Goal: Task Accomplishment & Management: Complete application form

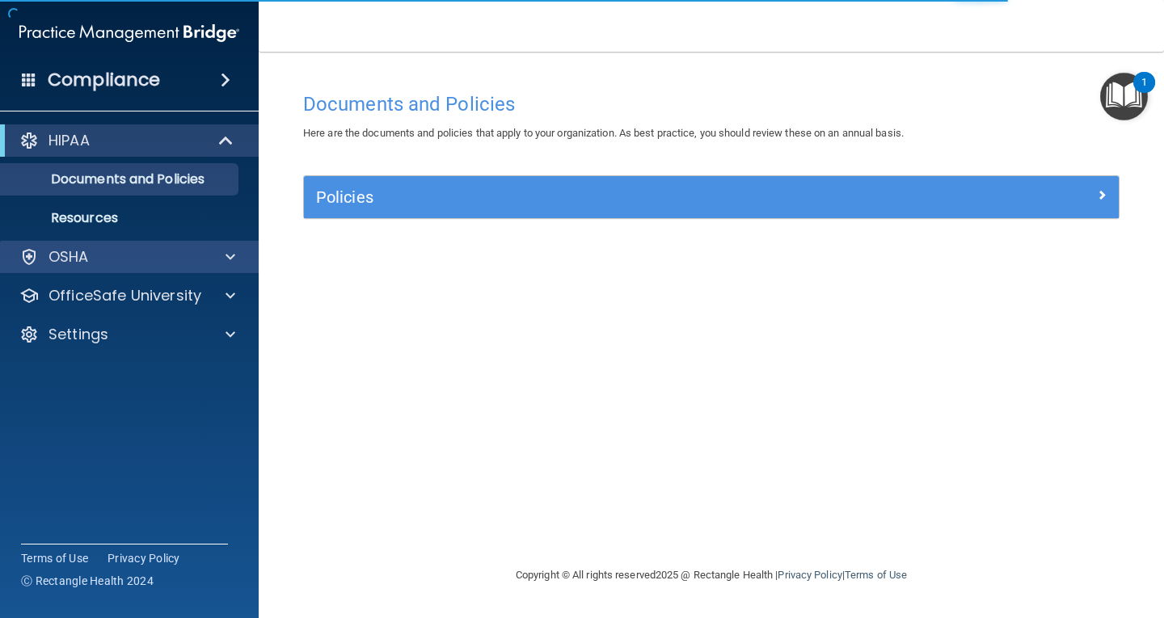
click at [149, 246] on div "OSHA" at bounding box center [129, 257] width 259 height 32
click at [170, 252] on div "OSHA" at bounding box center [107, 256] width 200 height 19
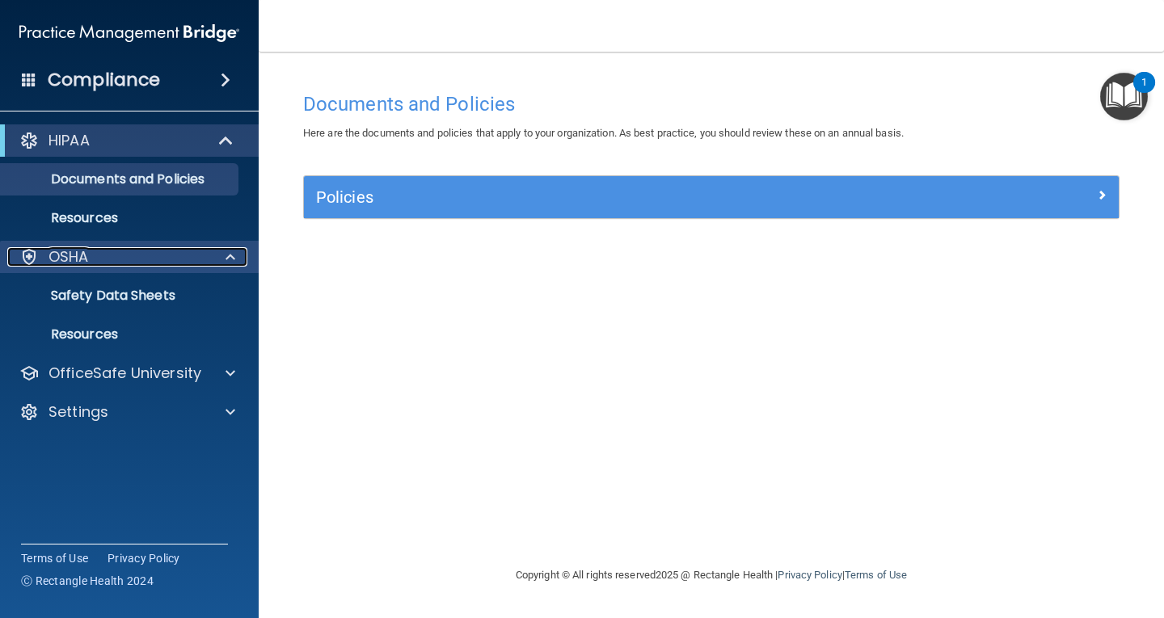
click at [130, 261] on div "OSHA" at bounding box center [107, 256] width 200 height 19
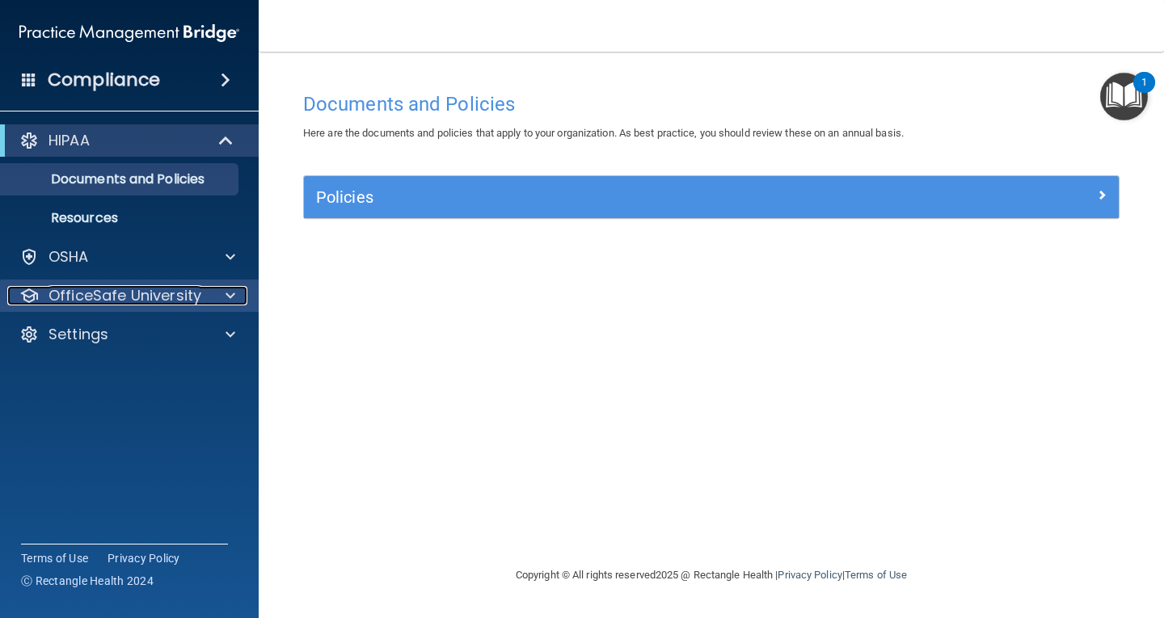
click at [168, 291] on p "OfficeSafe University" at bounding box center [124, 295] width 153 height 19
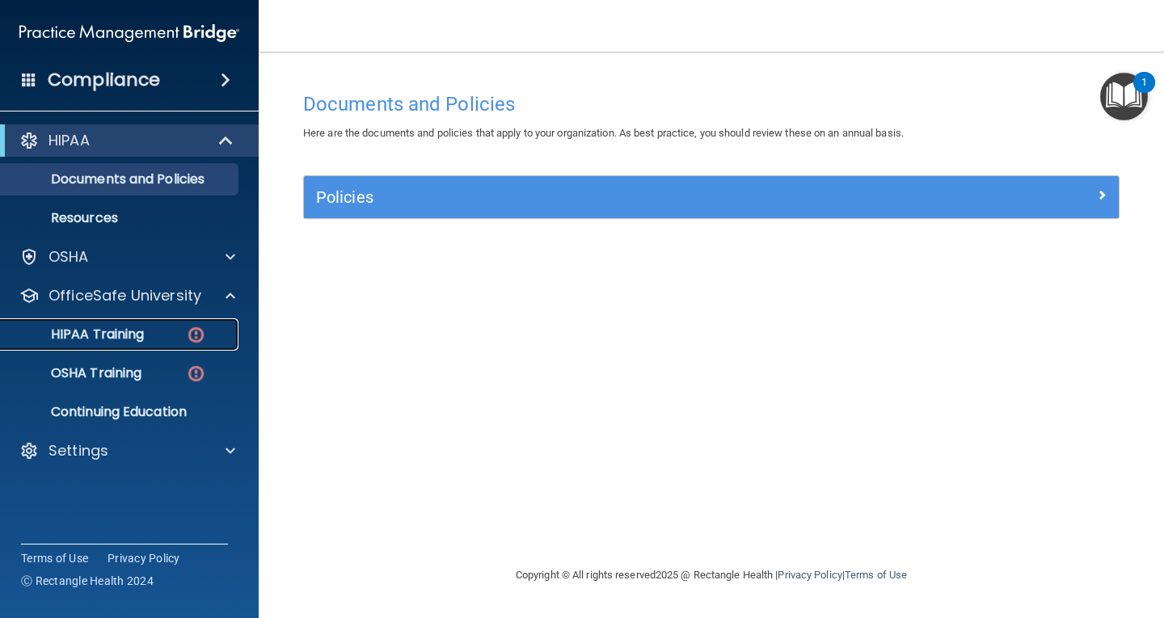
click at [149, 330] on div "HIPAA Training" at bounding box center [121, 334] width 221 height 16
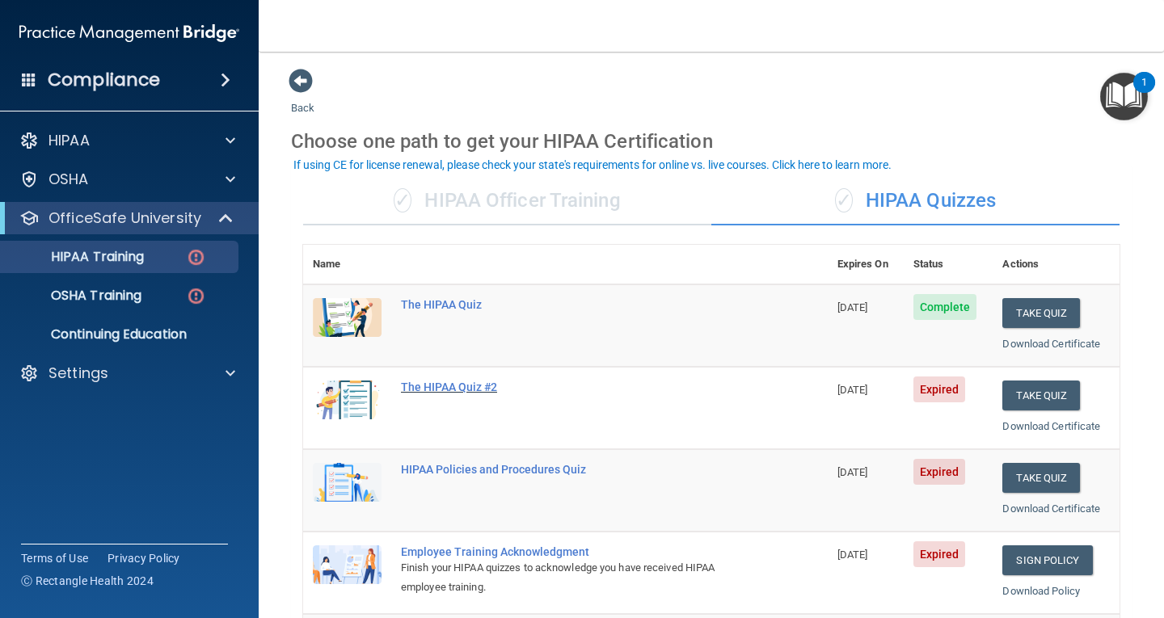
click at [463, 389] on div "The HIPAA Quiz #2" at bounding box center [574, 387] width 346 height 13
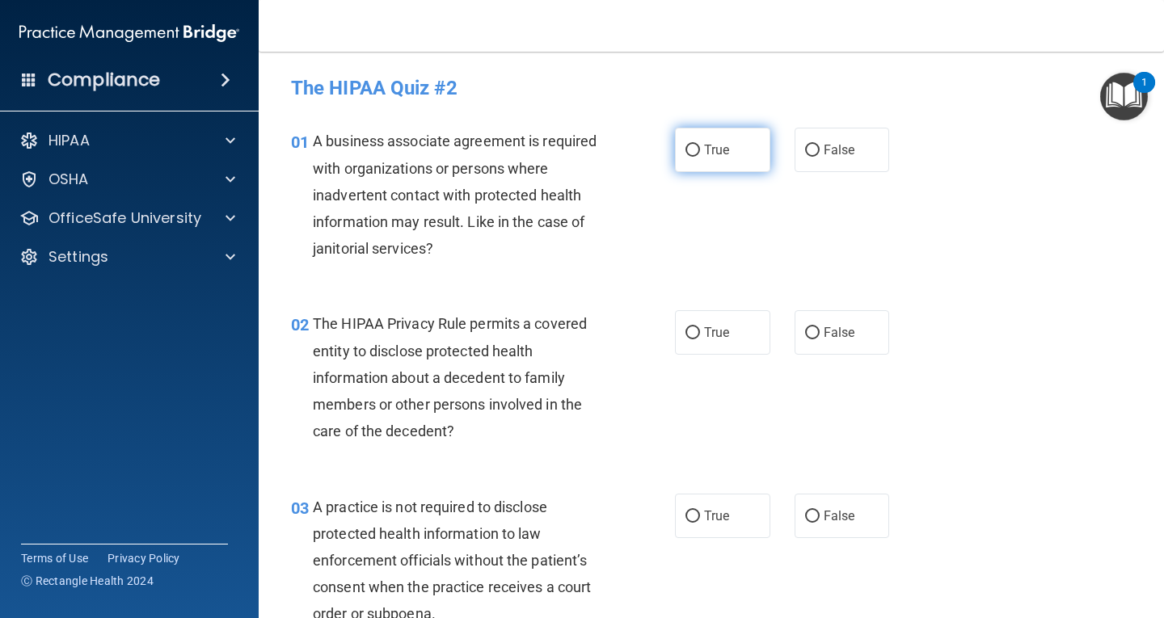
click at [690, 149] on input "True" at bounding box center [692, 151] width 15 height 12
radio input "true"
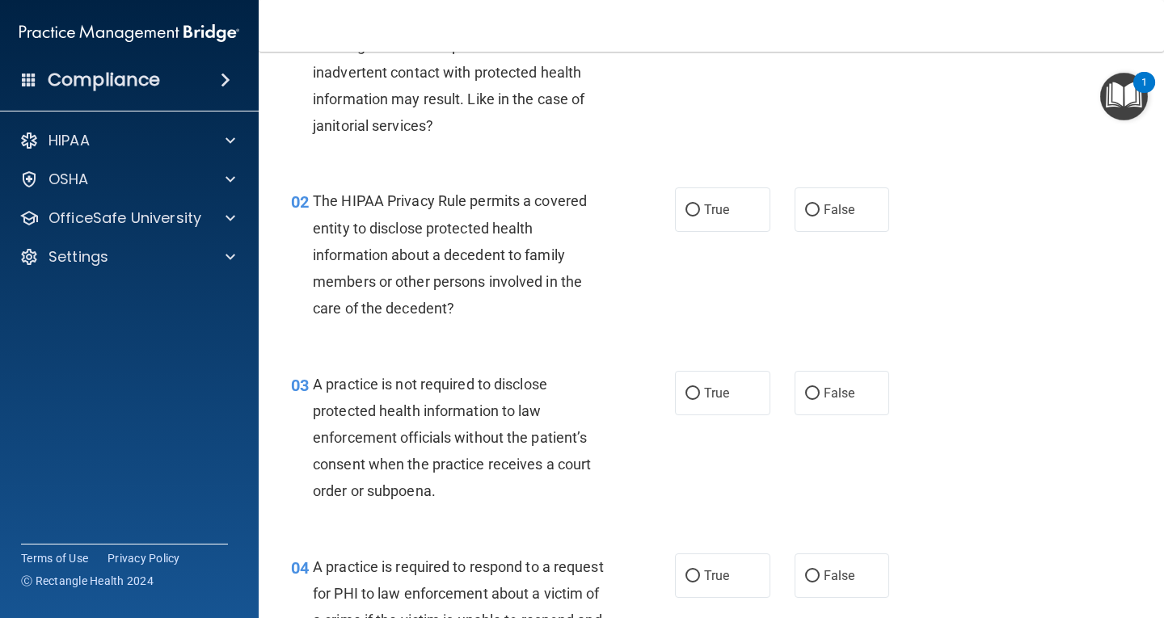
scroll to position [162, 0]
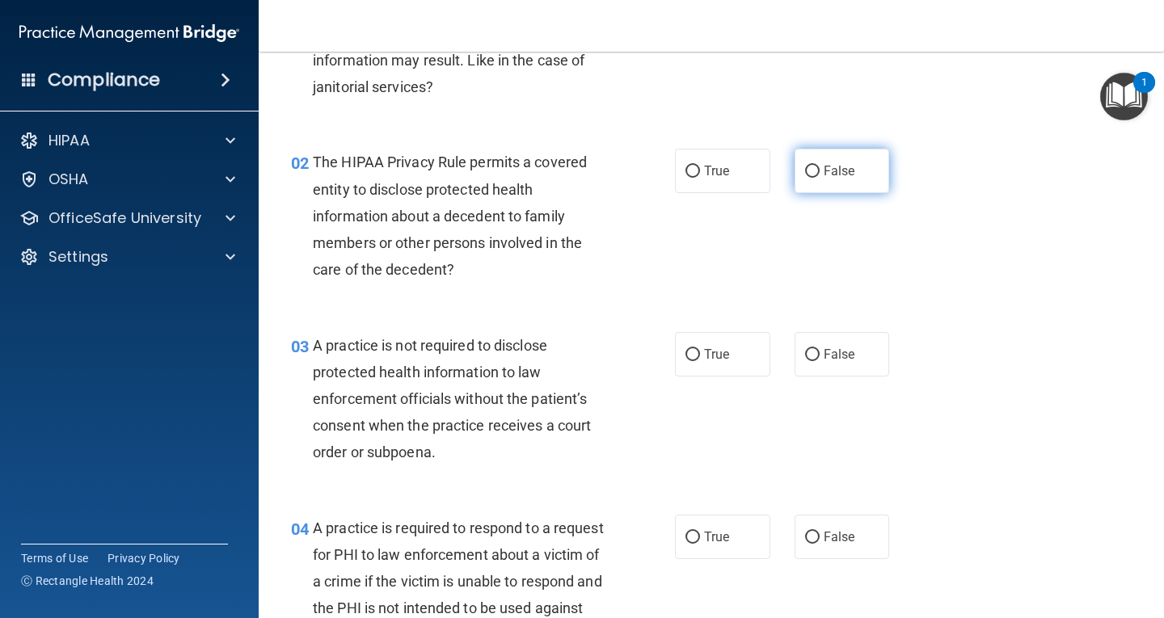
drag, startPoint x: 803, startPoint y: 171, endPoint x: 810, endPoint y: 189, distance: 18.9
click at [805, 173] on input "False" at bounding box center [812, 172] width 15 height 12
radio input "true"
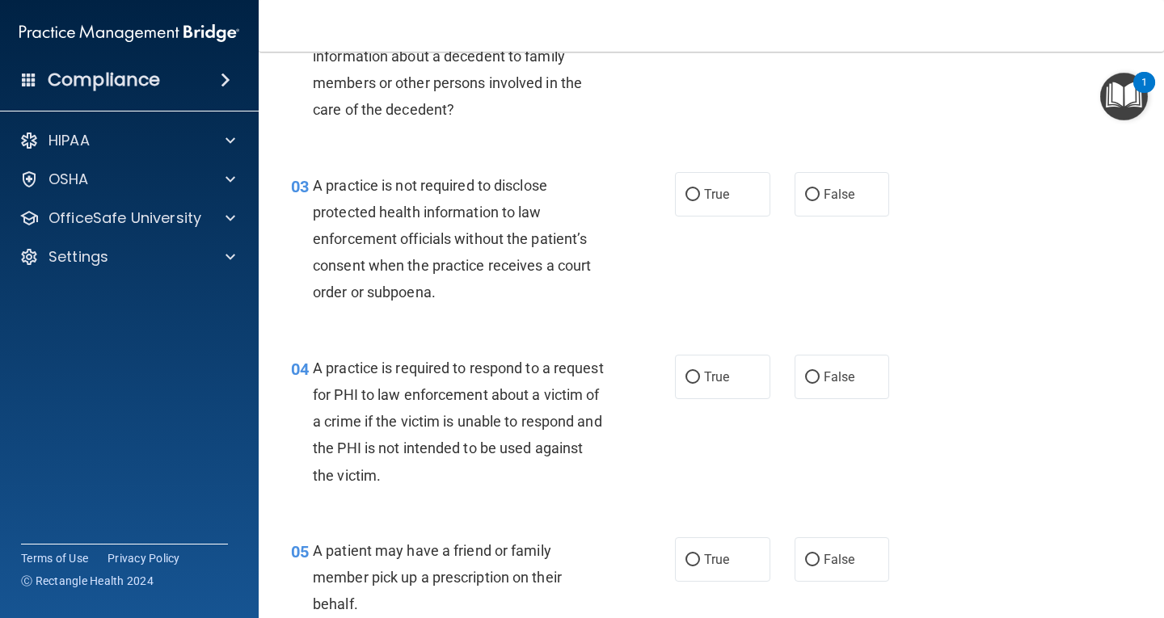
scroll to position [323, 0]
click at [810, 188] on input "False" at bounding box center [812, 193] width 15 height 12
radio input "true"
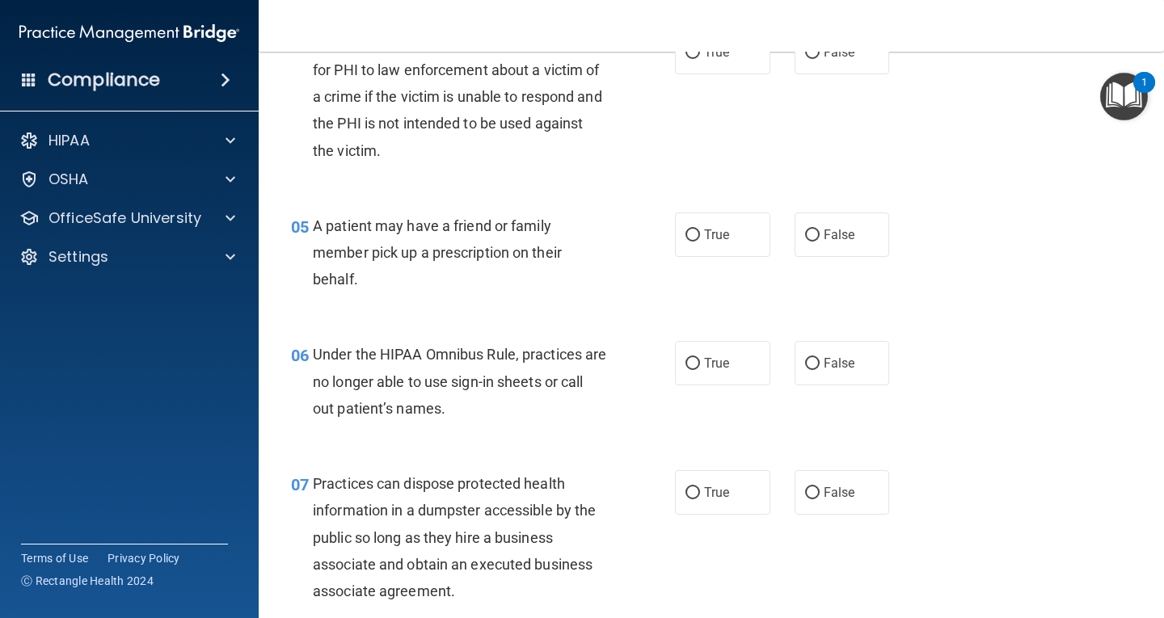
scroll to position [566, 0]
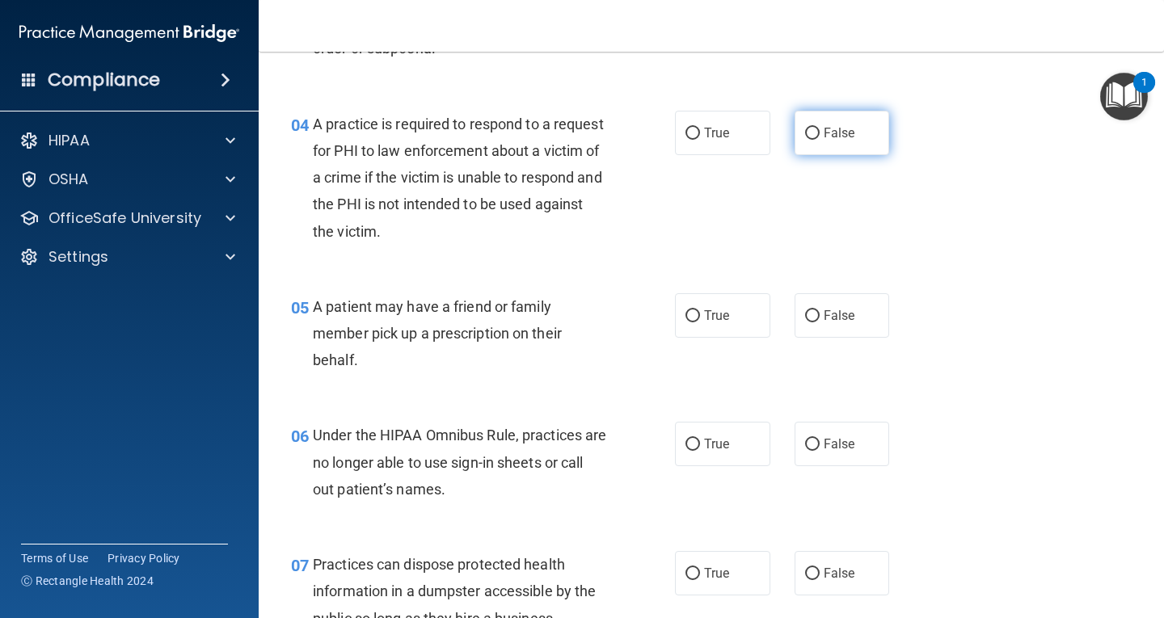
click at [812, 128] on label "False" at bounding box center [841, 133] width 95 height 44
click at [812, 128] on input "False" at bounding box center [812, 134] width 15 height 12
radio input "true"
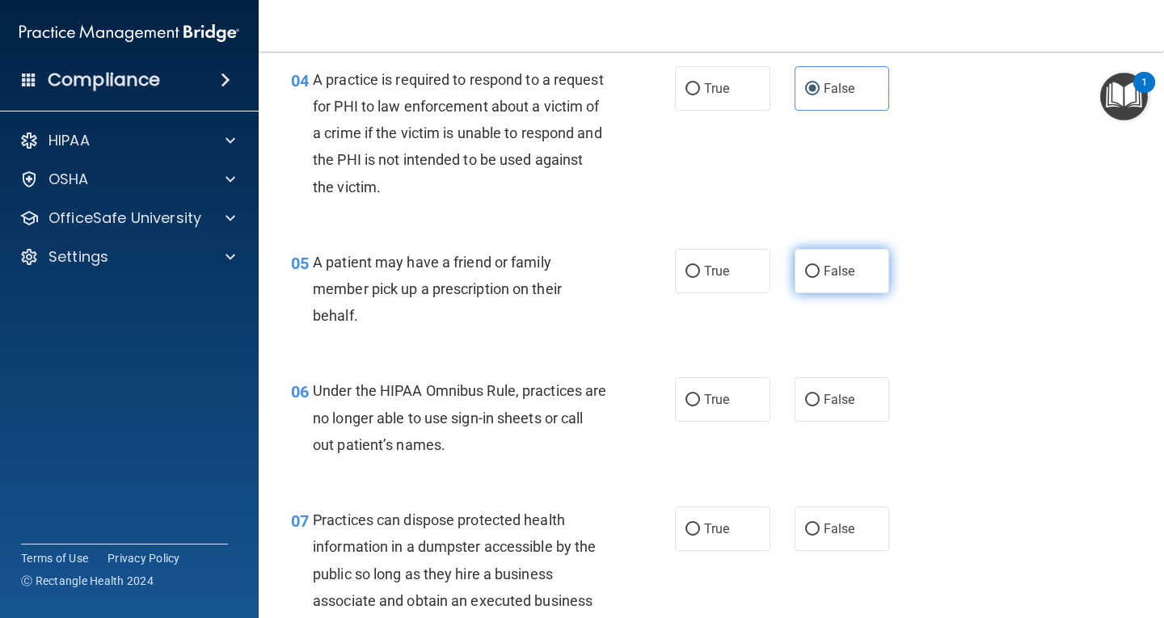
scroll to position [646, 0]
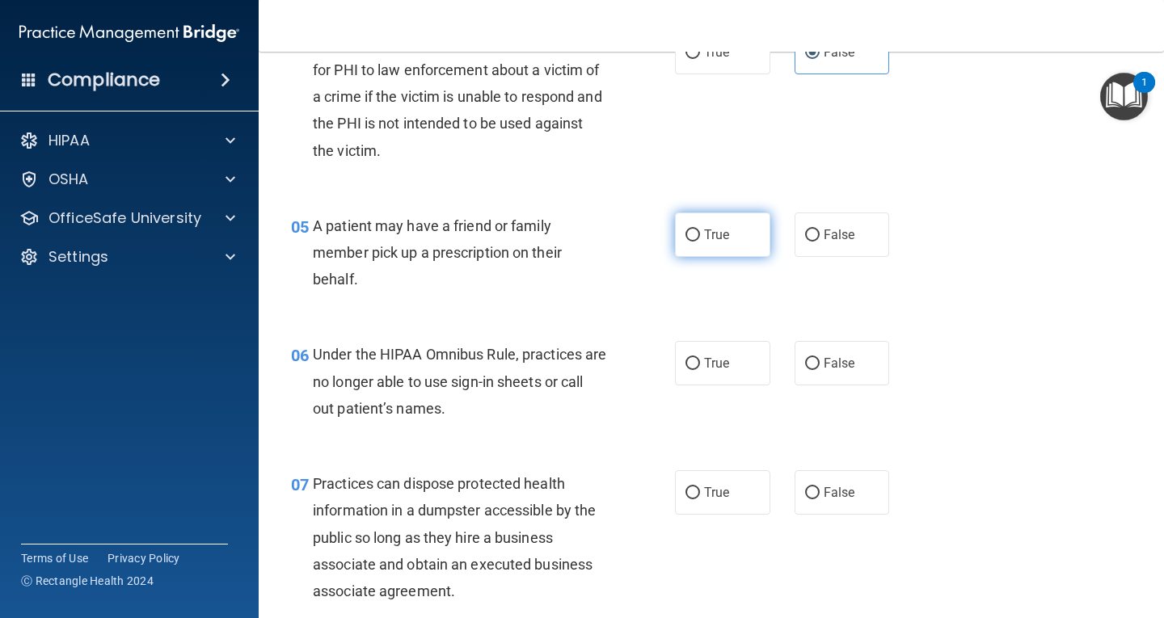
click at [690, 235] on input "True" at bounding box center [692, 235] width 15 height 12
radio input "true"
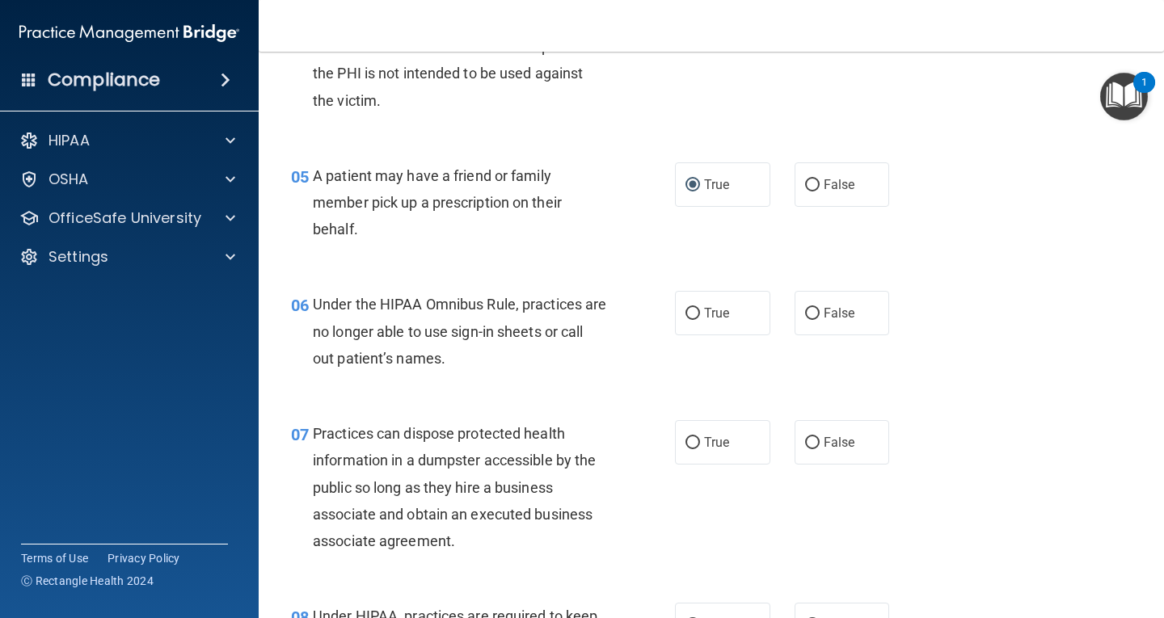
scroll to position [808, 0]
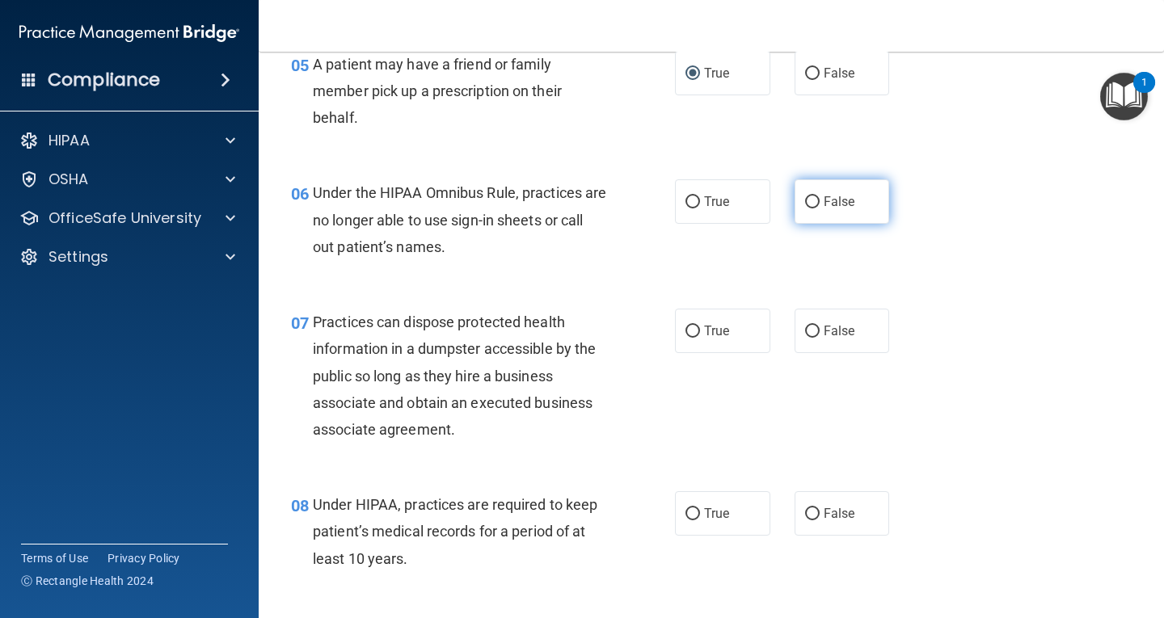
click at [811, 199] on input "False" at bounding box center [812, 202] width 15 height 12
radio input "true"
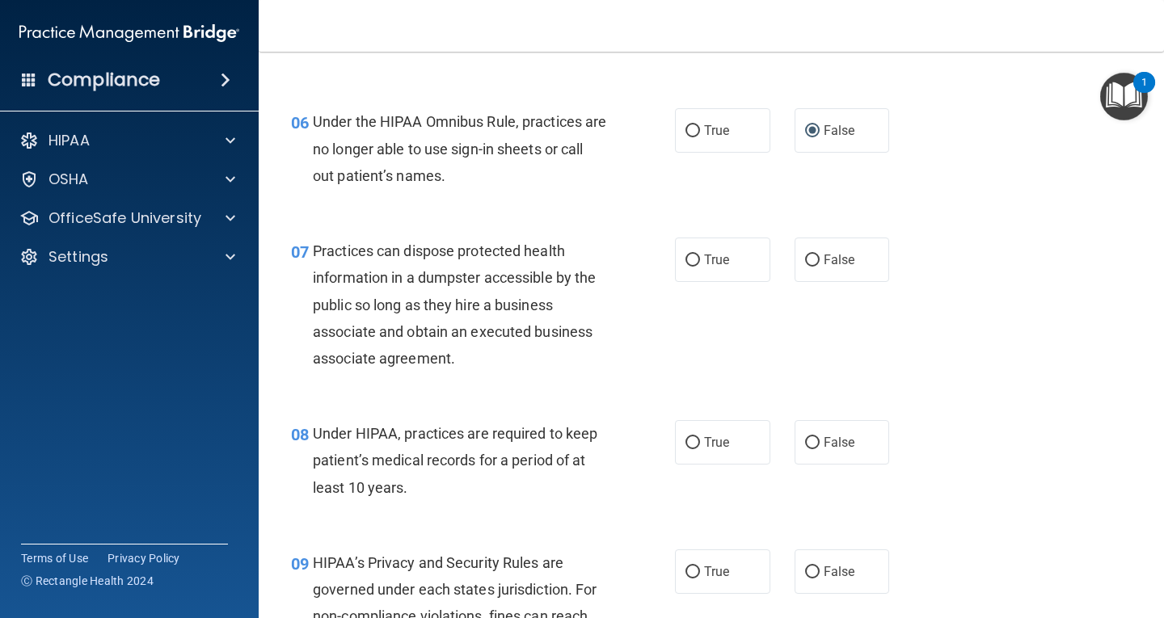
scroll to position [970, 0]
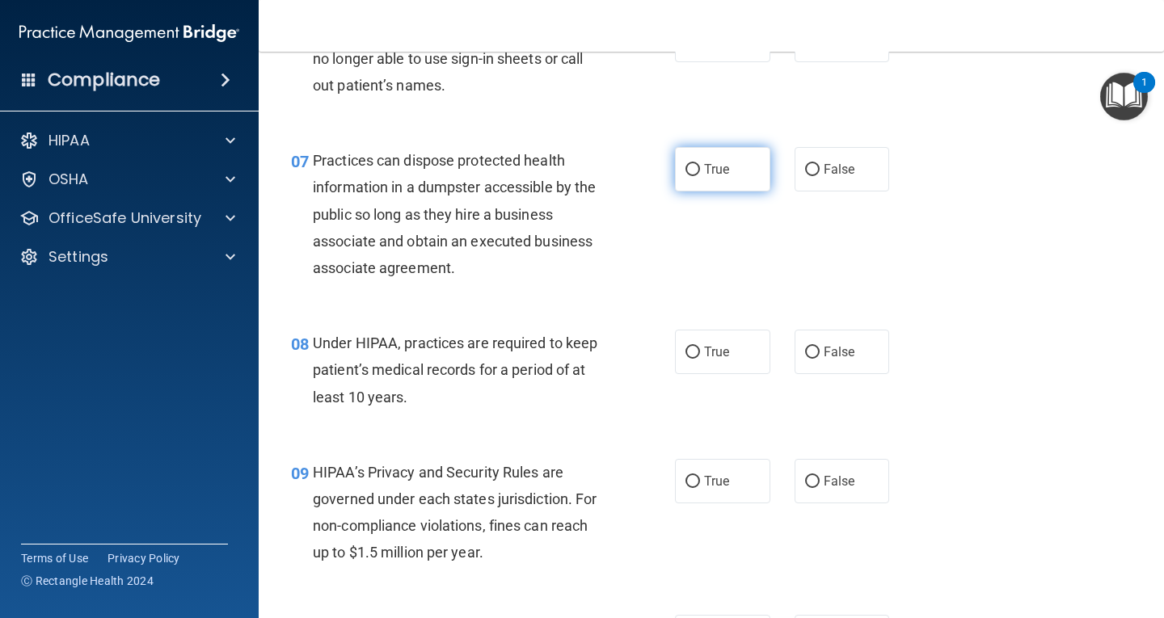
click at [691, 171] on input "True" at bounding box center [692, 170] width 15 height 12
radio input "true"
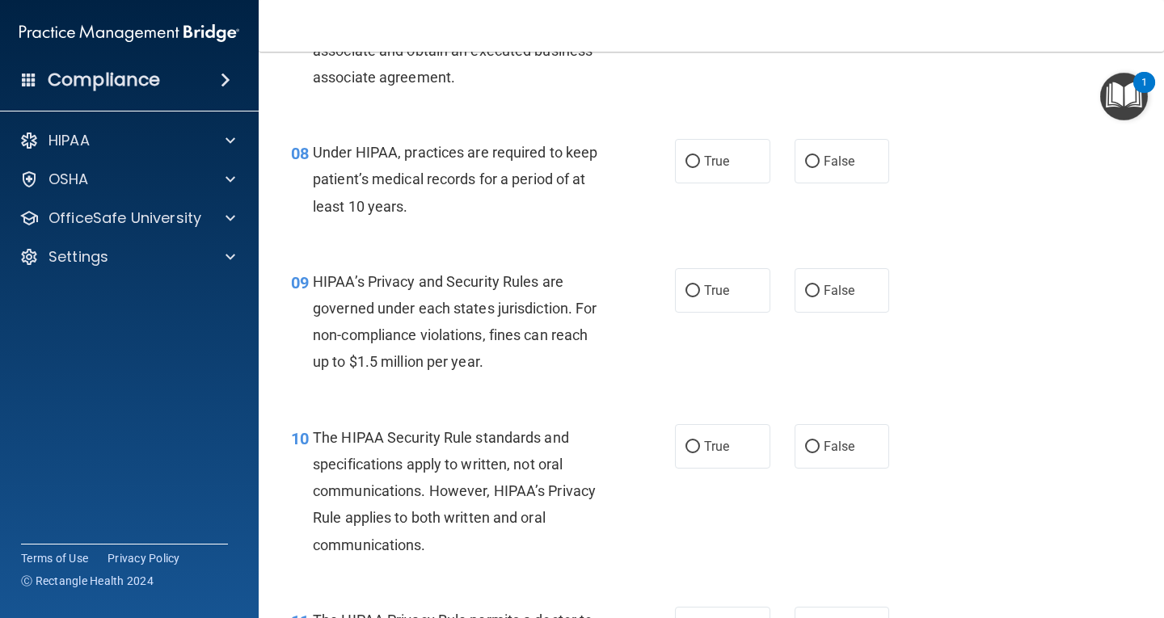
scroll to position [1212, 0]
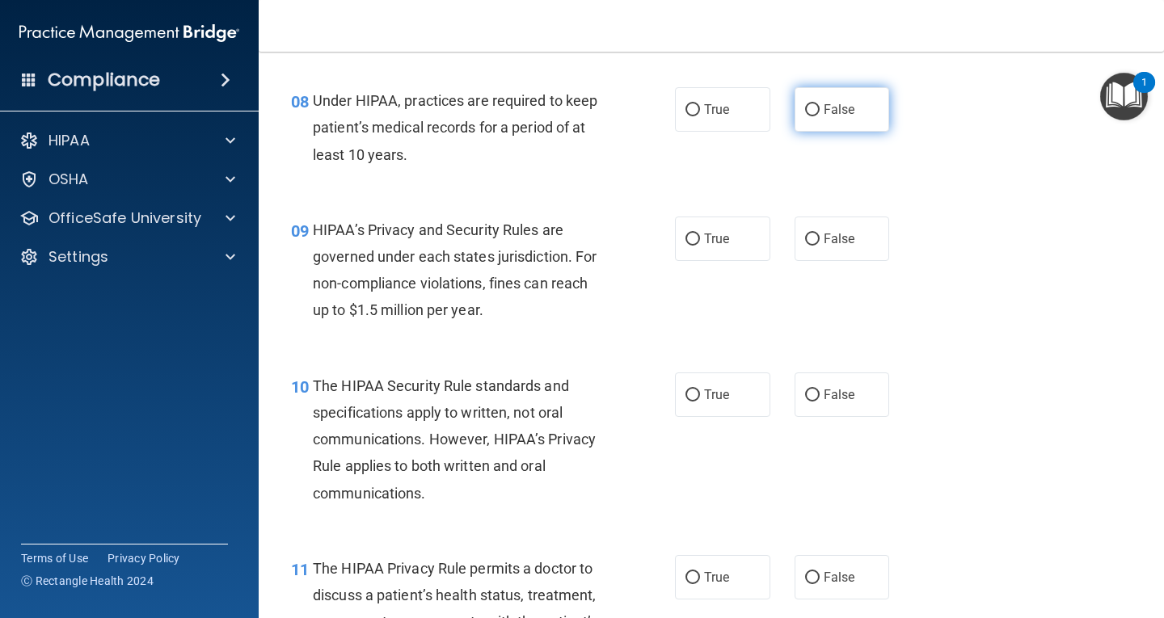
click at [805, 108] on input "False" at bounding box center [812, 110] width 15 height 12
radio input "true"
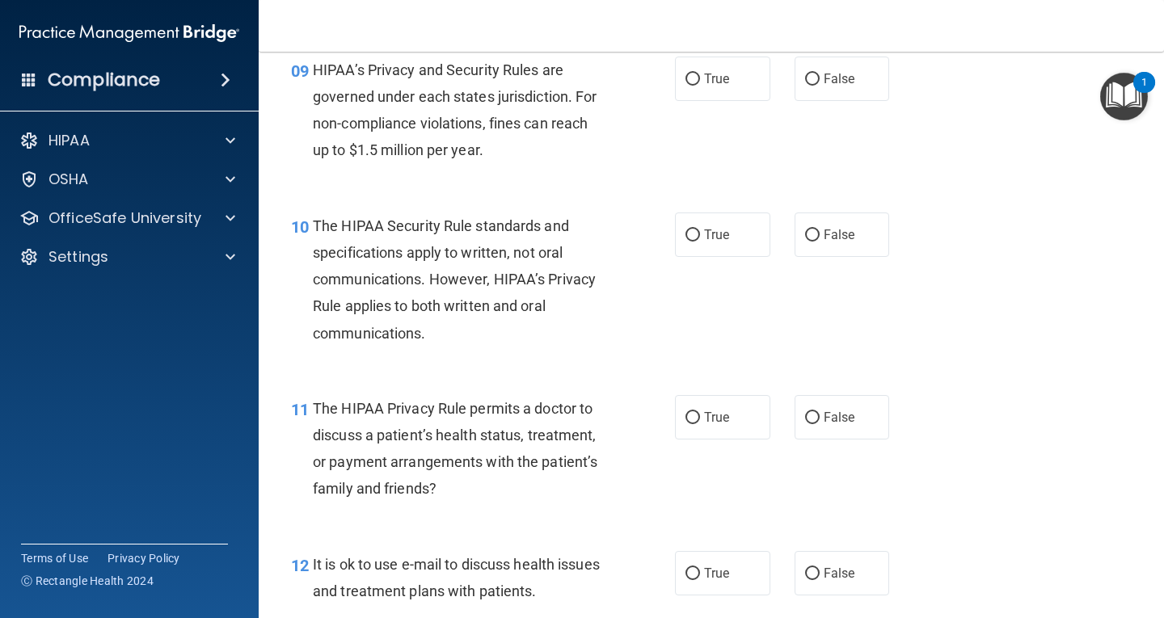
scroll to position [1374, 0]
click at [685, 74] on input "True" at bounding box center [692, 78] width 15 height 12
radio input "true"
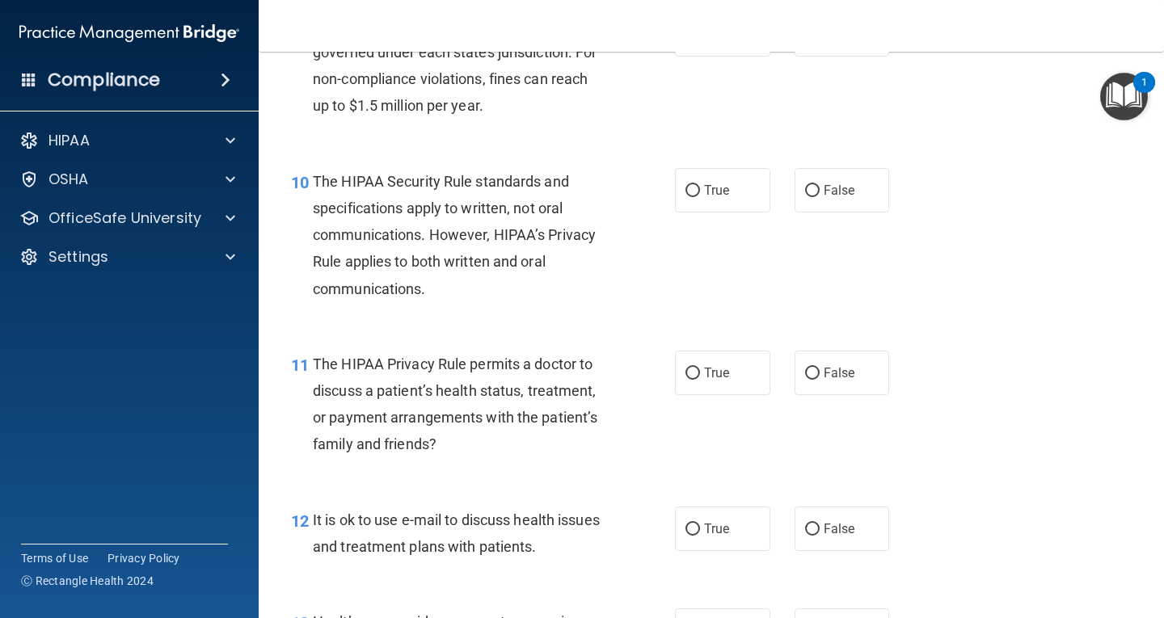
scroll to position [1454, 0]
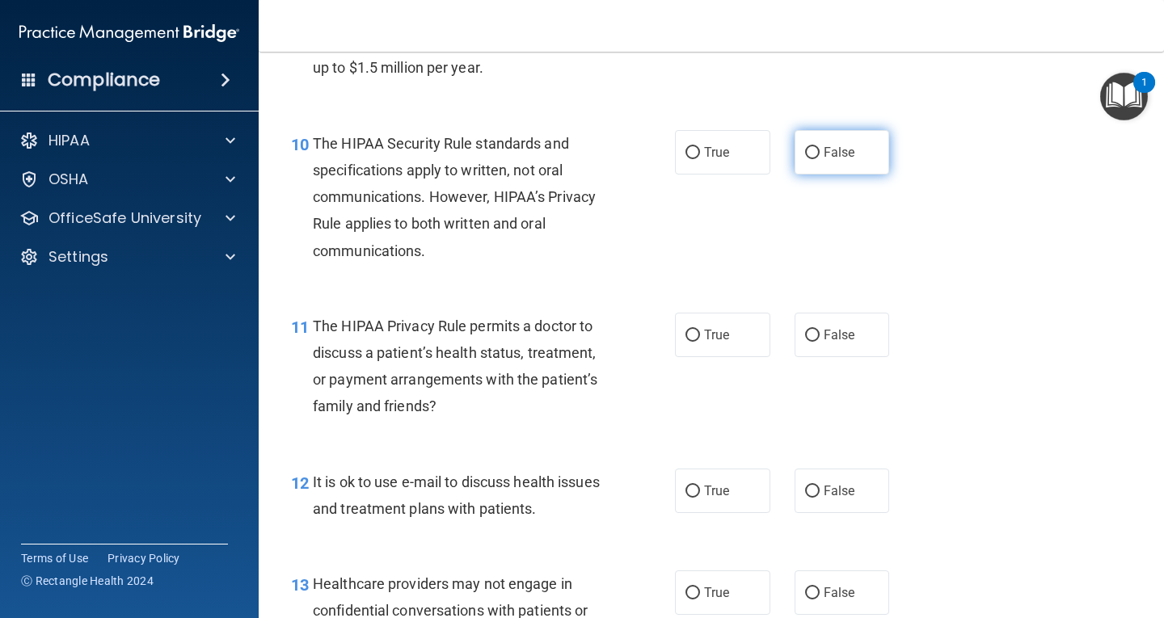
click at [810, 149] on input "False" at bounding box center [812, 153] width 15 height 12
radio input "true"
click at [692, 156] on input "True" at bounding box center [692, 153] width 15 height 12
radio input "true"
radio input "false"
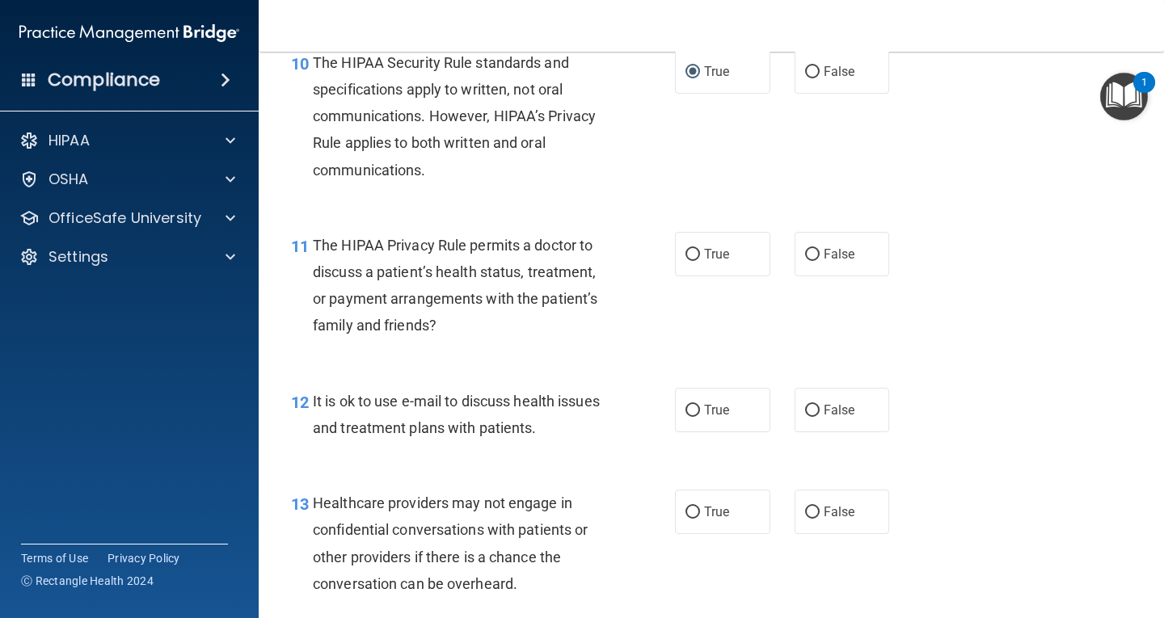
scroll to position [1616, 0]
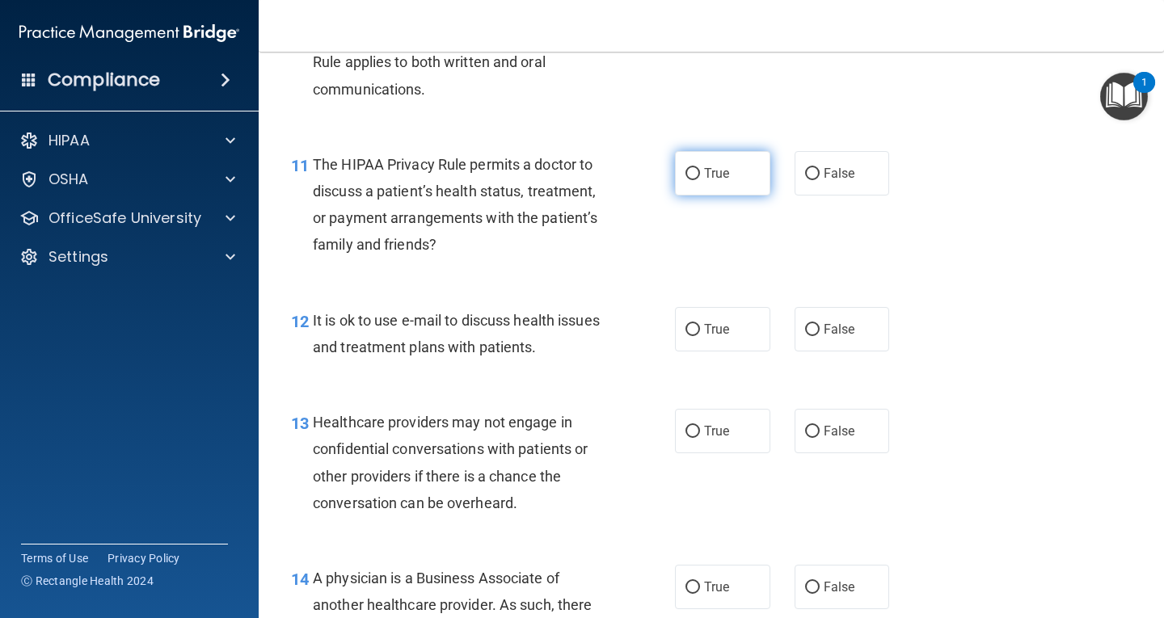
click at [704, 174] on span "True" at bounding box center [716, 173] width 25 height 15
click at [700, 174] on input "True" at bounding box center [692, 174] width 15 height 12
radio input "true"
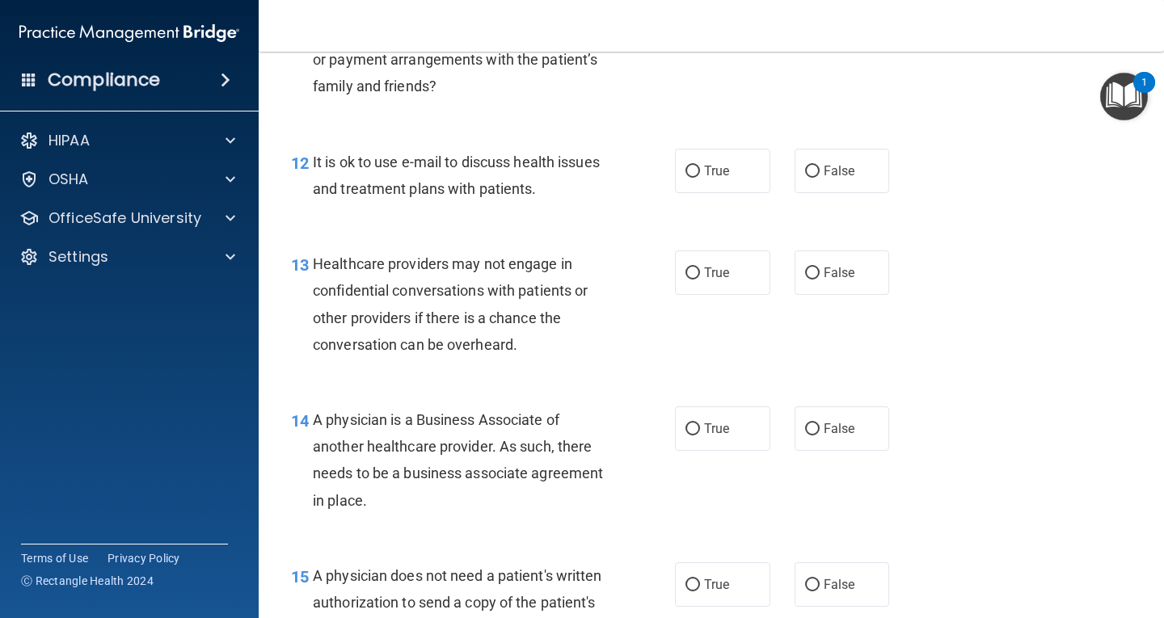
scroll to position [1778, 0]
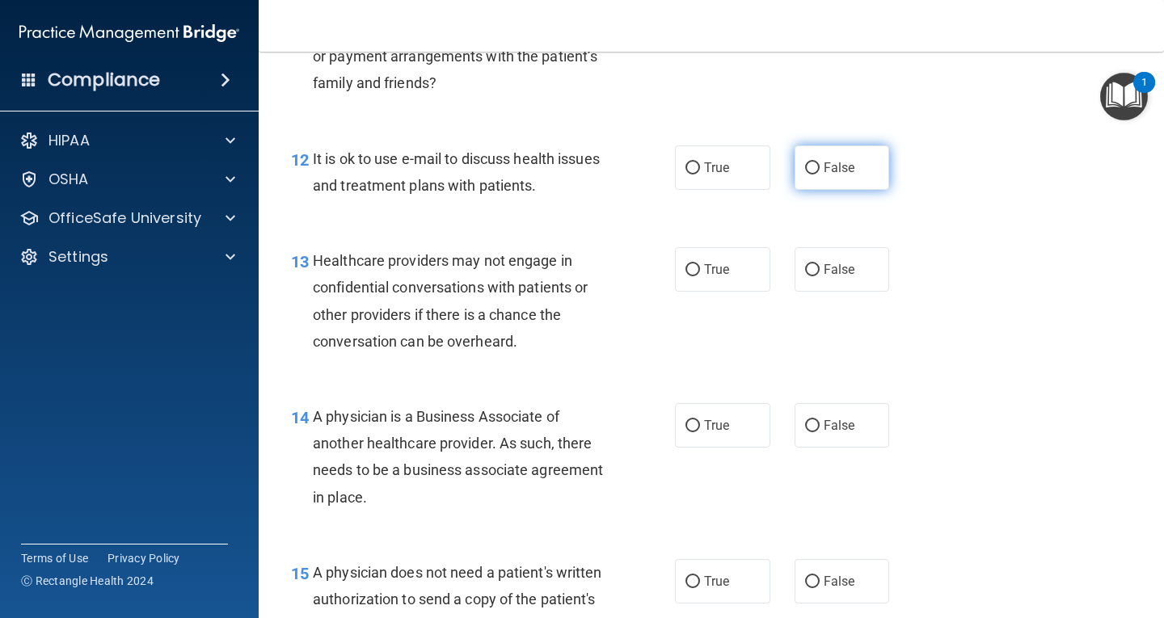
click at [823, 163] on span "False" at bounding box center [839, 167] width 32 height 15
click at [819, 163] on input "False" at bounding box center [812, 168] width 15 height 12
radio input "true"
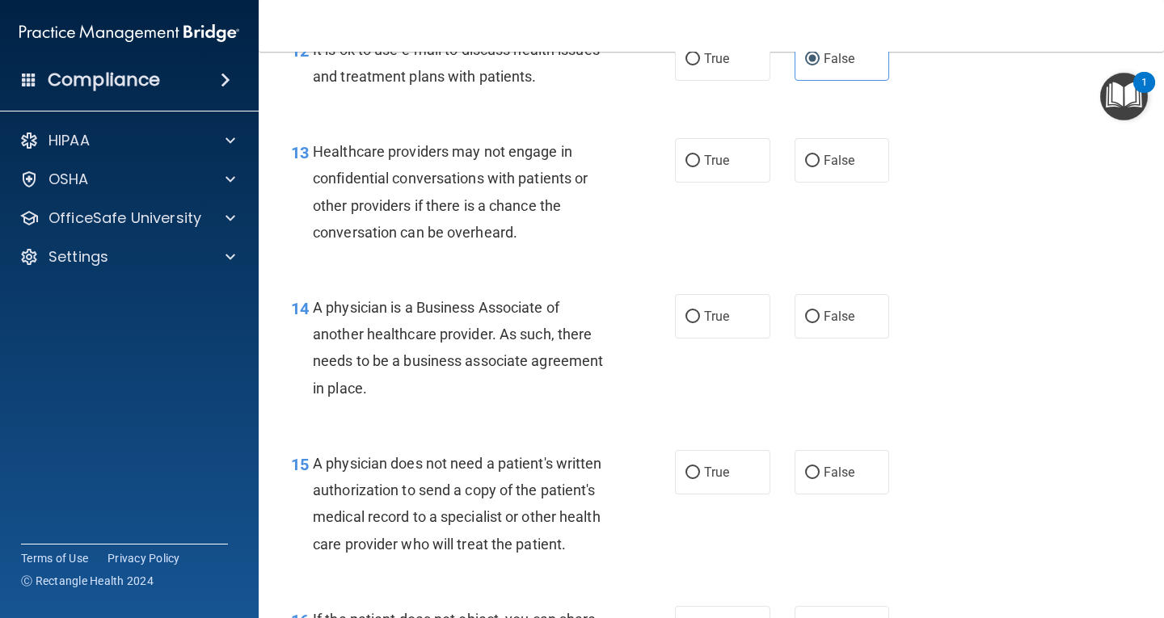
scroll to position [1858, 0]
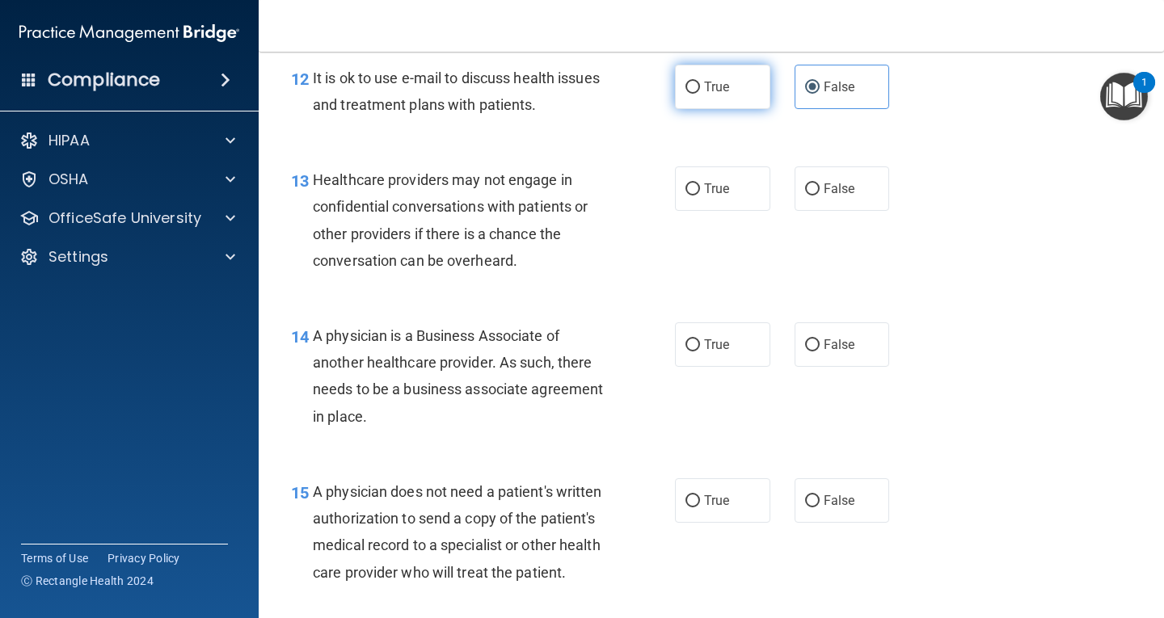
click at [690, 86] on input "True" at bounding box center [692, 88] width 15 height 12
radio input "true"
radio input "false"
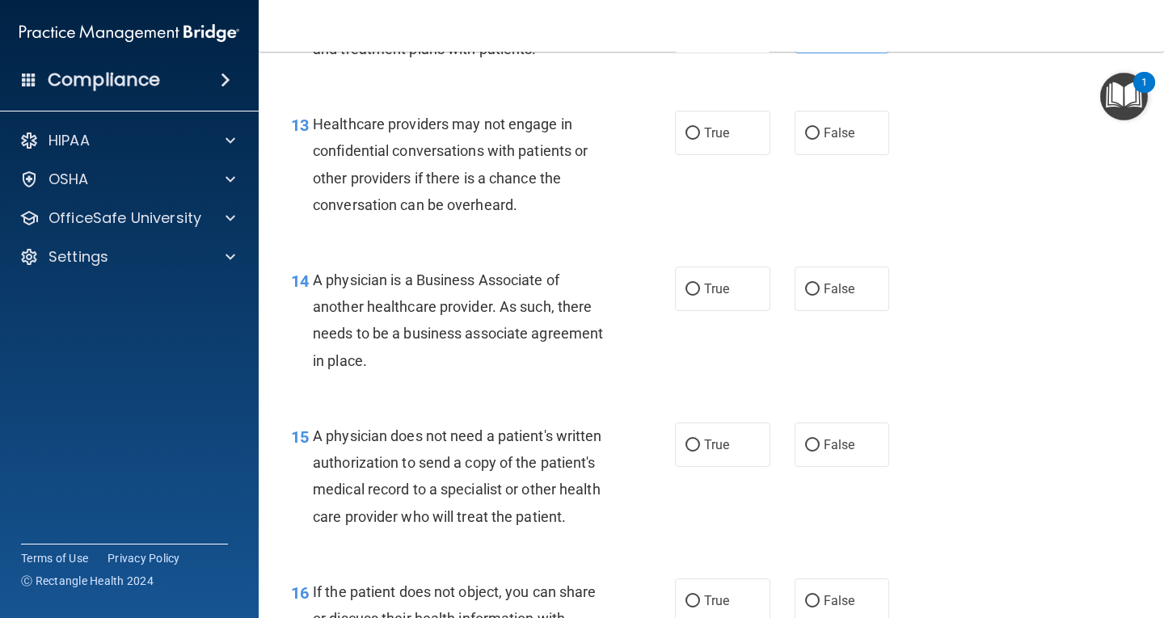
scroll to position [1939, 0]
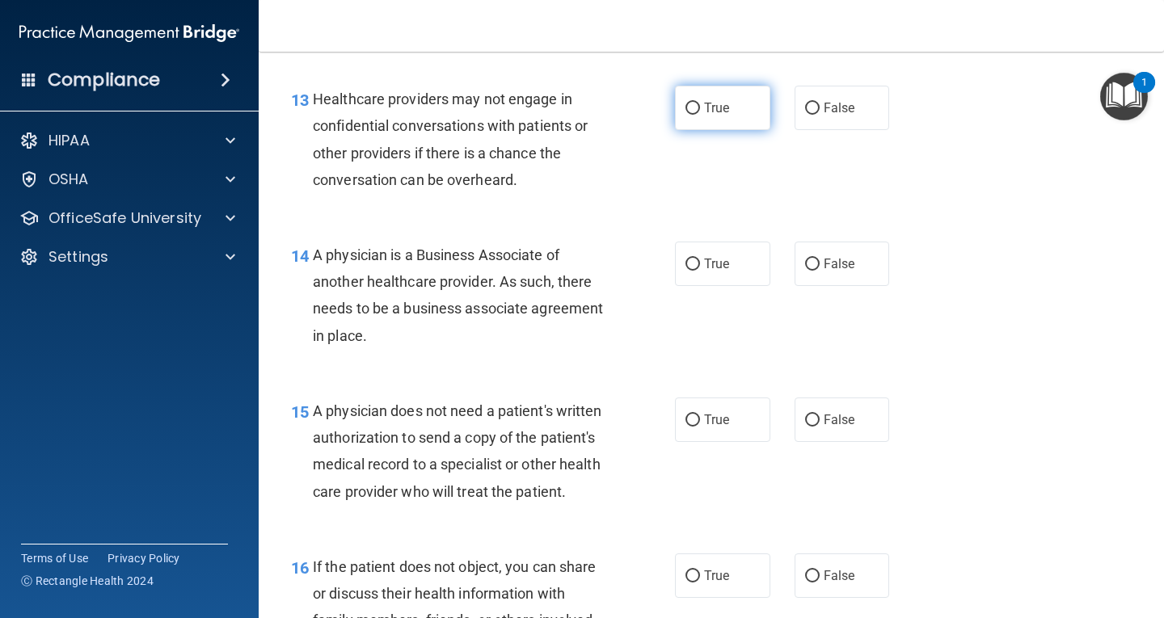
drag, startPoint x: 723, startPoint y: 103, endPoint x: 856, endPoint y: 137, distance: 136.8
click at [723, 105] on span "True" at bounding box center [716, 107] width 25 height 15
click at [700, 105] on input "True" at bounding box center [692, 109] width 15 height 12
radio input "true"
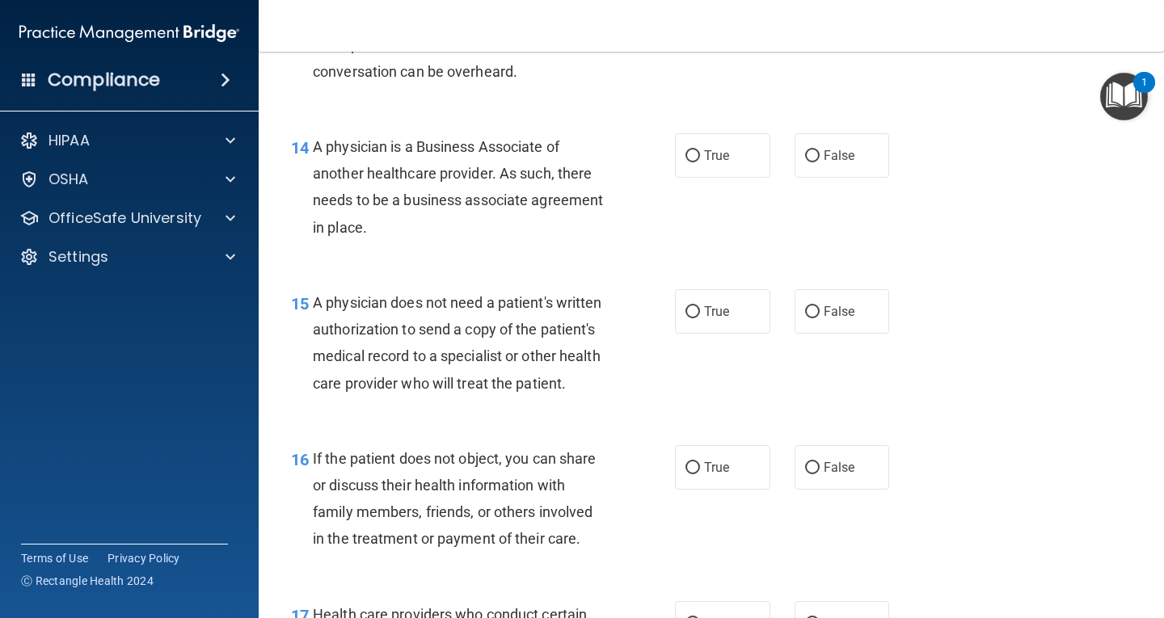
scroll to position [2101, 0]
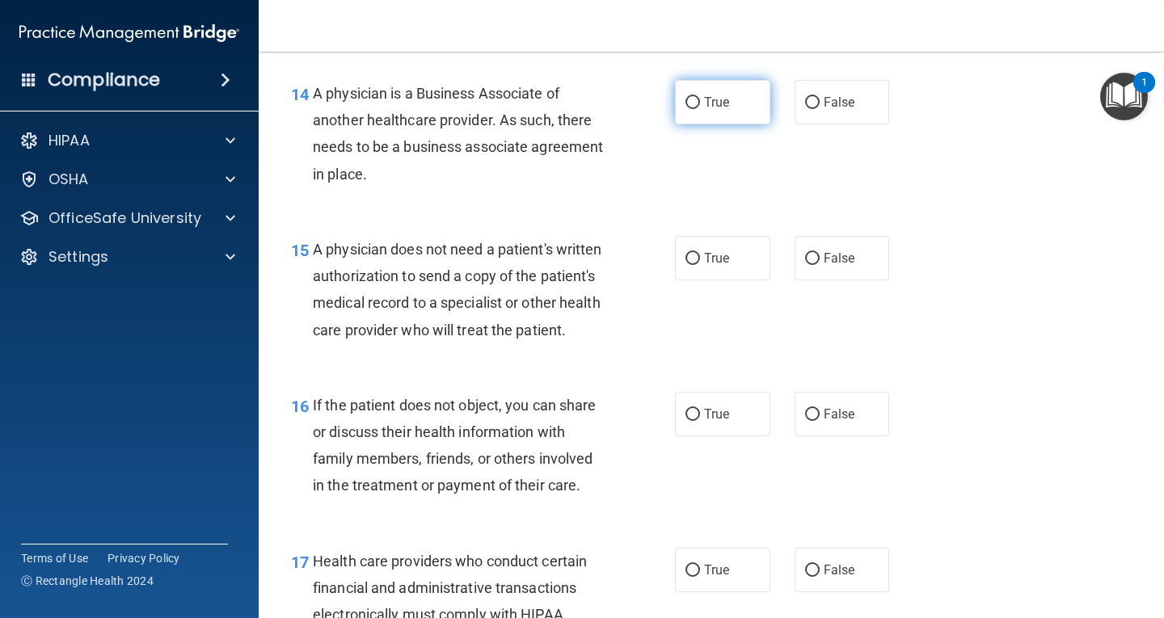
click at [705, 104] on span "True" at bounding box center [716, 102] width 25 height 15
click at [700, 104] on input "True" at bounding box center [692, 103] width 15 height 12
radio input "true"
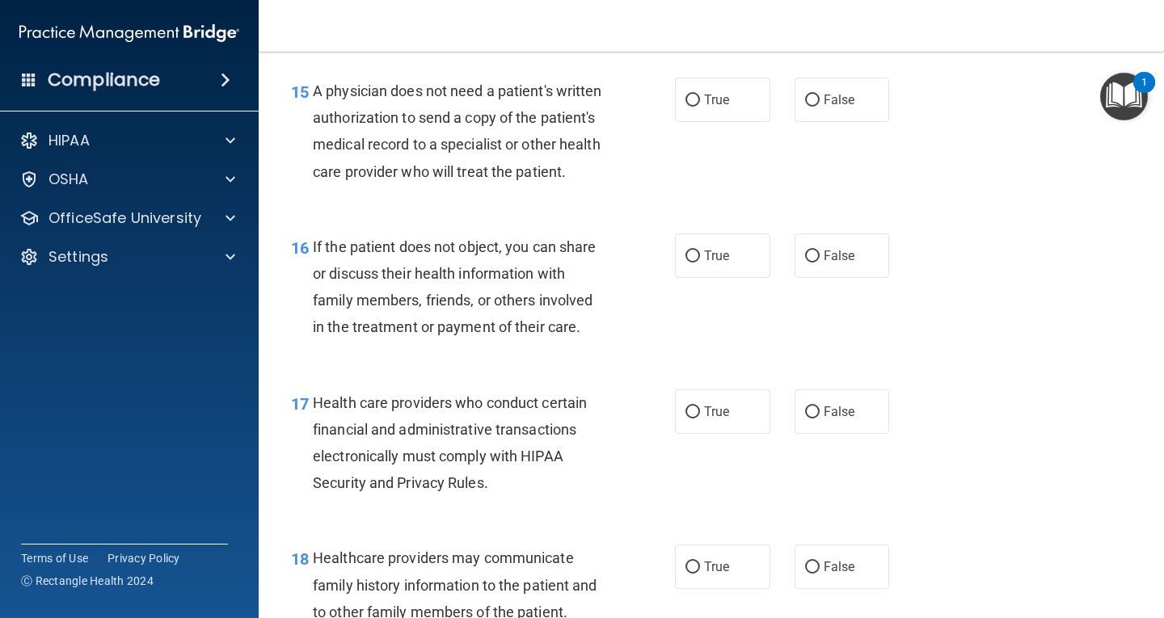
scroll to position [2262, 0]
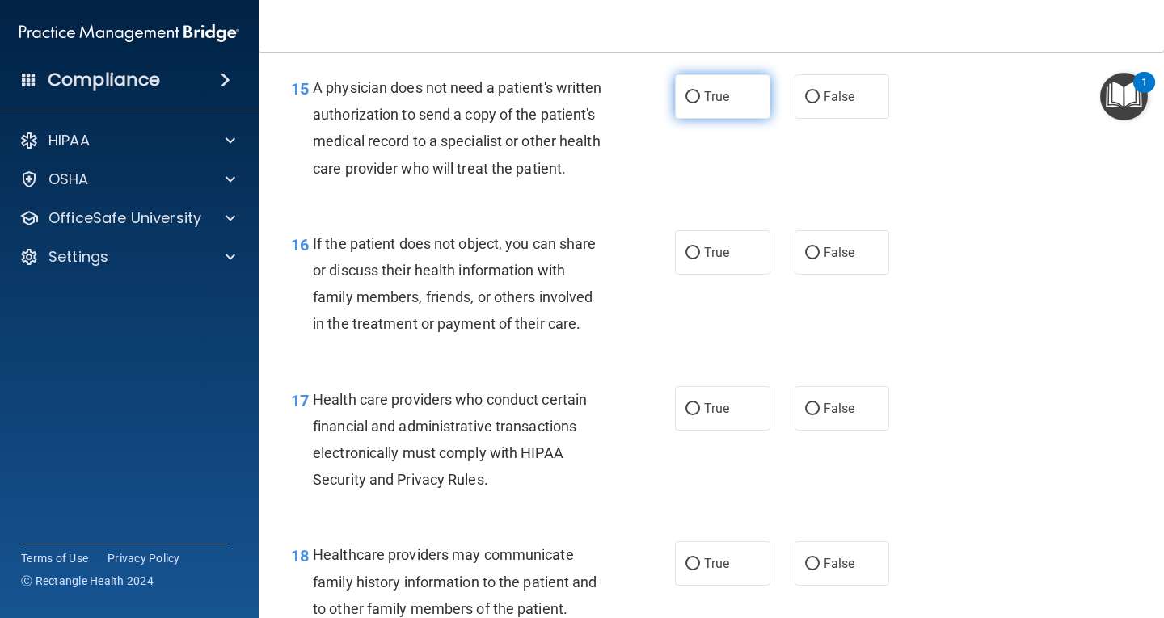
click at [709, 98] on span "True" at bounding box center [716, 96] width 25 height 15
click at [700, 98] on input "True" at bounding box center [692, 97] width 15 height 12
radio input "true"
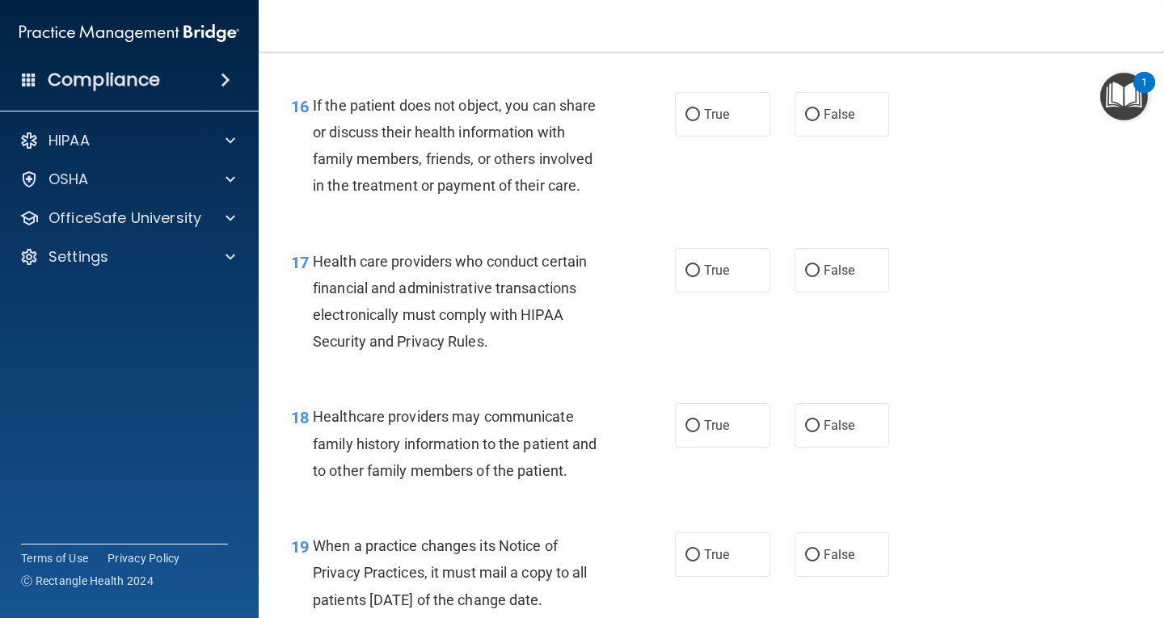
scroll to position [2424, 0]
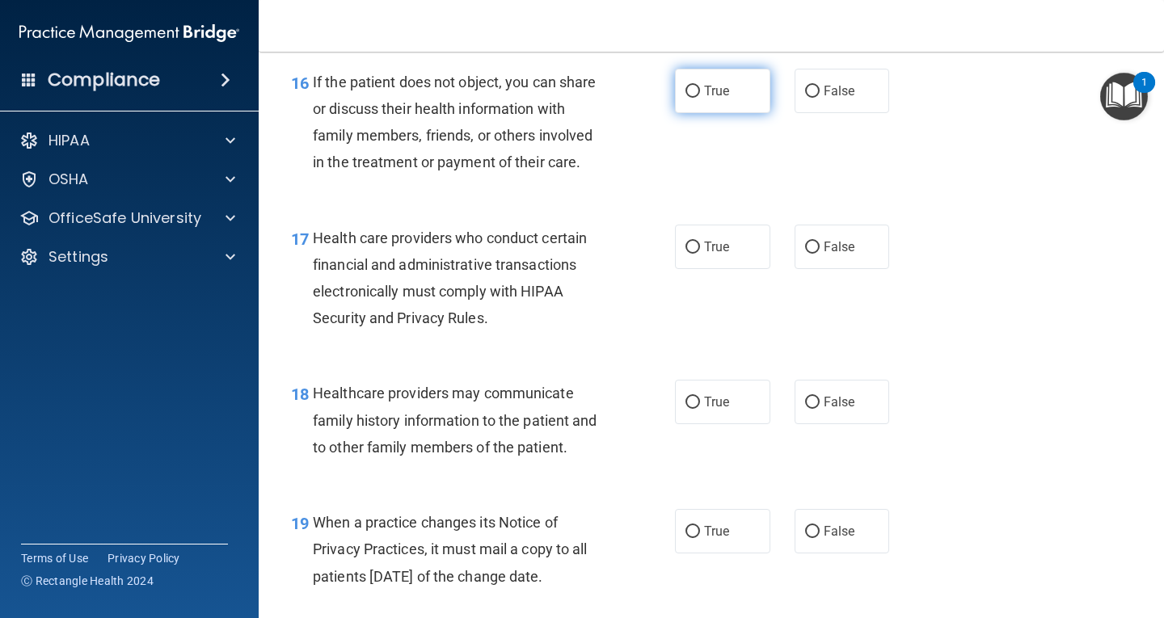
click at [716, 99] on span "True" at bounding box center [716, 90] width 25 height 15
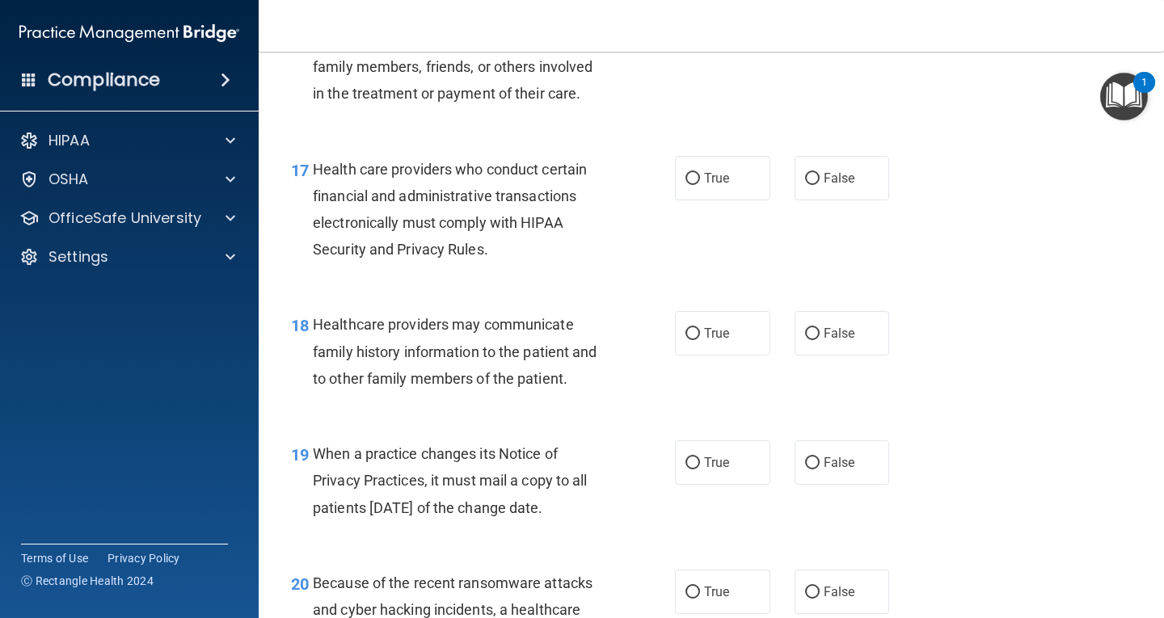
scroll to position [2586, 0]
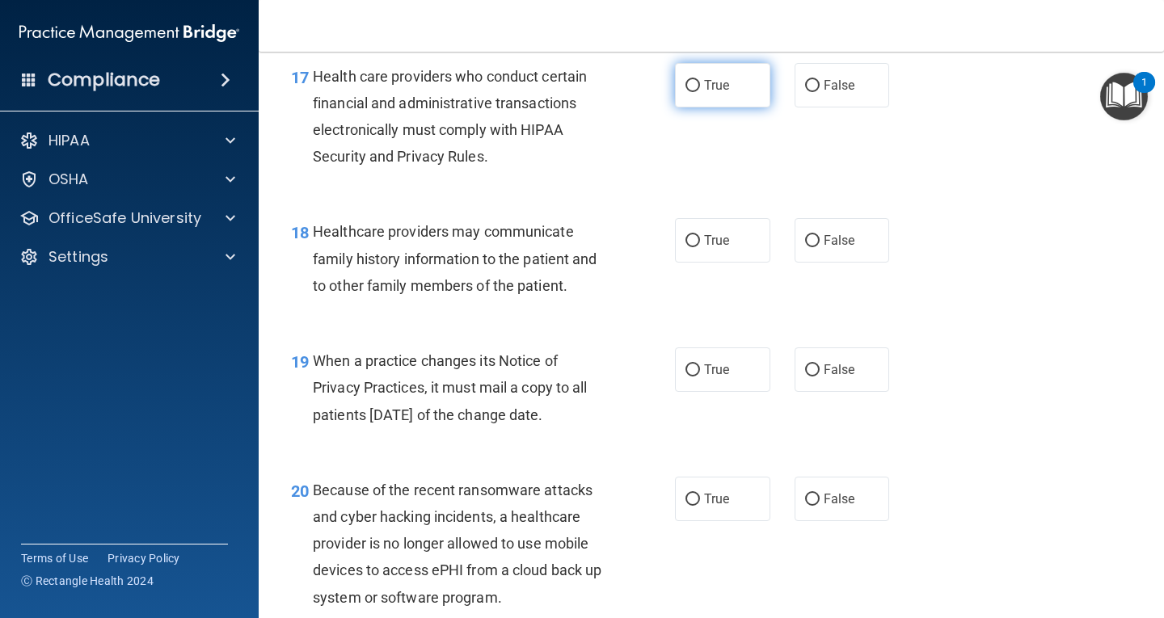
click at [704, 93] on span "True" at bounding box center [716, 85] width 25 height 15
click at [700, 92] on input "True" at bounding box center [692, 86] width 15 height 12
radio input "true"
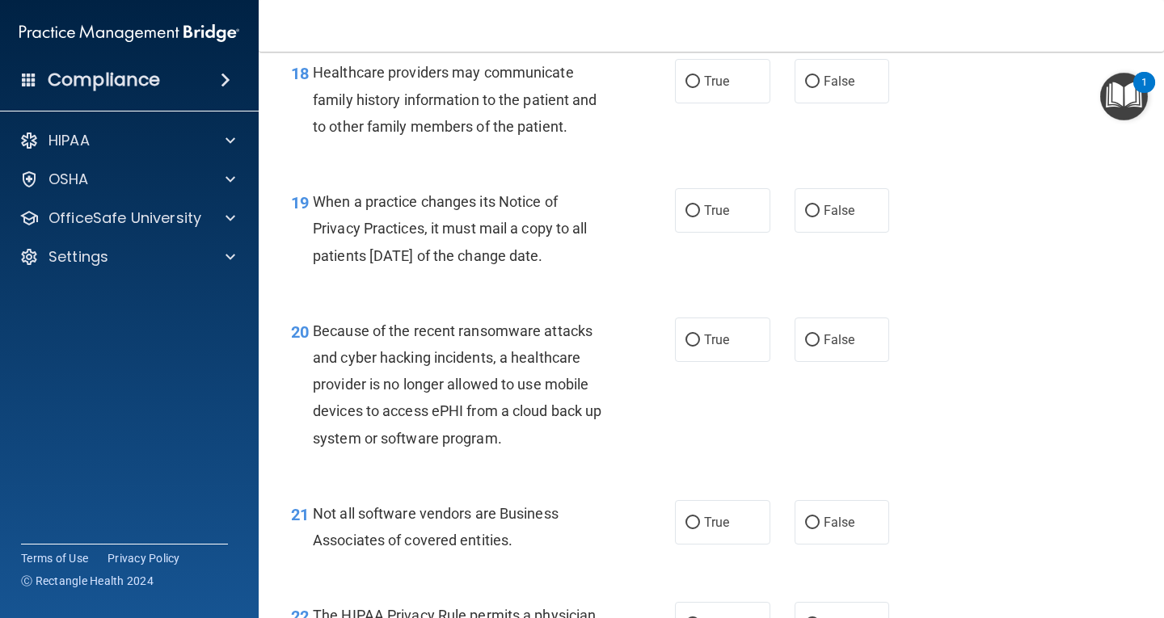
scroll to position [2747, 0]
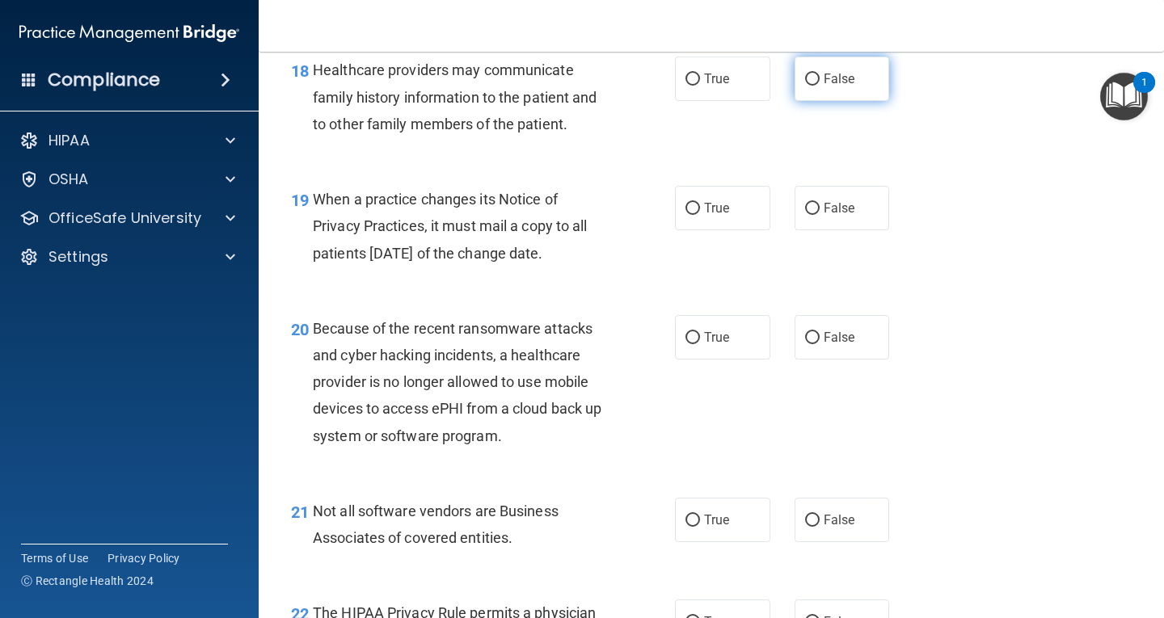
click at [823, 86] on span "False" at bounding box center [839, 78] width 32 height 15
click at [819, 86] on input "False" at bounding box center [812, 80] width 15 height 12
radio input "true"
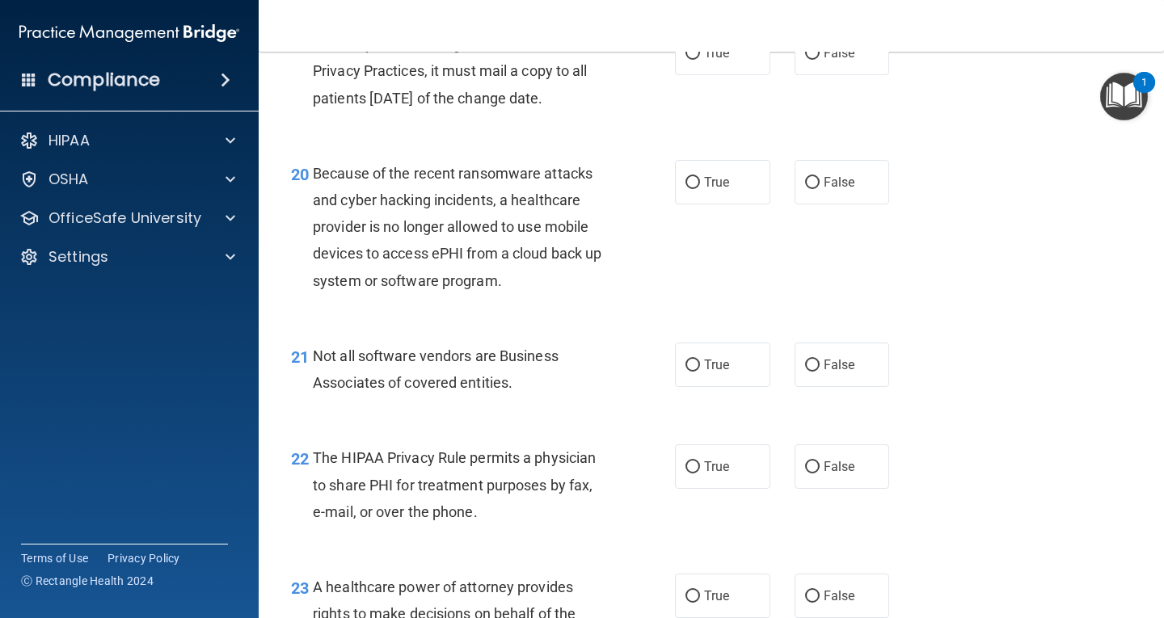
scroll to position [2909, 0]
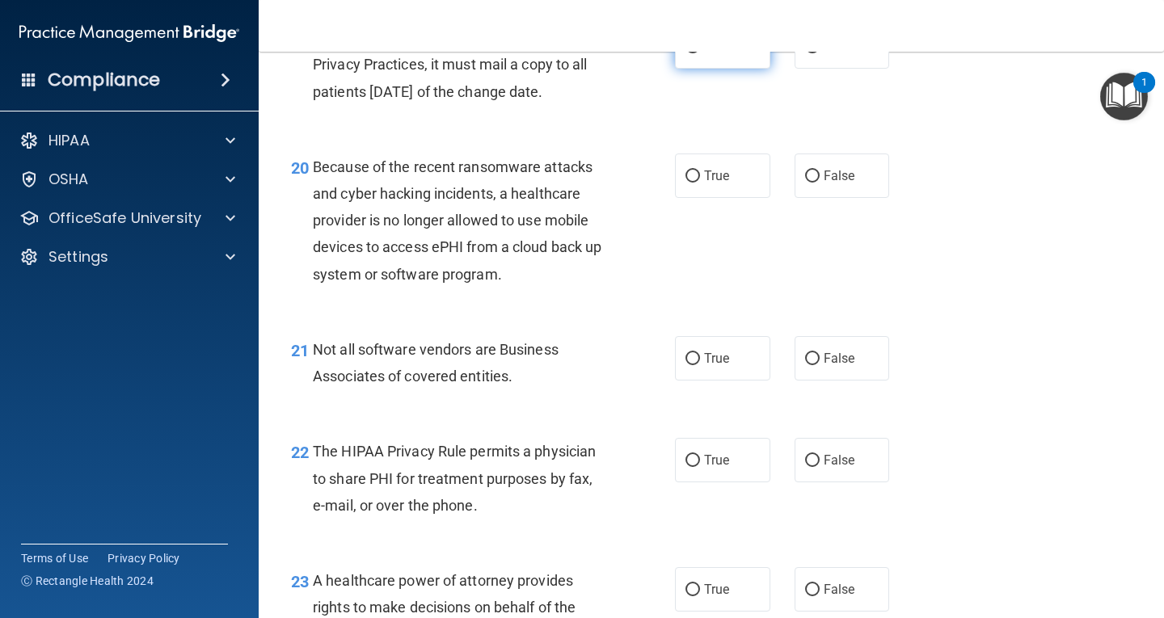
click at [723, 54] on span "True" at bounding box center [716, 46] width 25 height 15
click at [700, 53] on input "True" at bounding box center [692, 47] width 15 height 12
radio input "true"
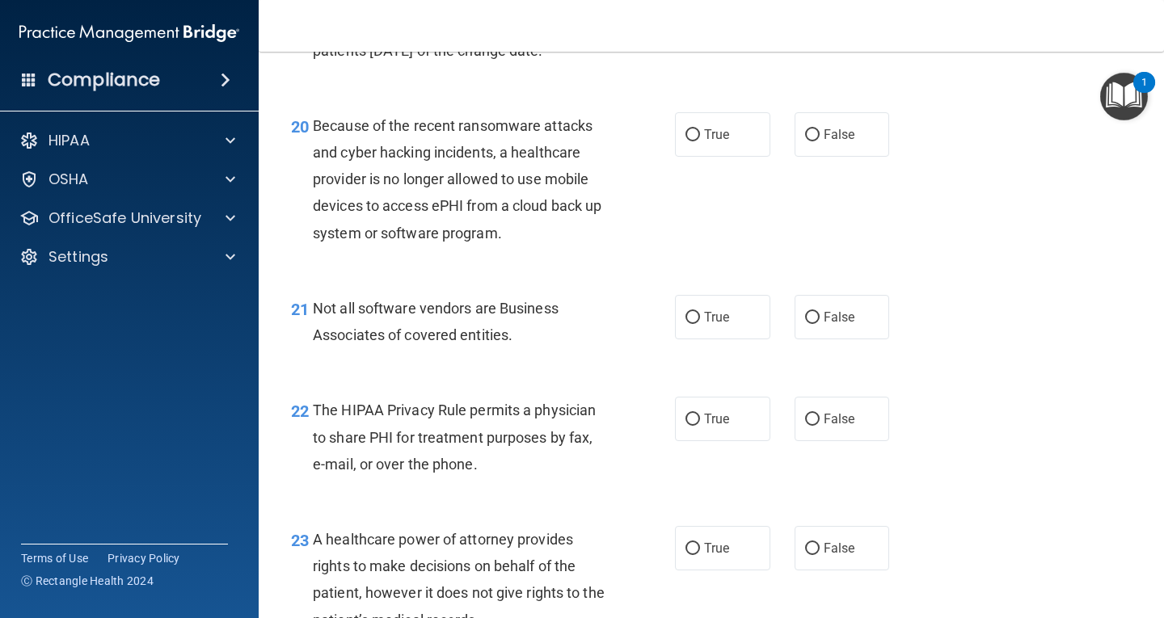
scroll to position [2990, 0]
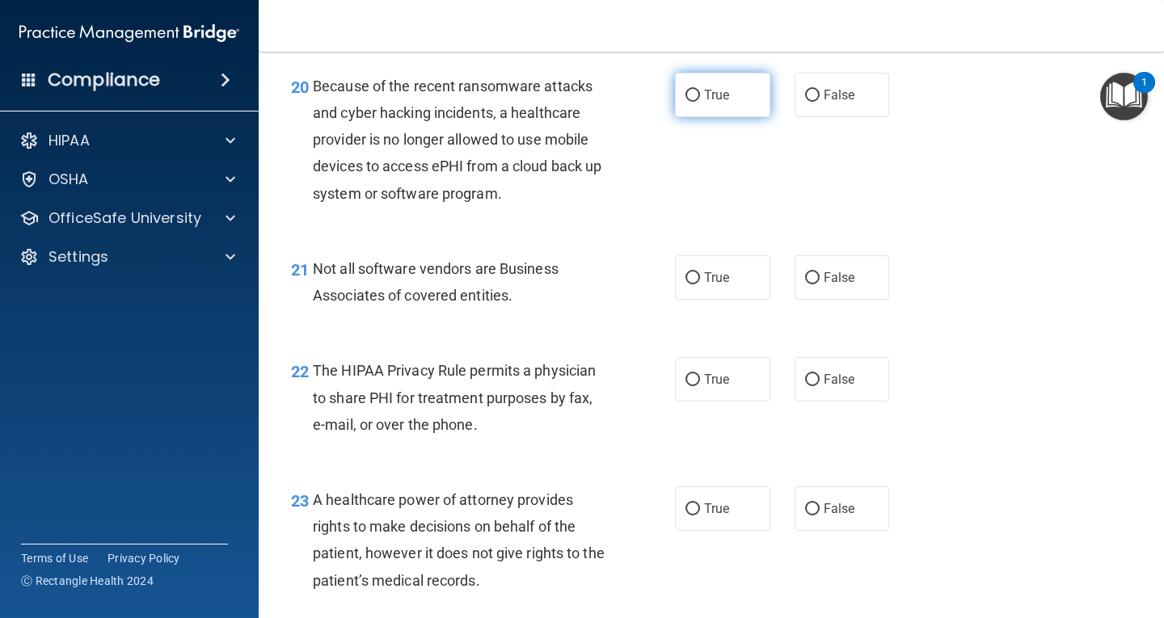
click at [717, 117] on label "True" at bounding box center [722, 95] width 95 height 44
click at [700, 102] on input "True" at bounding box center [692, 96] width 15 height 12
radio input "true"
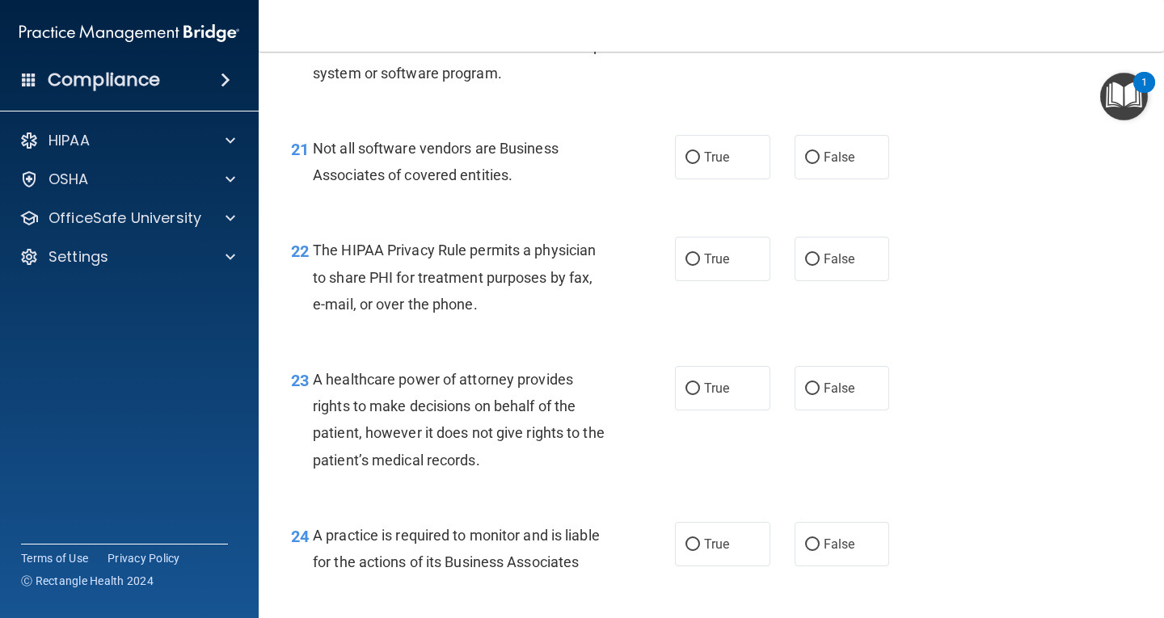
scroll to position [3151, 0]
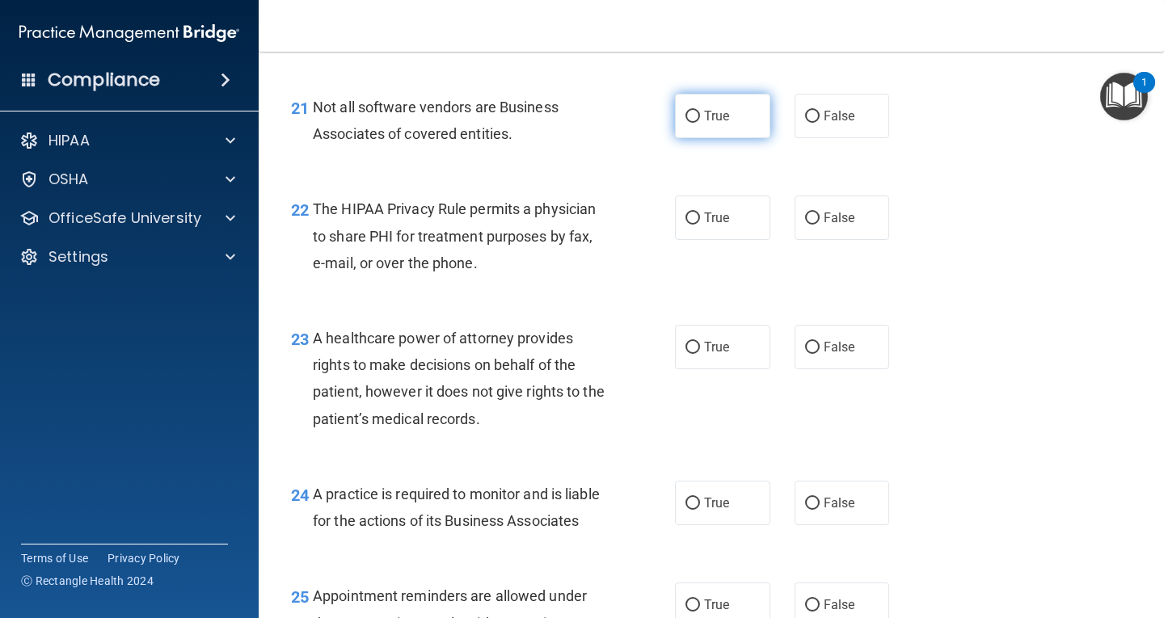
click at [712, 124] on span "True" at bounding box center [716, 115] width 25 height 15
click at [700, 123] on input "True" at bounding box center [692, 117] width 15 height 12
radio input "true"
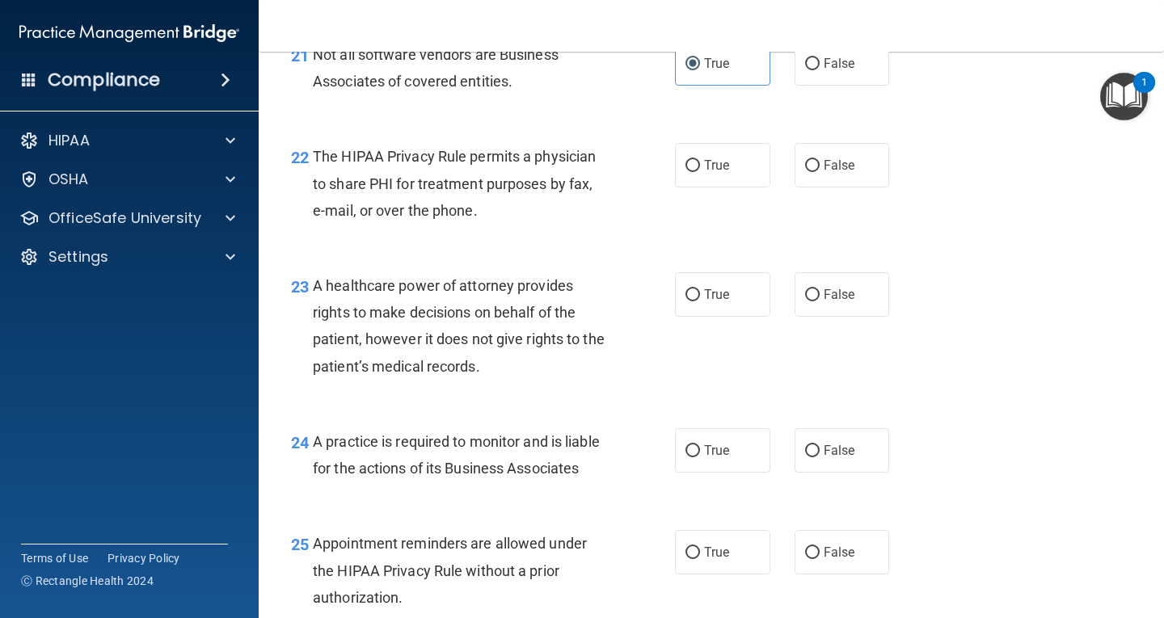
scroll to position [3232, 0]
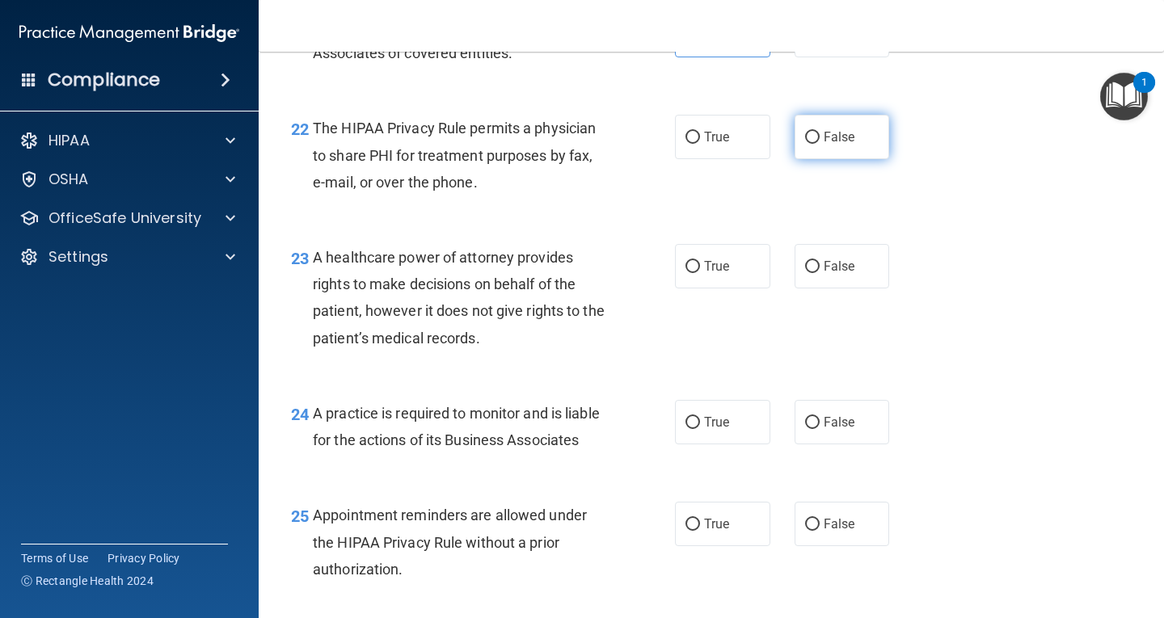
drag, startPoint x: 827, startPoint y: 161, endPoint x: 848, endPoint y: 173, distance: 25.0
click at [827, 145] on span "False" at bounding box center [839, 136] width 32 height 15
click at [819, 144] on input "False" at bounding box center [812, 138] width 15 height 12
radio input "true"
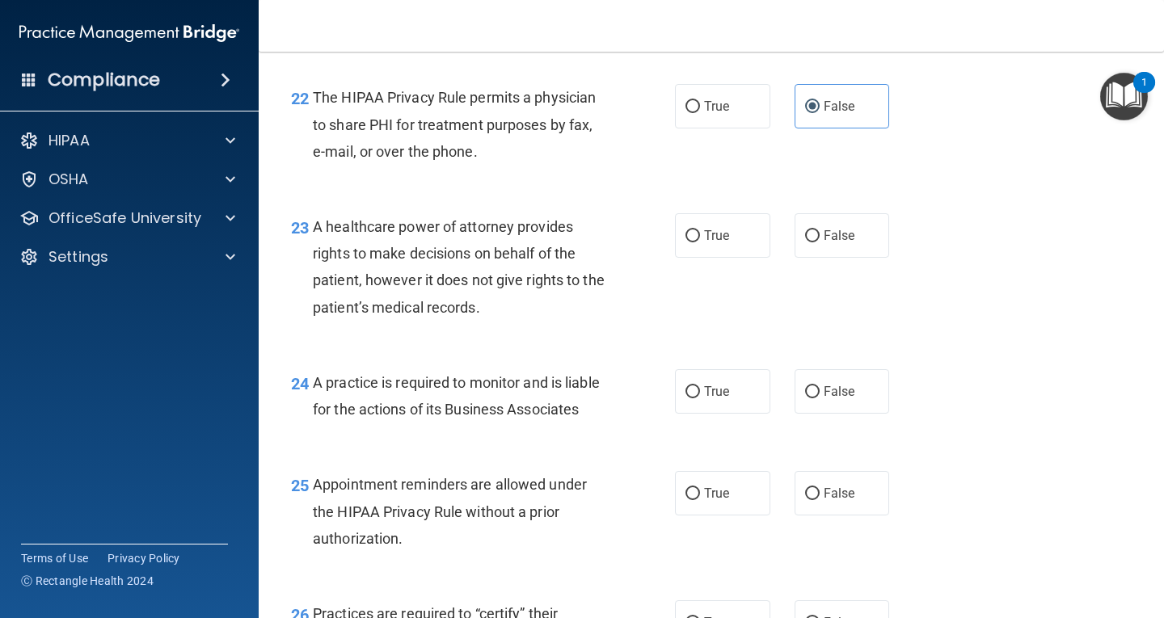
scroll to position [3313, 0]
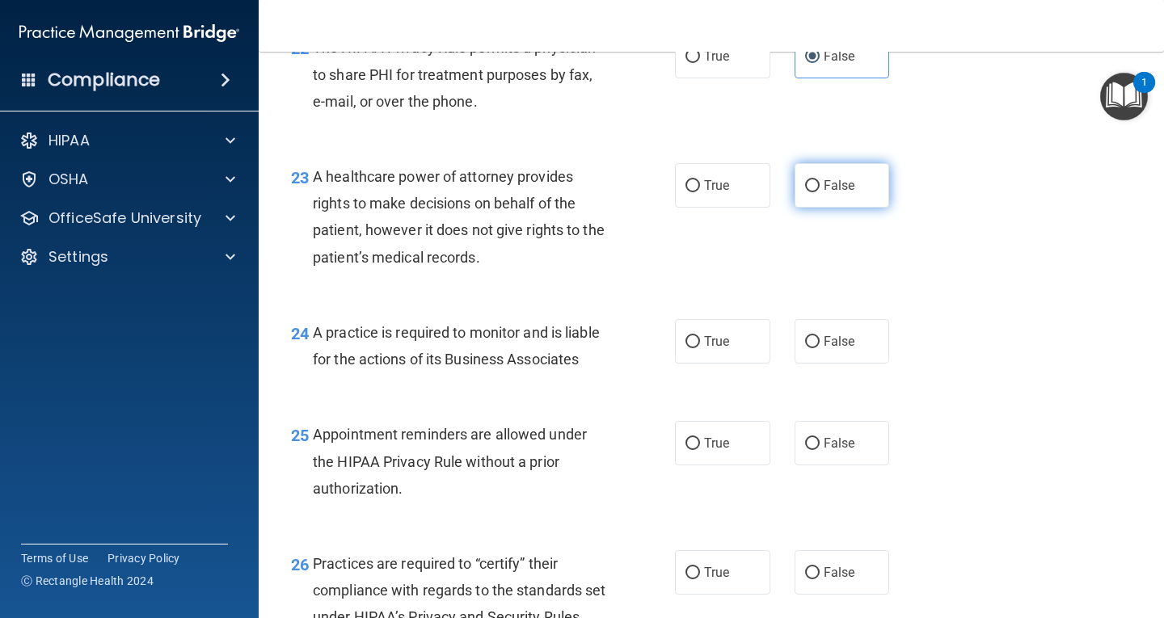
click at [814, 208] on label "False" at bounding box center [841, 185] width 95 height 44
click at [814, 192] on input "False" at bounding box center [812, 186] width 15 height 12
radio input "true"
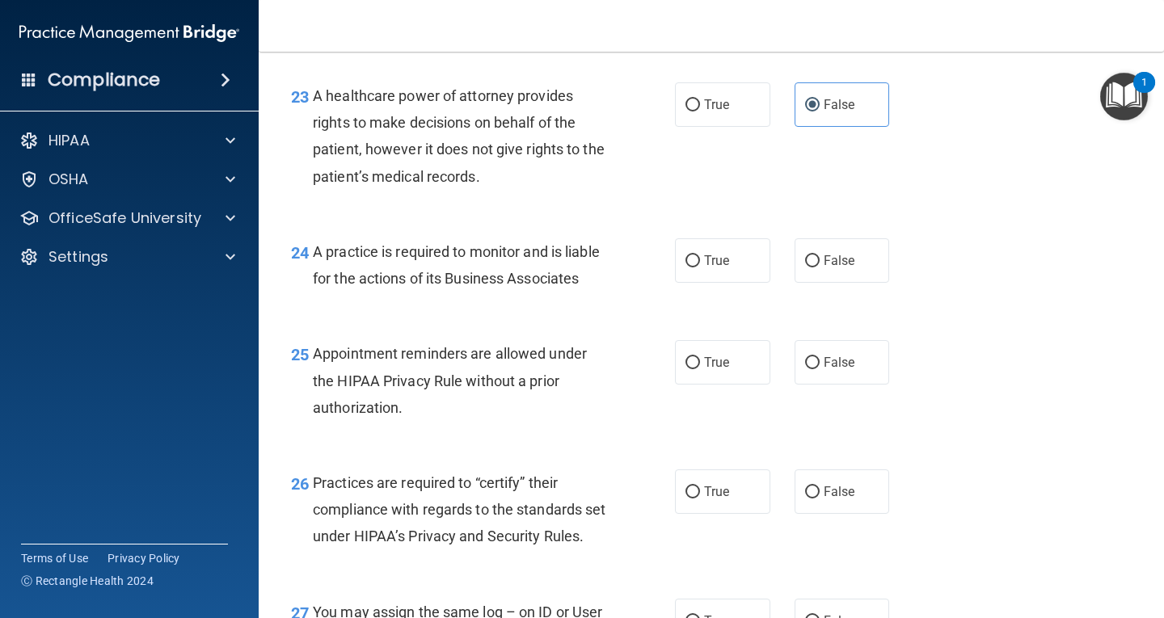
scroll to position [3475, 0]
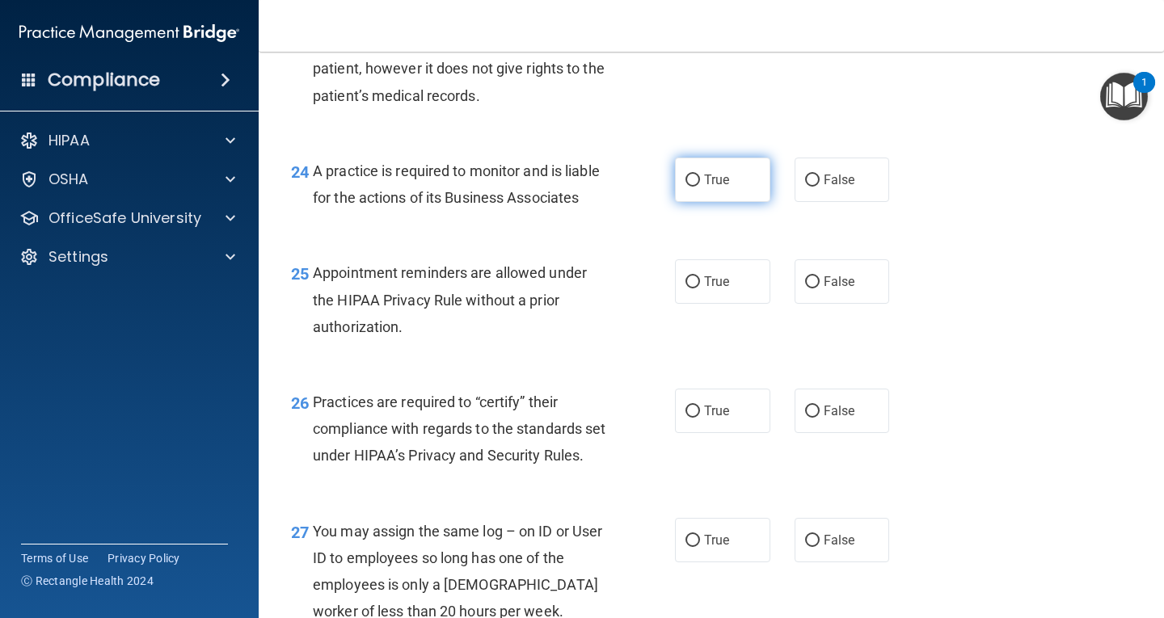
drag, startPoint x: 719, startPoint y: 209, endPoint x: 881, endPoint y: 230, distance: 163.0
click at [722, 187] on span "True" at bounding box center [716, 179] width 25 height 15
click at [704, 187] on span "True" at bounding box center [716, 179] width 25 height 15
click at [699, 187] on input "True" at bounding box center [692, 181] width 15 height 12
radio input "true"
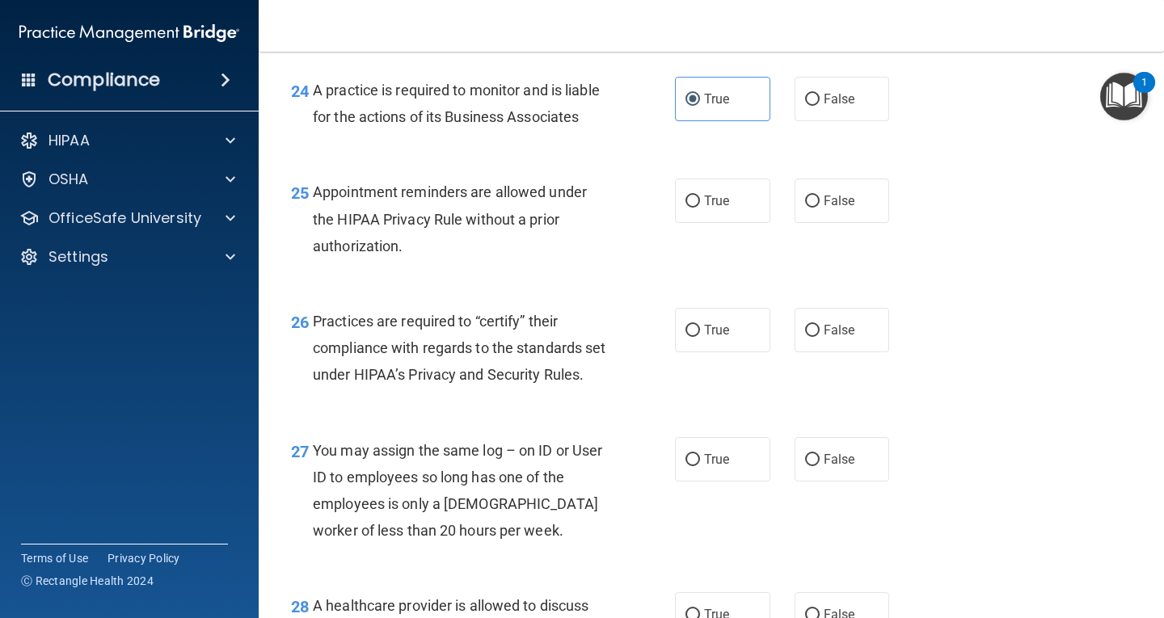
scroll to position [3636, 0]
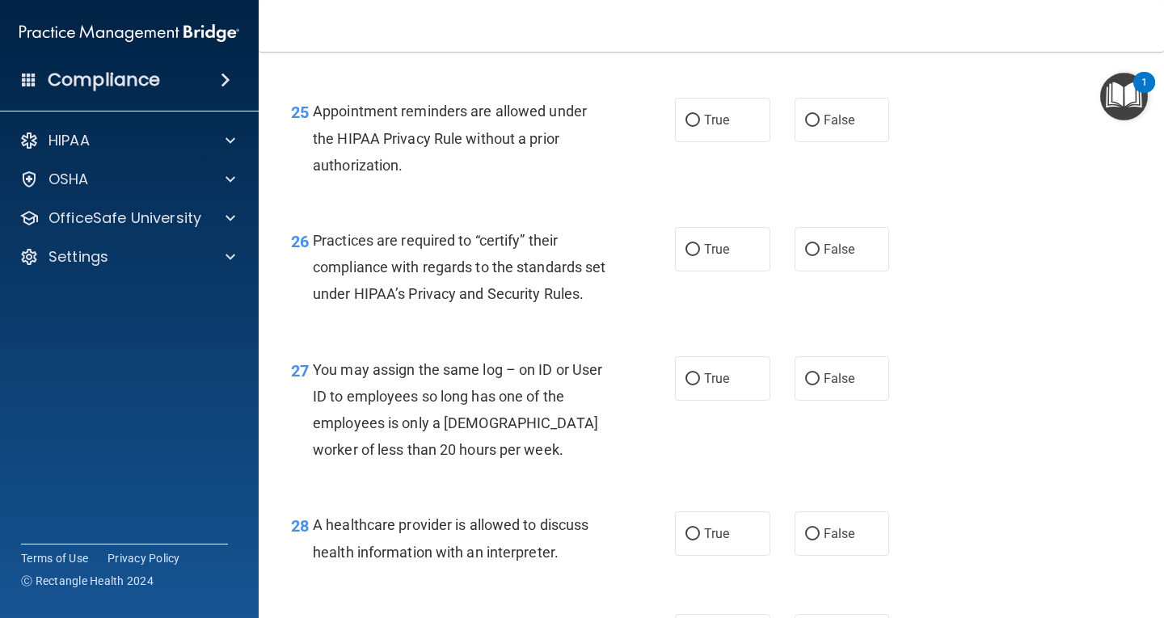
drag, startPoint x: 709, startPoint y: 175, endPoint x: 869, endPoint y: 200, distance: 161.8
click at [711, 128] on span "True" at bounding box center [716, 119] width 25 height 15
click at [700, 127] on input "True" at bounding box center [692, 121] width 15 height 12
radio input "true"
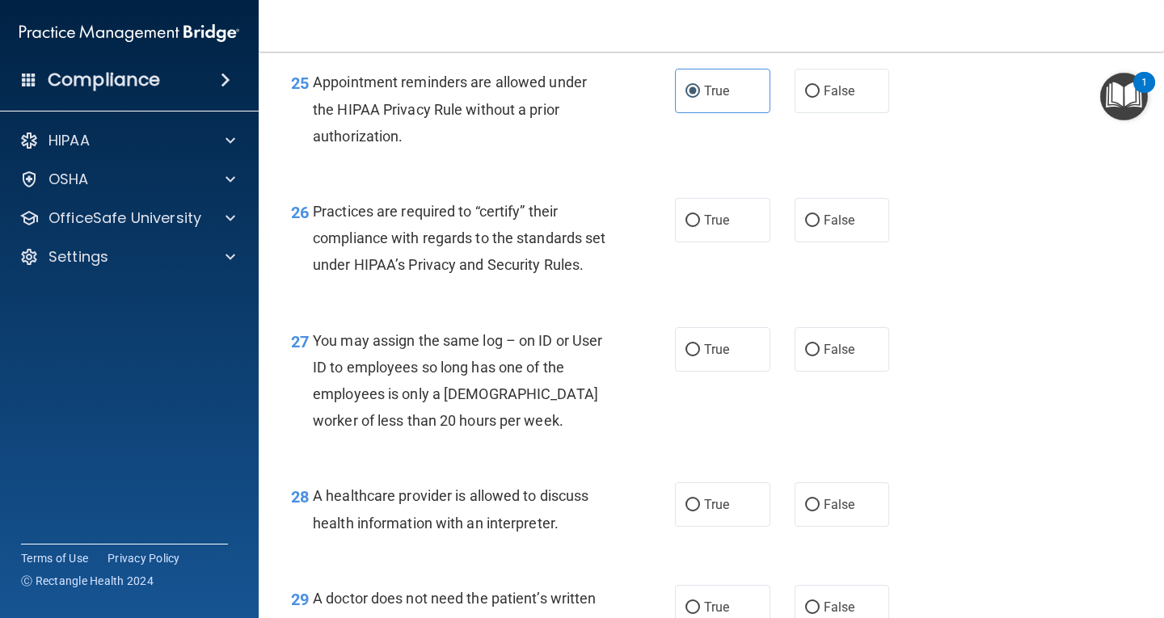
scroll to position [3717, 0]
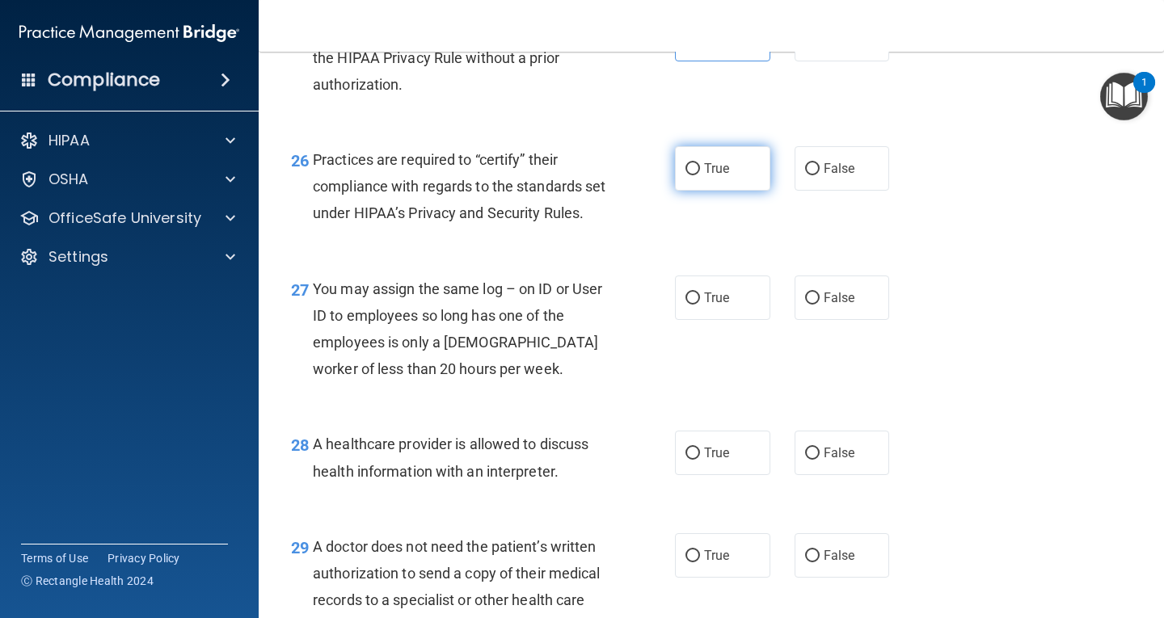
click at [722, 176] on span "True" at bounding box center [716, 168] width 25 height 15
click at [700, 175] on input "True" at bounding box center [692, 169] width 15 height 12
radio input "true"
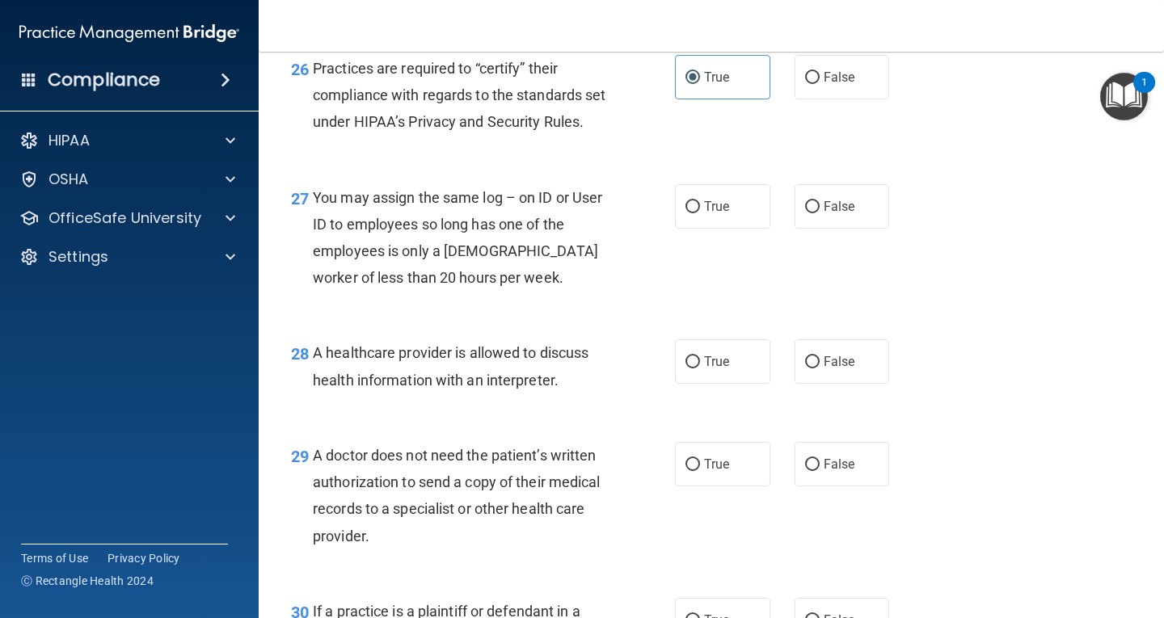
scroll to position [3879, 0]
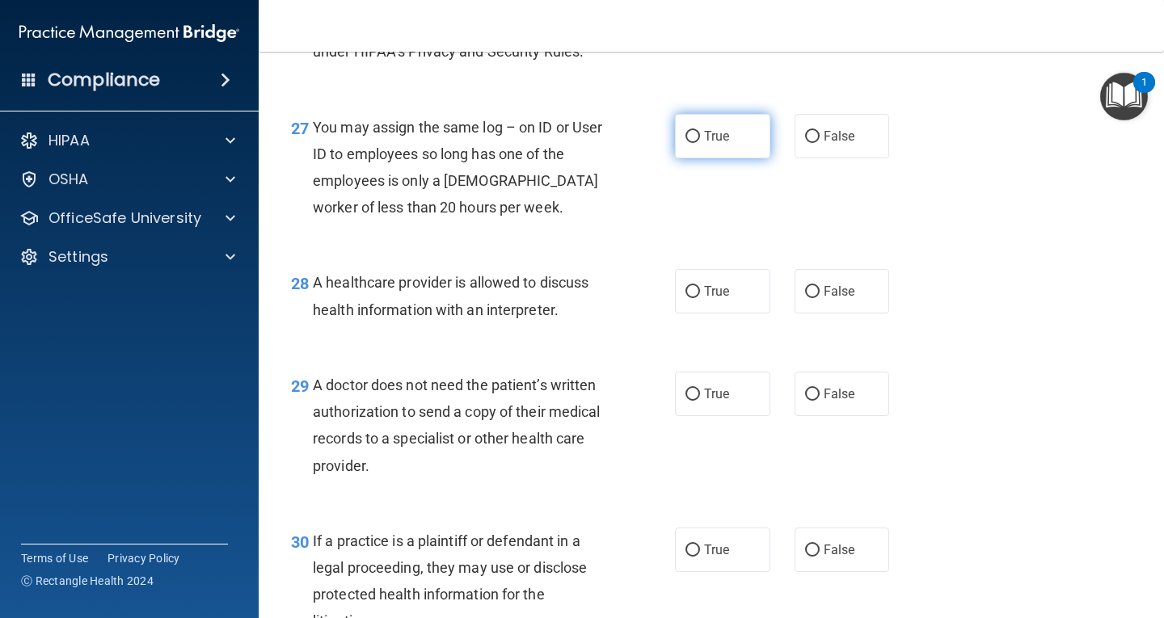
click at [722, 158] on label "True" at bounding box center [722, 136] width 95 height 44
click at [700, 143] on input "True" at bounding box center [692, 137] width 15 height 12
radio input "true"
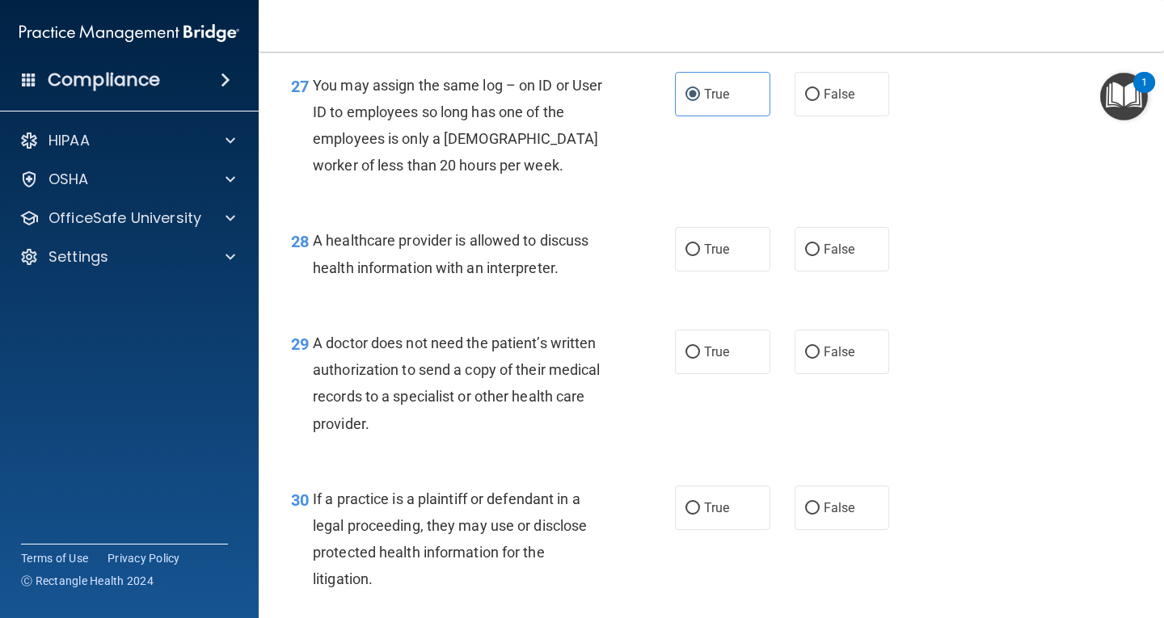
scroll to position [3959, 0]
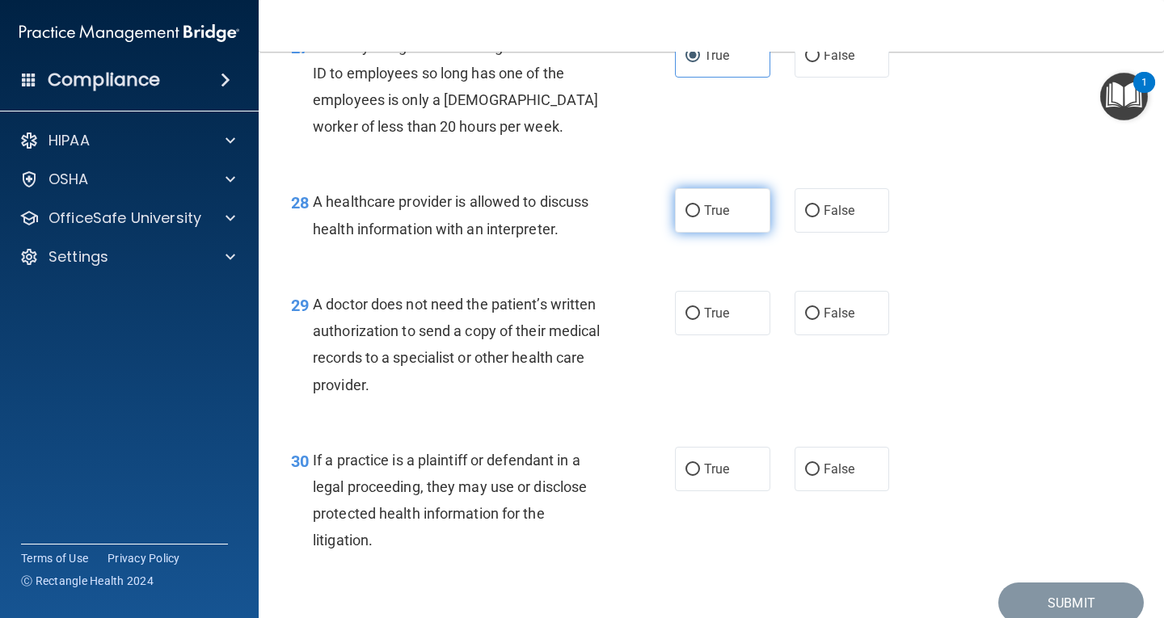
drag, startPoint x: 714, startPoint y: 290, endPoint x: 847, endPoint y: 277, distance: 133.1
click at [717, 218] on span "True" at bounding box center [716, 210] width 25 height 15
click at [700, 217] on input "True" at bounding box center [692, 211] width 15 height 12
radio input "true"
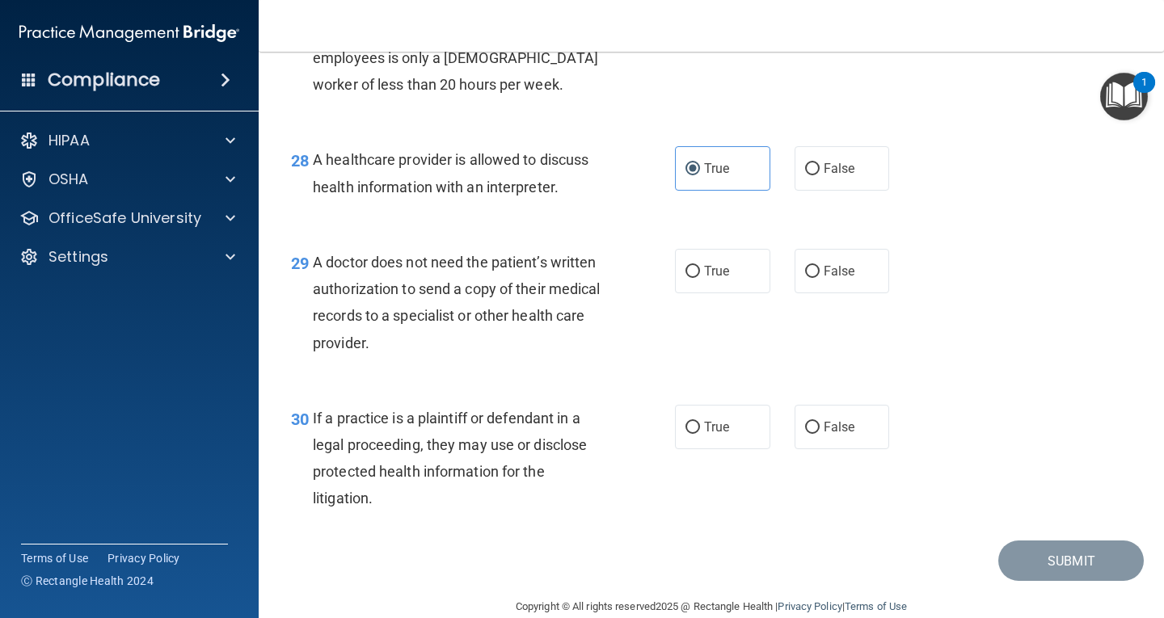
scroll to position [4040, 0]
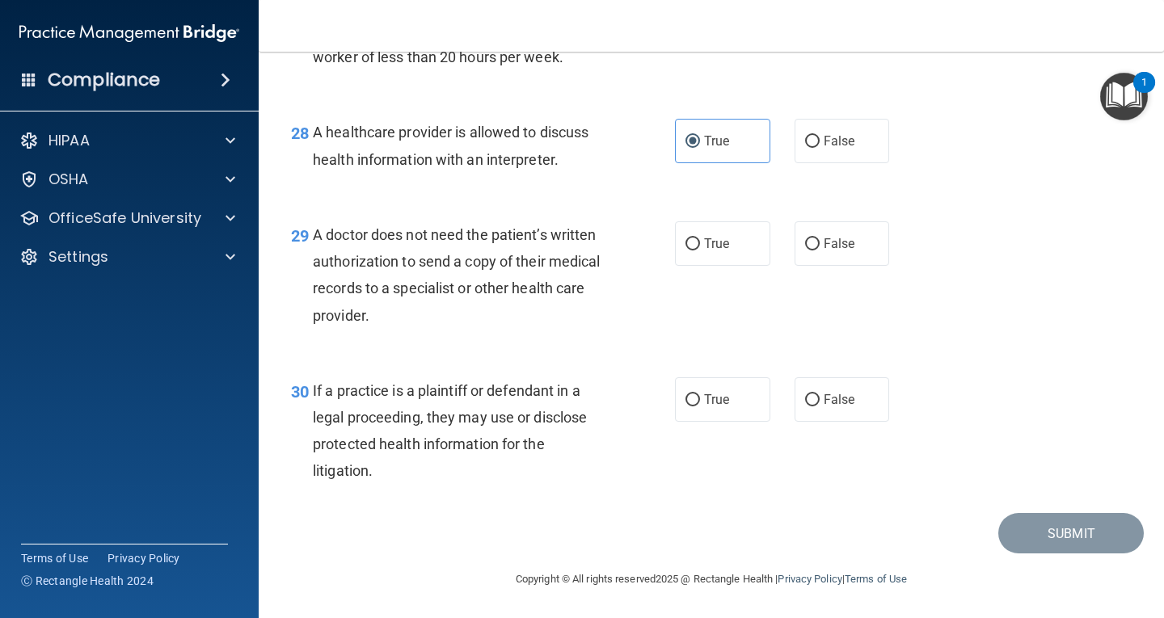
drag, startPoint x: 835, startPoint y: 216, endPoint x: 883, endPoint y: 227, distance: 49.8
click at [841, 149] on span "False" at bounding box center [839, 140] width 32 height 15
click at [823, 149] on span "False" at bounding box center [839, 140] width 32 height 15
click at [819, 148] on input "False" at bounding box center [812, 142] width 15 height 12
radio input "true"
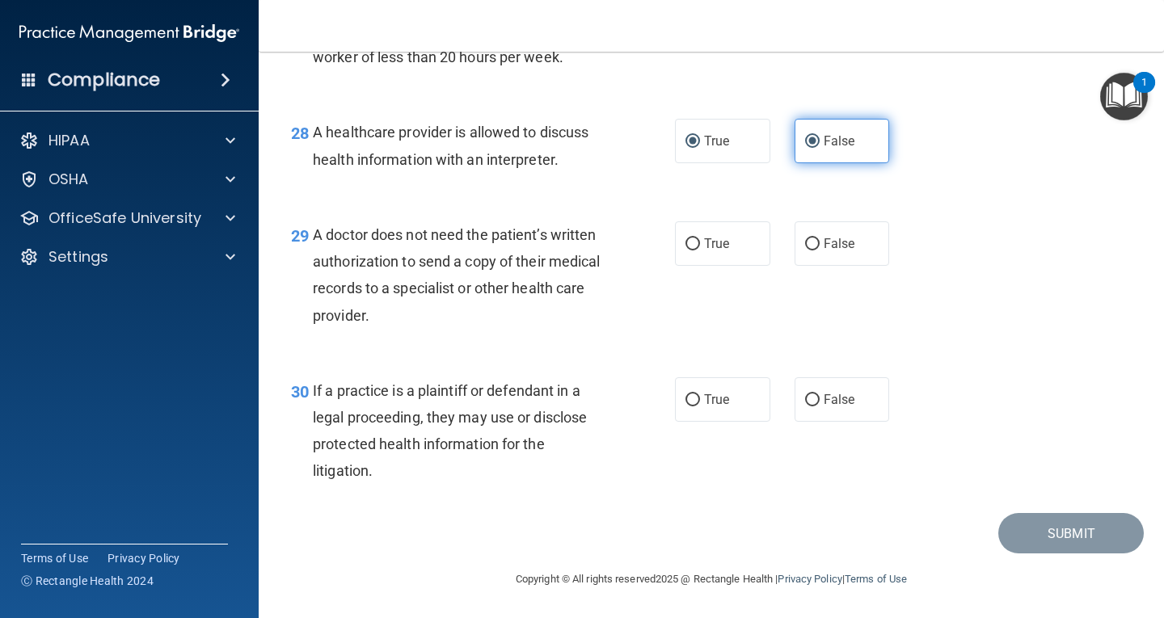
radio input "false"
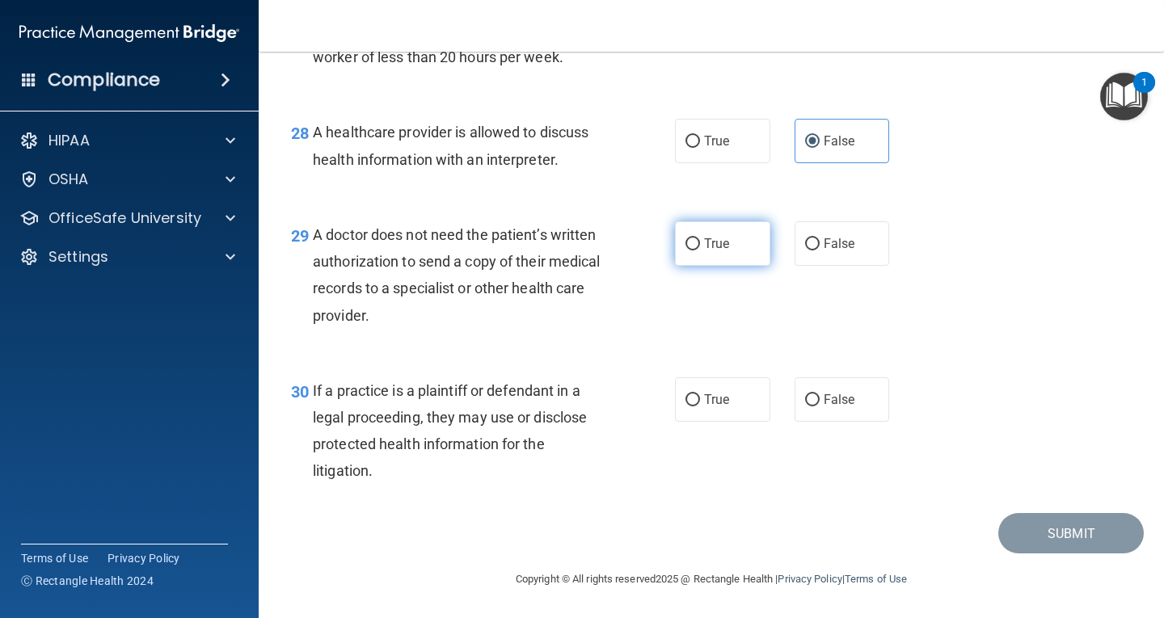
click at [713, 243] on span "True" at bounding box center [716, 243] width 25 height 15
click at [700, 243] on input "True" at bounding box center [692, 244] width 15 height 12
radio input "true"
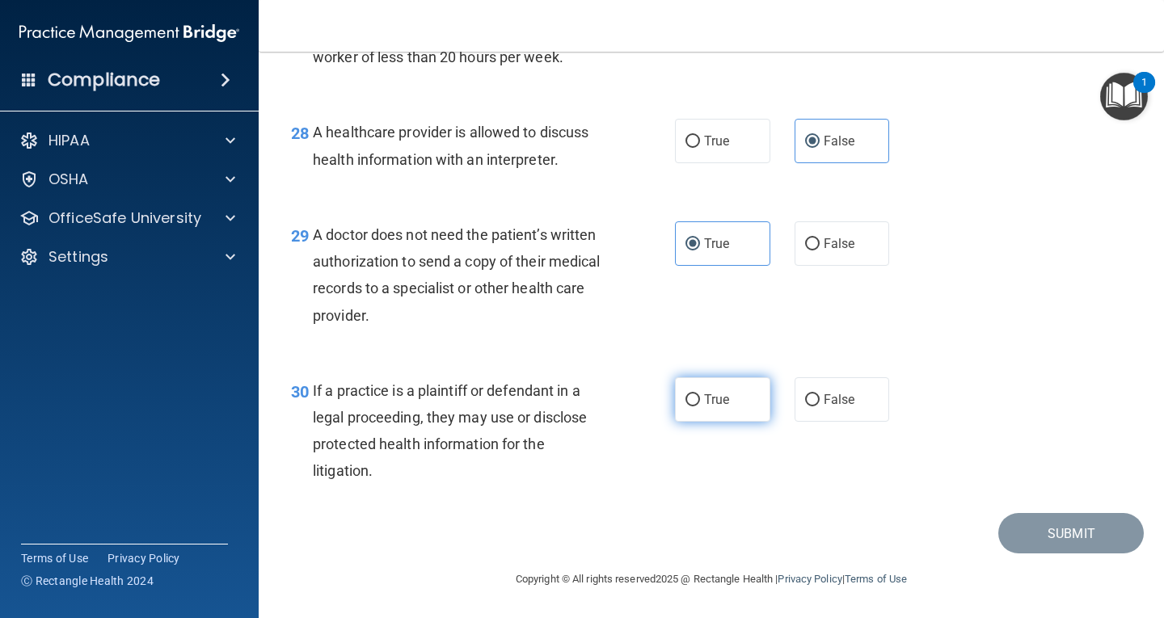
click at [710, 399] on span "True" at bounding box center [716, 399] width 25 height 15
click at [700, 399] on input "True" at bounding box center [692, 400] width 15 height 12
radio input "true"
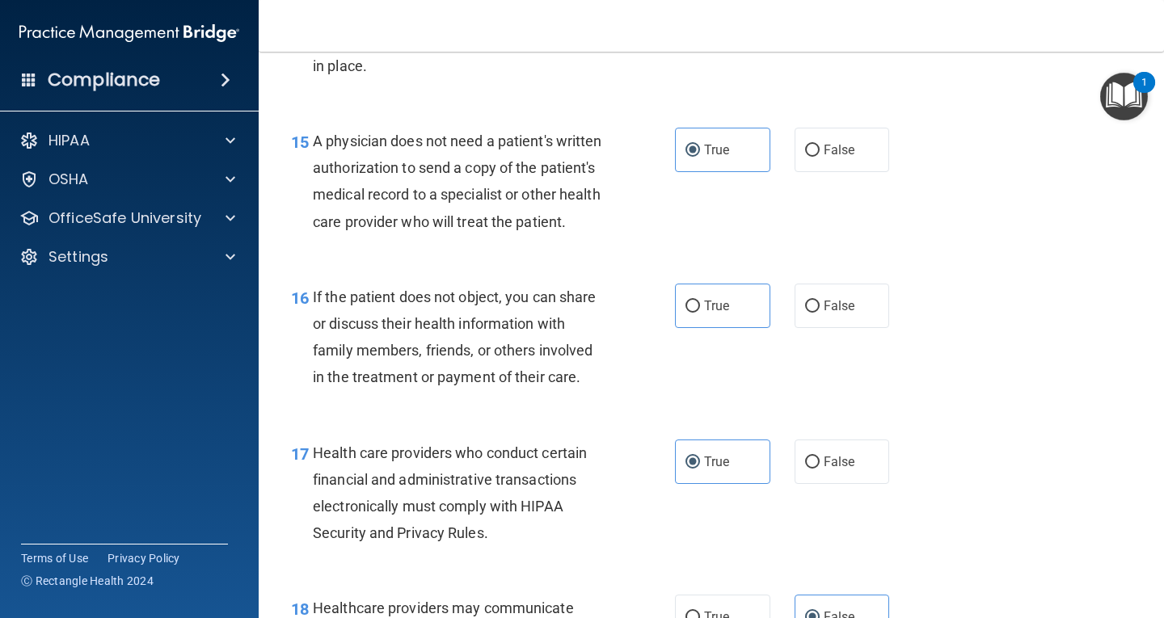
scroll to position [2170, 0]
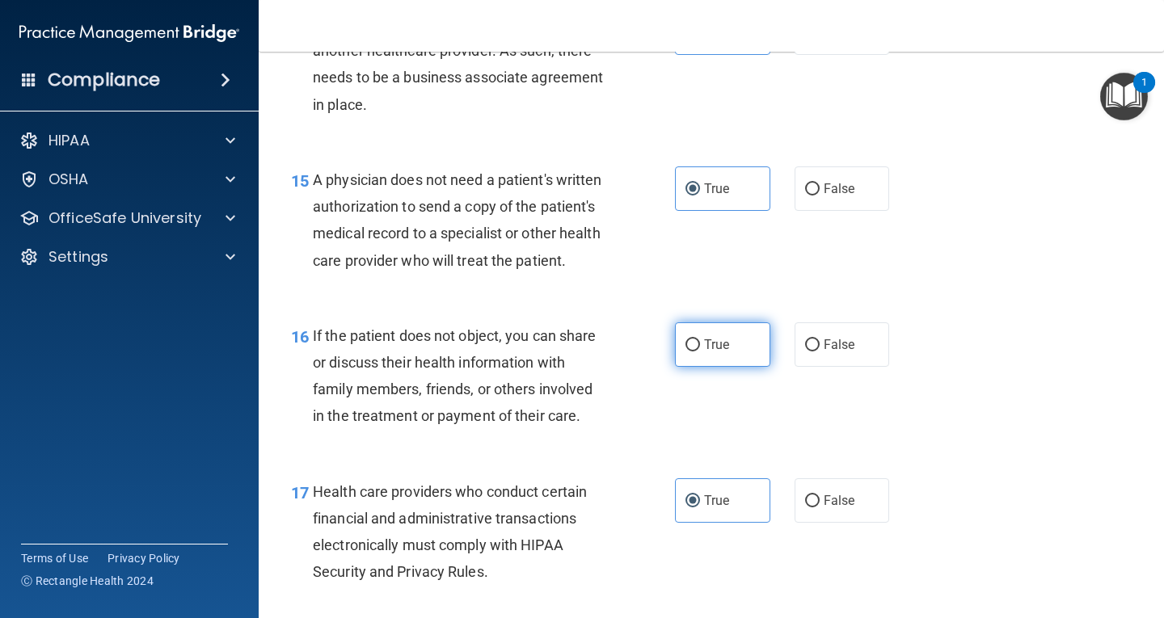
click at [719, 352] on span "True" at bounding box center [716, 344] width 25 height 15
click at [700, 351] on input "True" at bounding box center [692, 345] width 15 height 12
radio input "true"
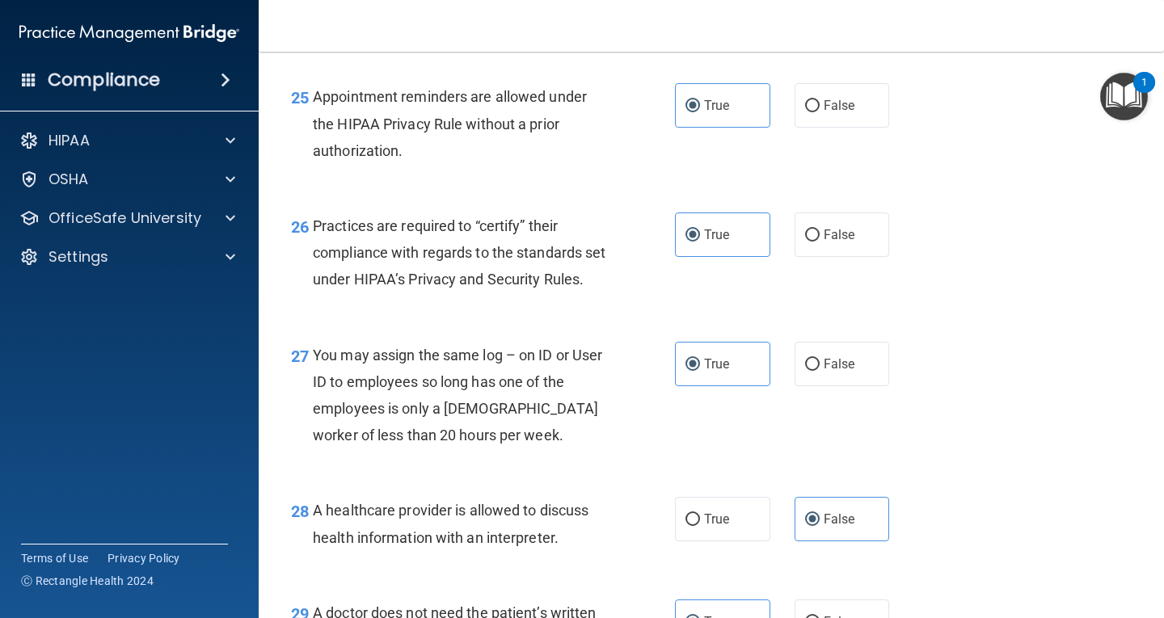
scroll to position [4110, 0]
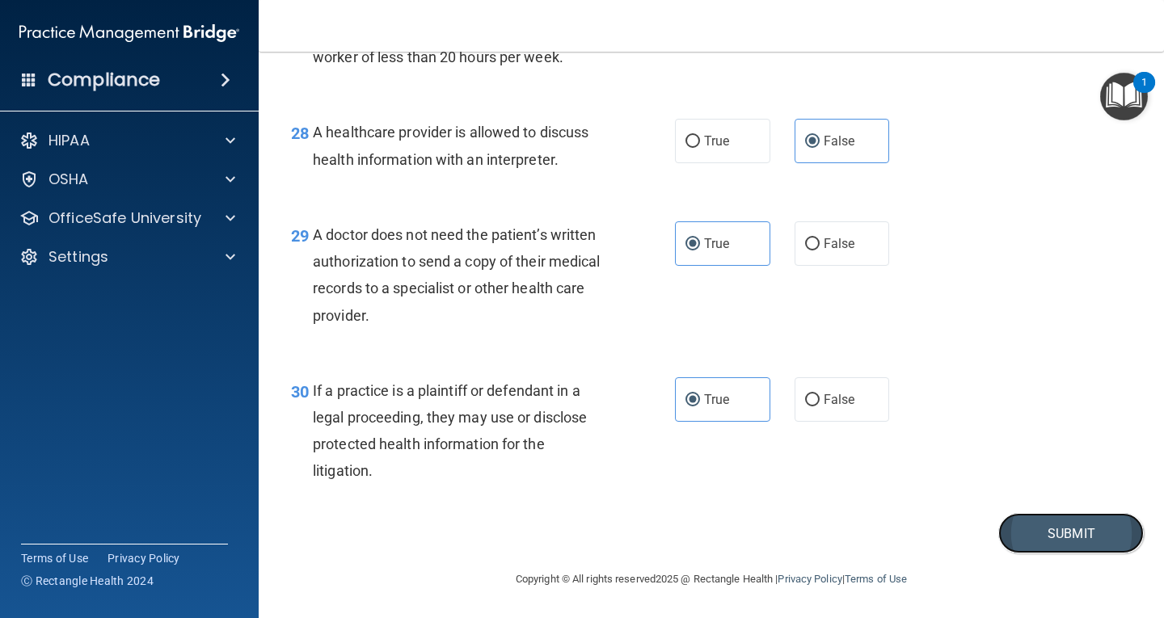
click at [1067, 529] on button "Submit" at bounding box center [1070, 533] width 145 height 41
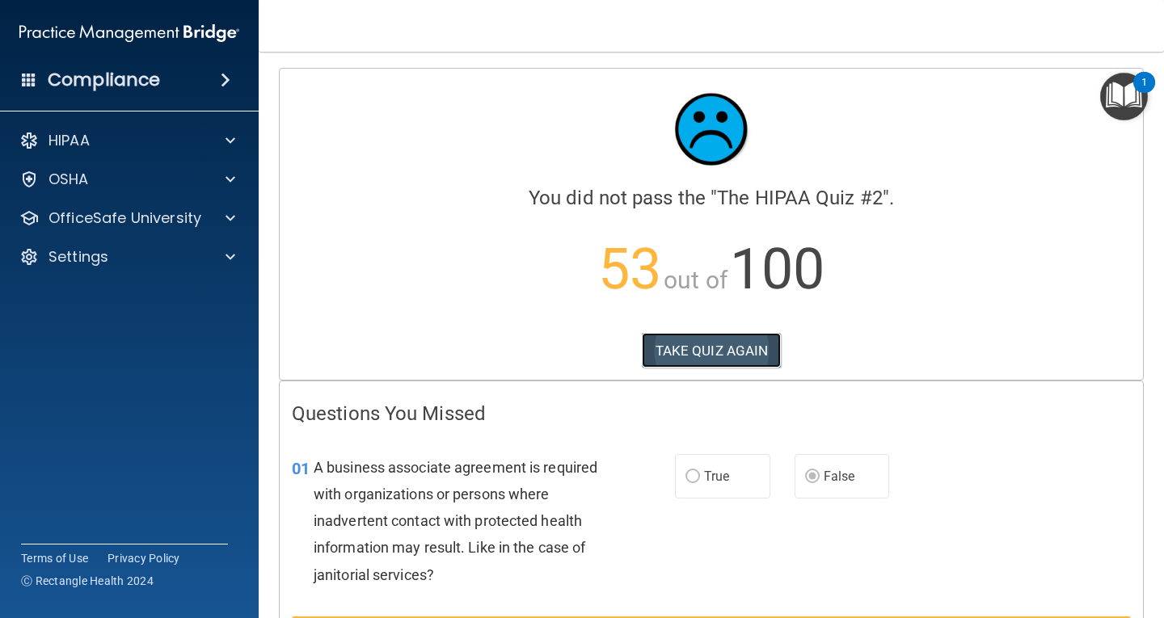
click at [708, 343] on button "TAKE QUIZ AGAIN" at bounding box center [712, 351] width 140 height 36
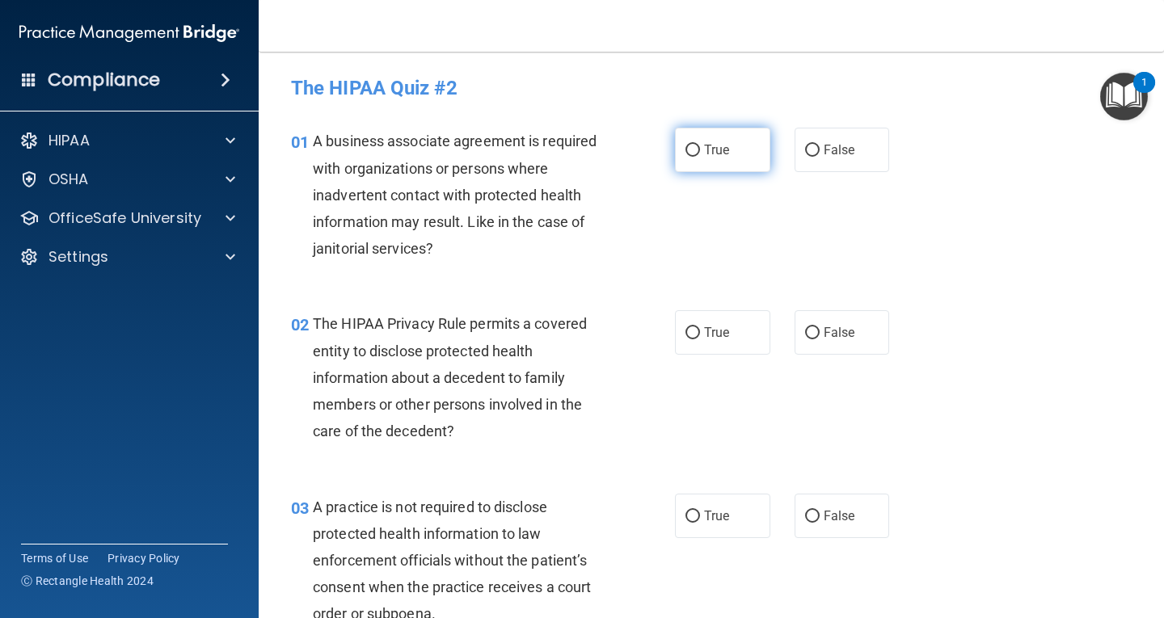
click at [689, 151] on input "True" at bounding box center [692, 151] width 15 height 12
radio input "true"
click at [807, 337] on input "False" at bounding box center [812, 333] width 15 height 12
radio input "true"
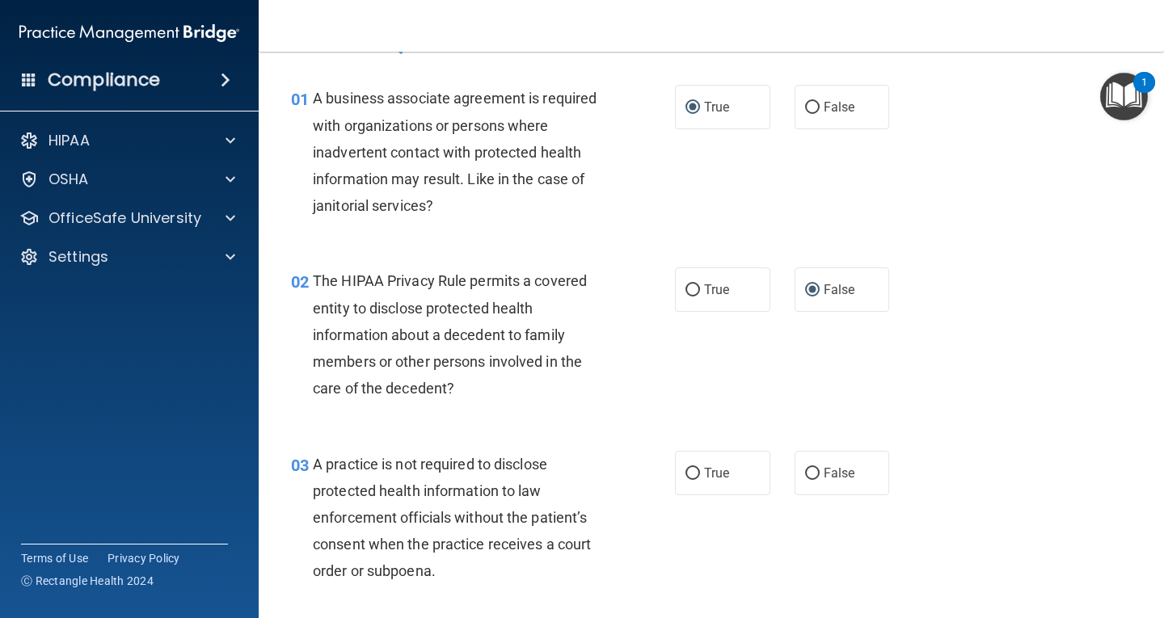
scroll to position [81, 0]
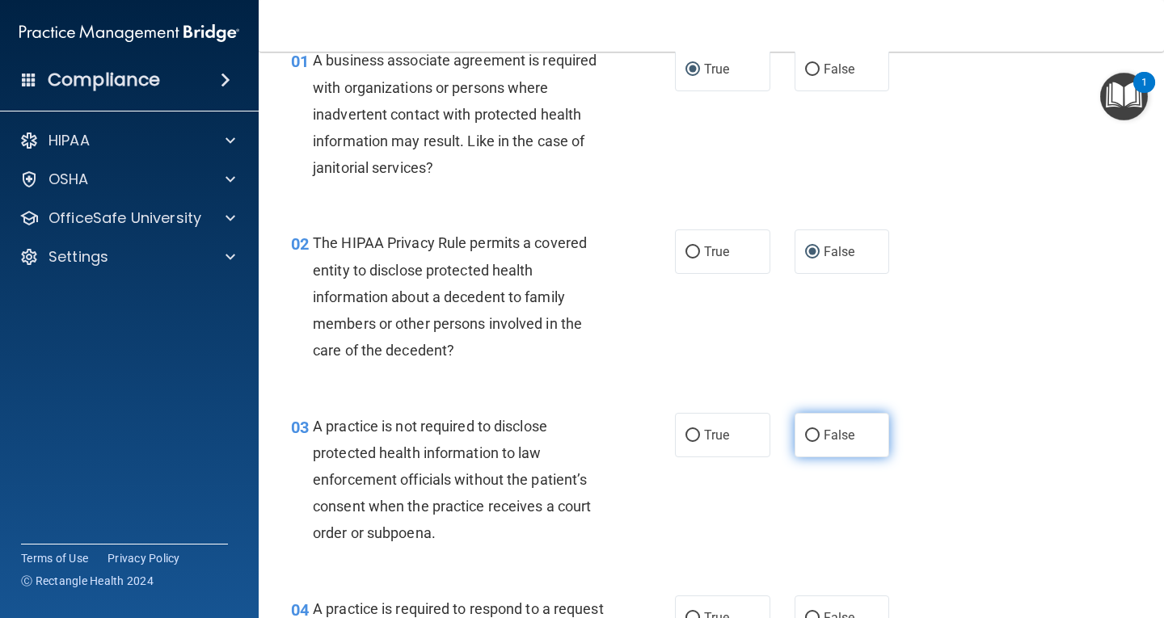
click at [809, 431] on input "False" at bounding box center [812, 436] width 15 height 12
radio input "true"
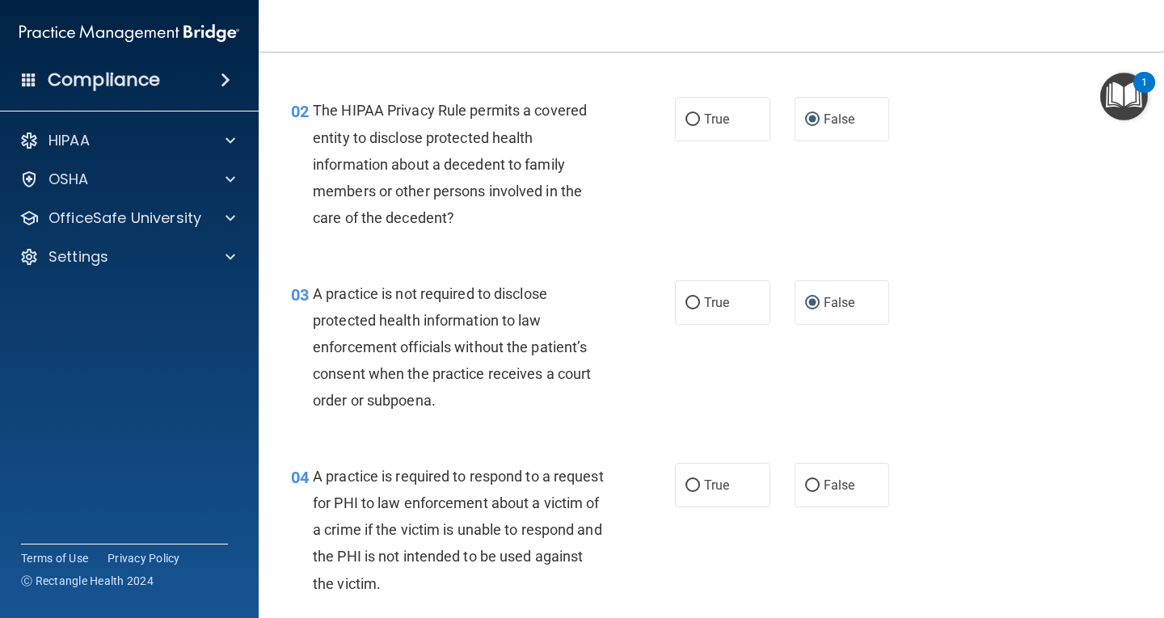
scroll to position [242, 0]
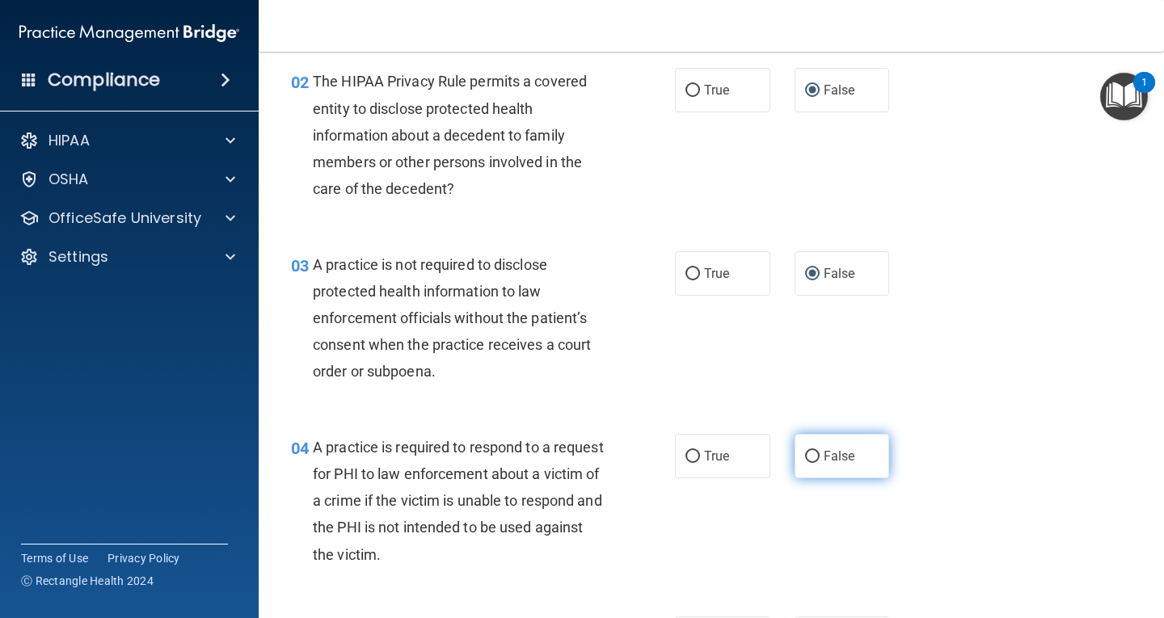
click at [806, 457] on input "False" at bounding box center [812, 457] width 15 height 12
radio input "true"
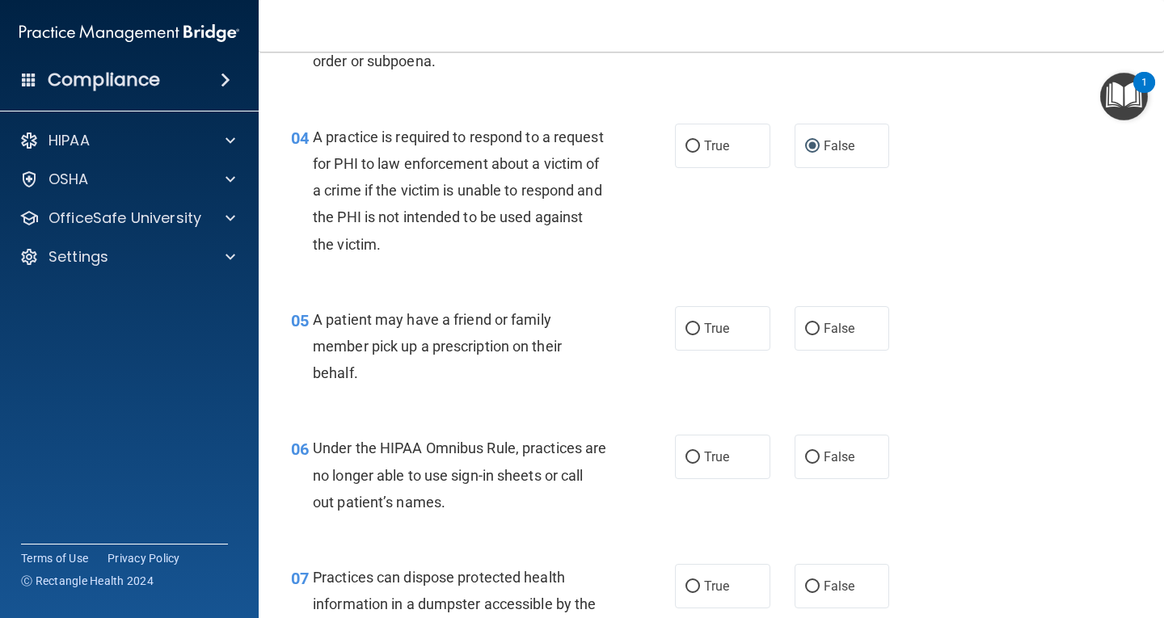
scroll to position [566, 0]
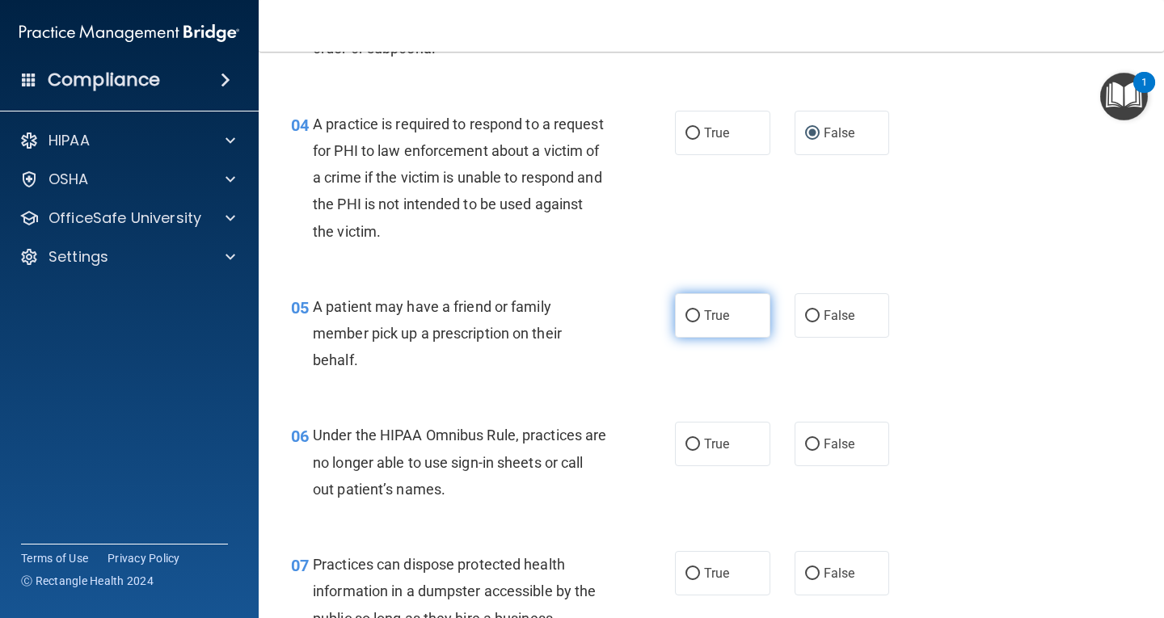
click at [687, 316] on input "True" at bounding box center [692, 316] width 15 height 12
radio input "true"
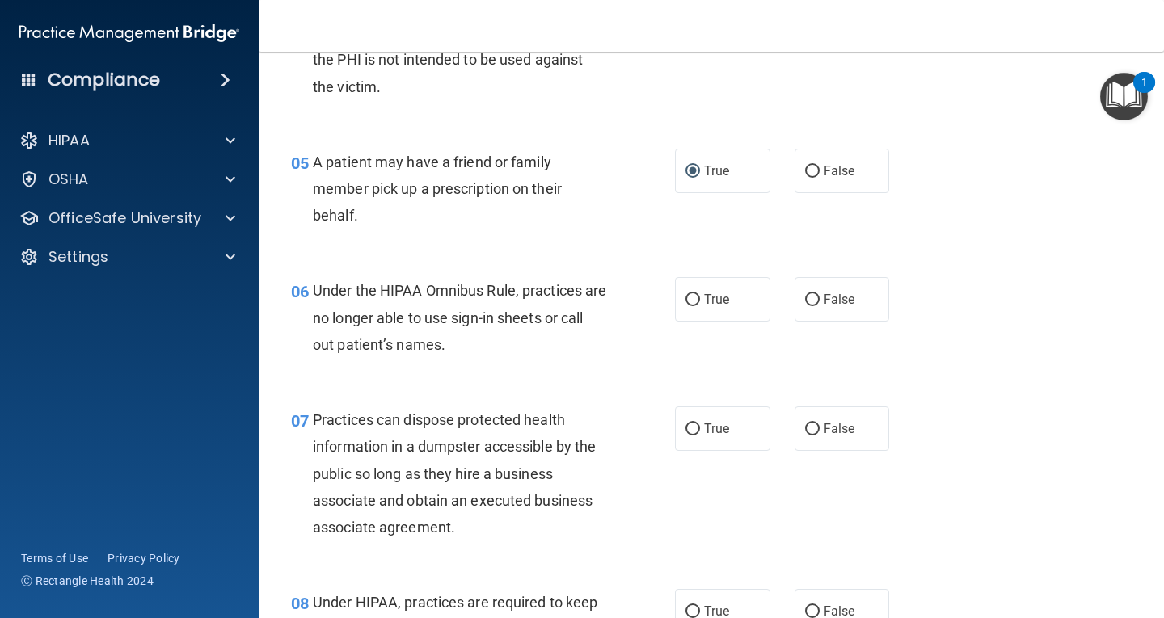
scroll to position [727, 0]
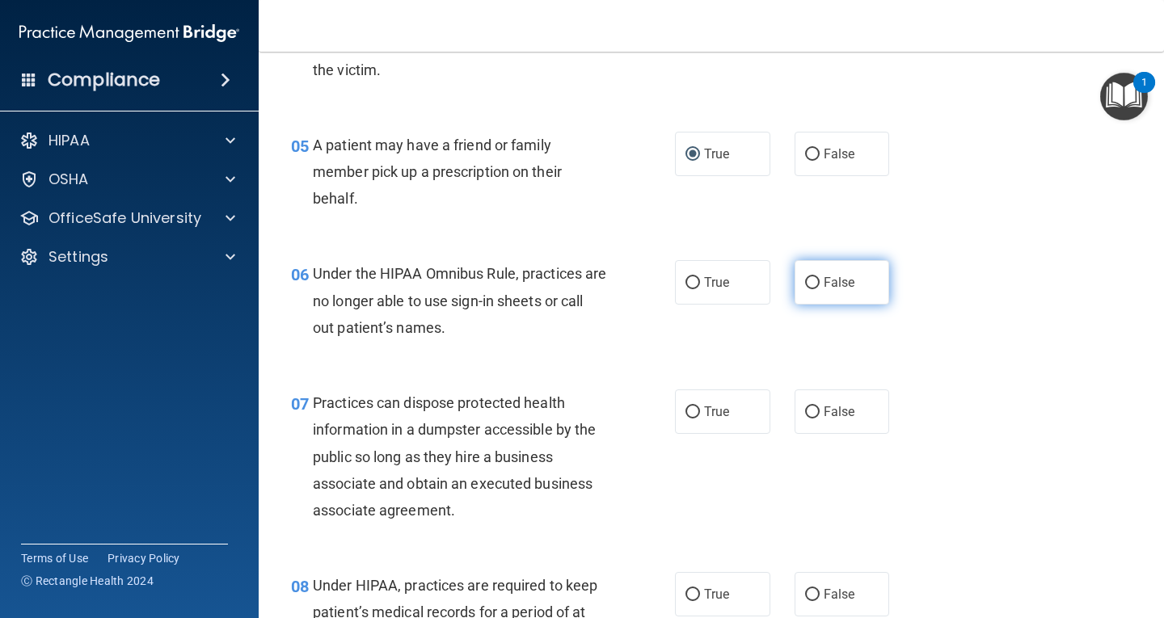
click at [806, 285] on input "False" at bounding box center [812, 283] width 15 height 12
radio input "true"
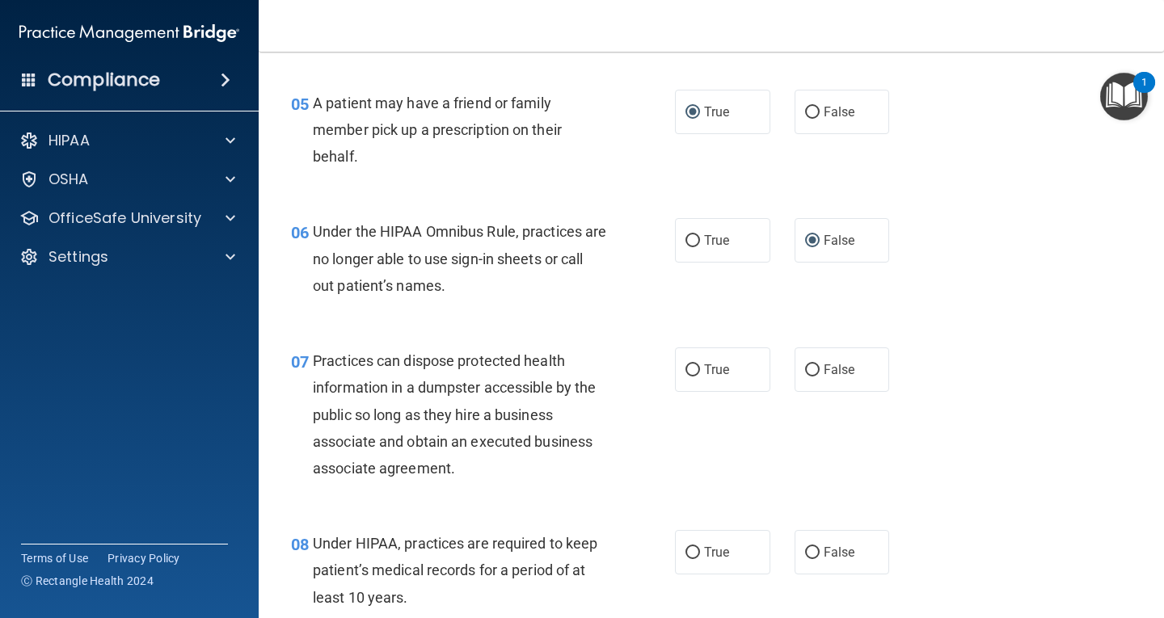
scroll to position [889, 0]
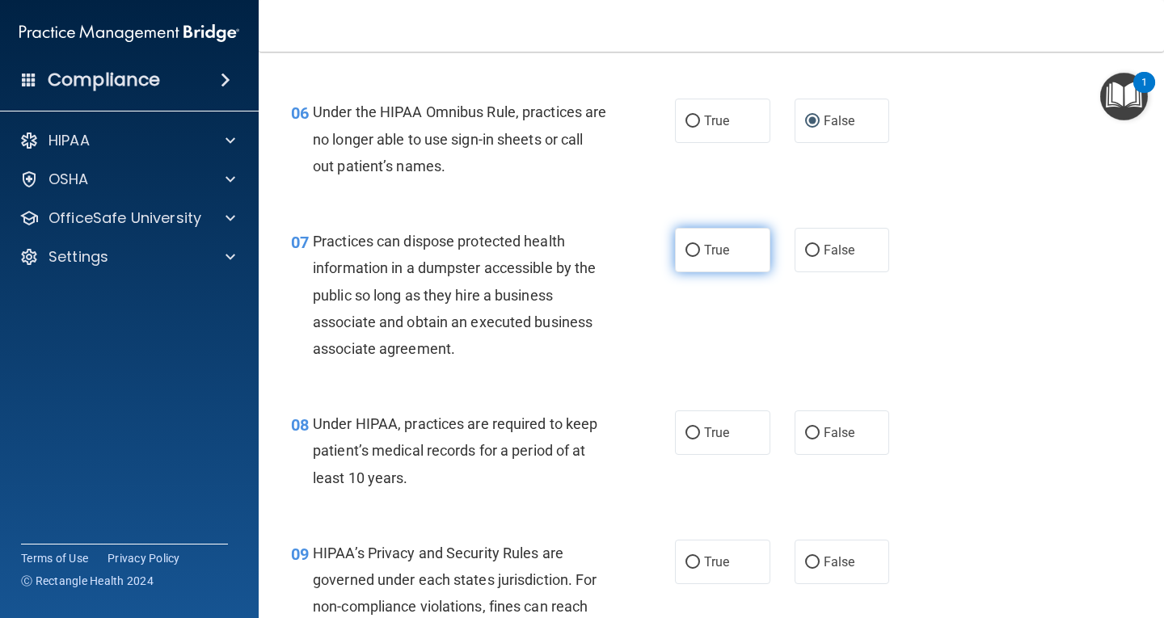
click at [689, 247] on input "True" at bounding box center [692, 251] width 15 height 12
radio input "true"
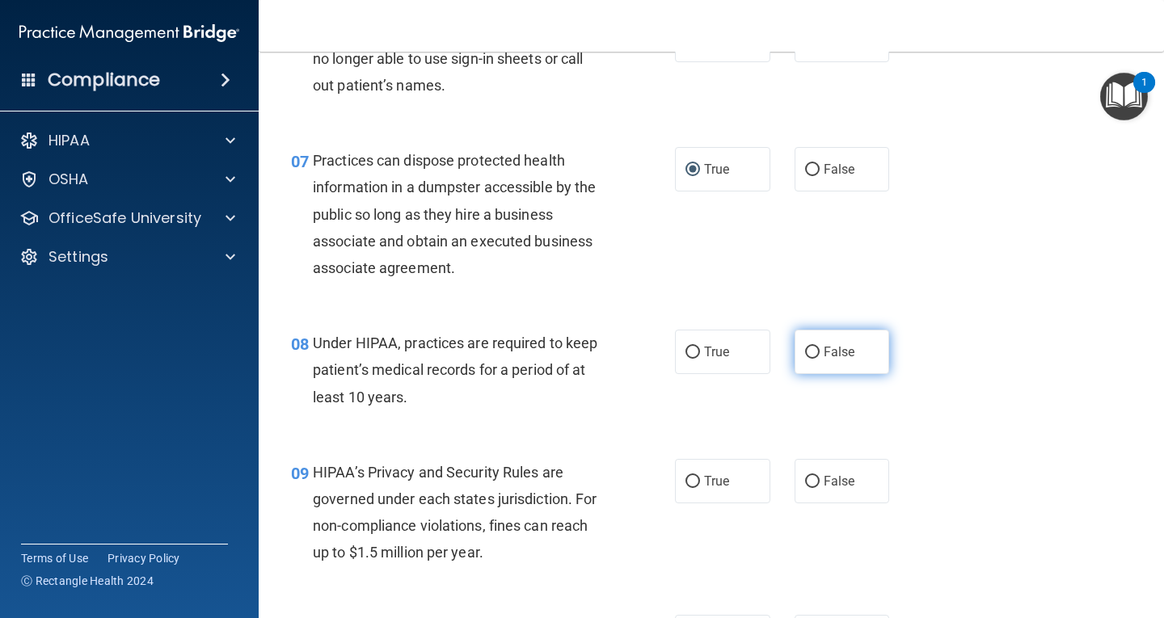
drag, startPoint x: 803, startPoint y: 348, endPoint x: 869, endPoint y: 343, distance: 66.5
click at [805, 348] on input "False" at bounding box center [812, 353] width 15 height 12
radio input "true"
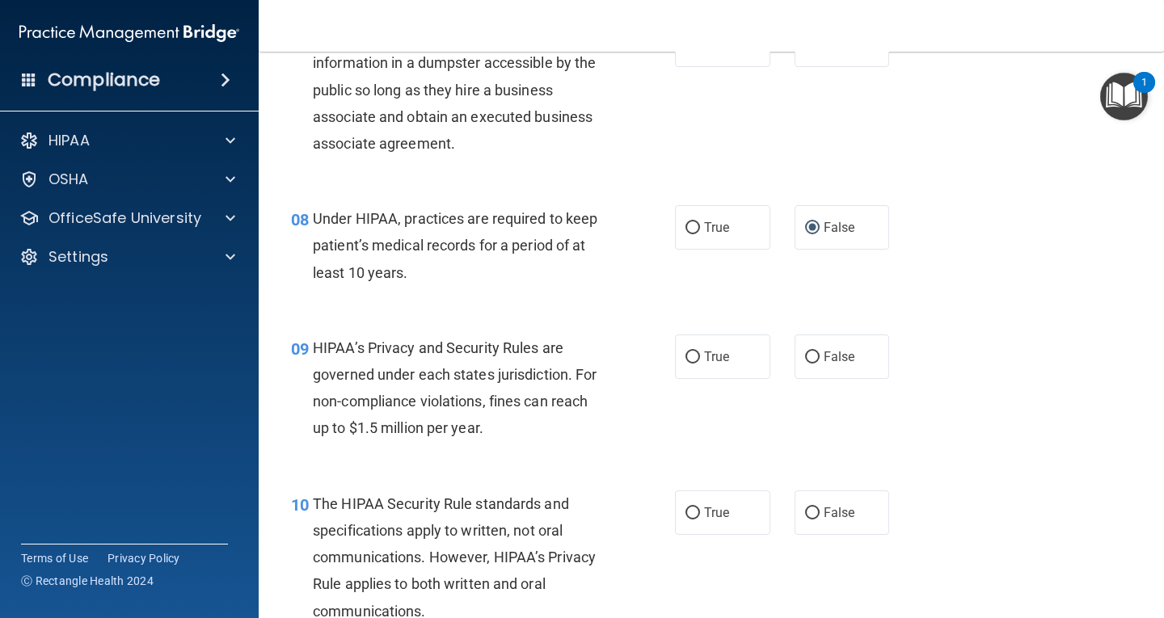
scroll to position [1131, 0]
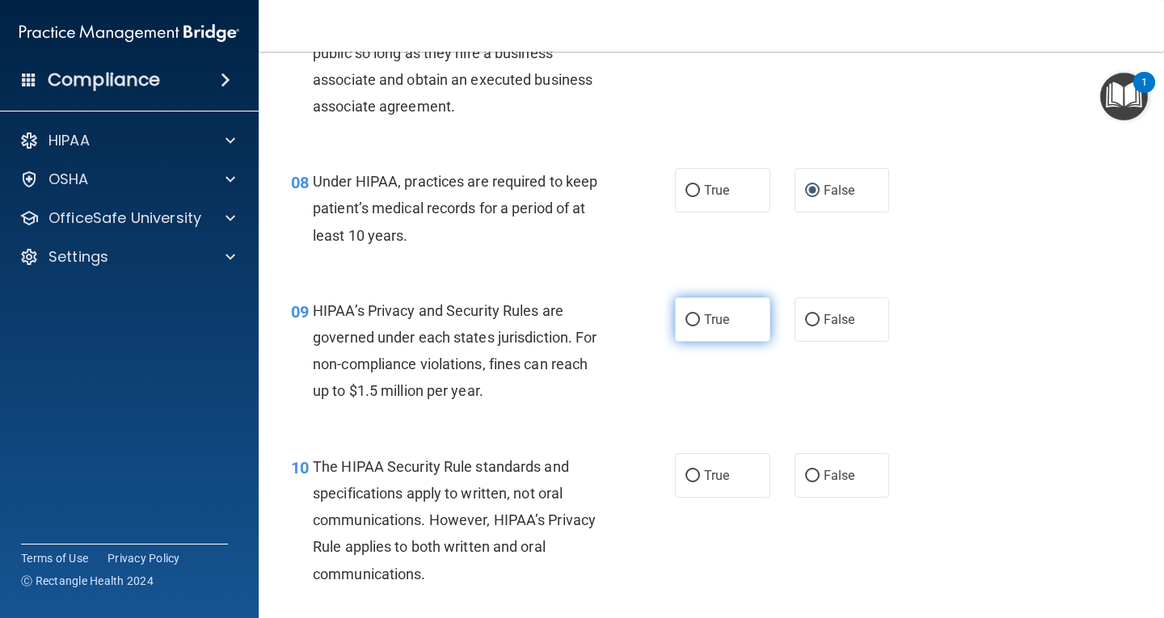
click at [692, 318] on input "True" at bounding box center [692, 320] width 15 height 12
radio input "true"
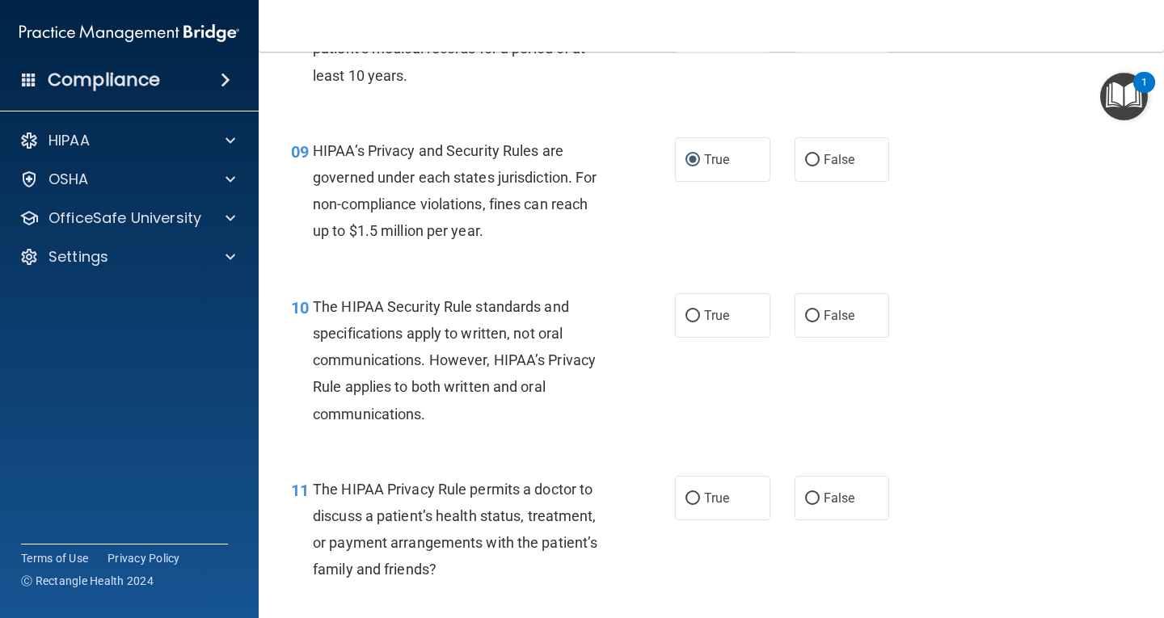
scroll to position [1293, 0]
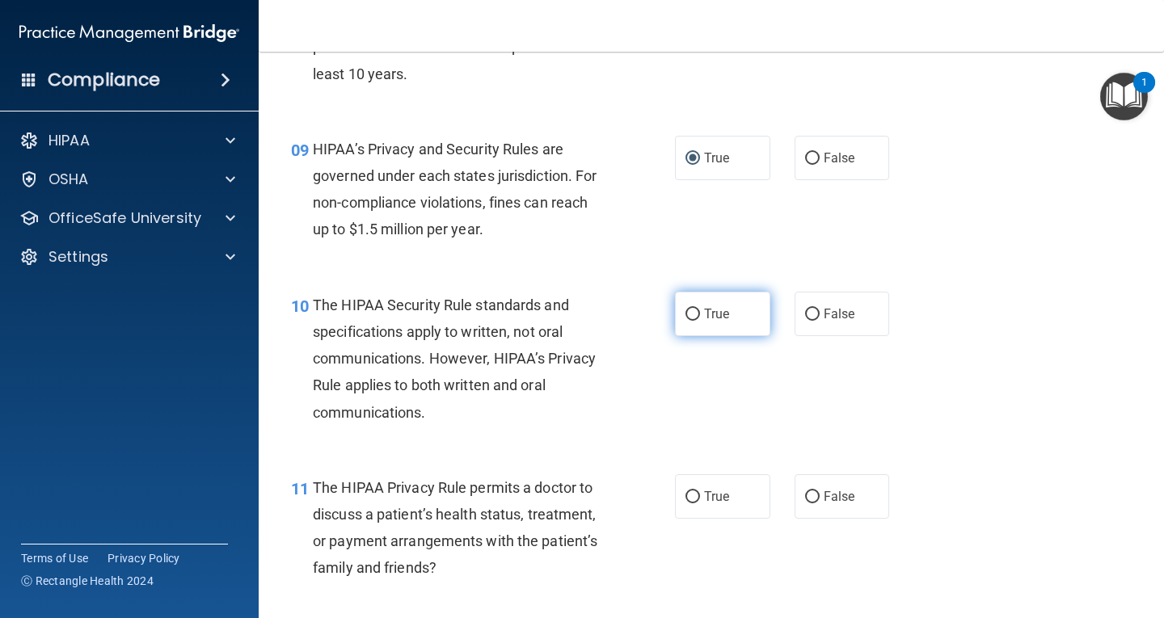
drag, startPoint x: 692, startPoint y: 316, endPoint x: 738, endPoint y: 318, distance: 46.1
click at [692, 316] on input "True" at bounding box center [692, 315] width 15 height 12
radio input "true"
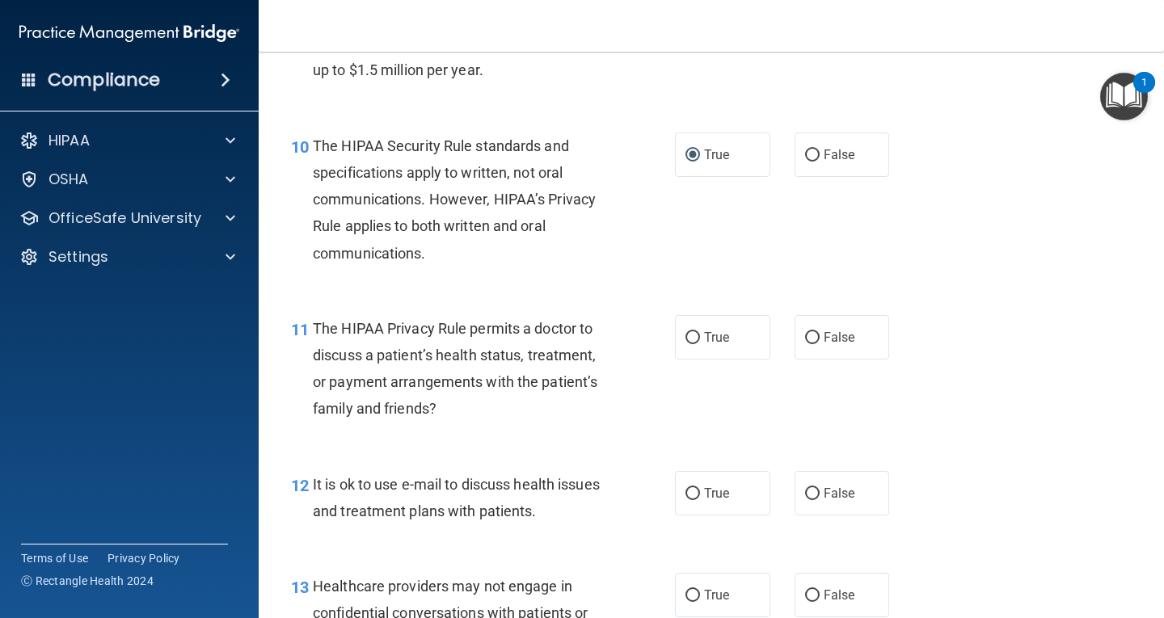
scroll to position [1454, 0]
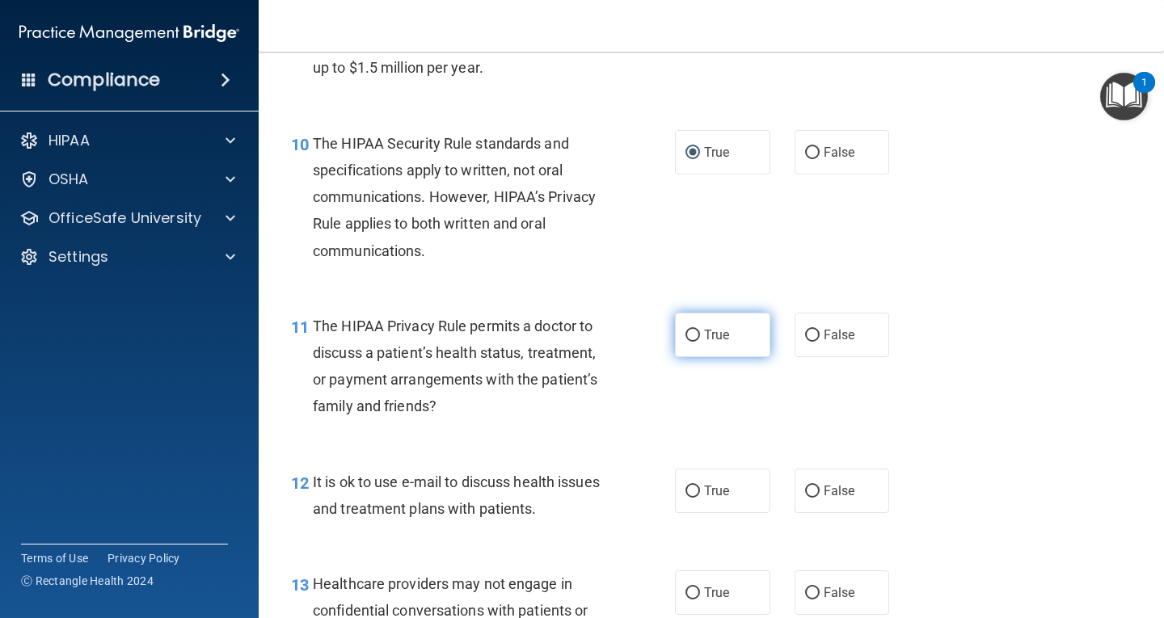
click at [692, 335] on input "True" at bounding box center [692, 336] width 15 height 12
radio input "true"
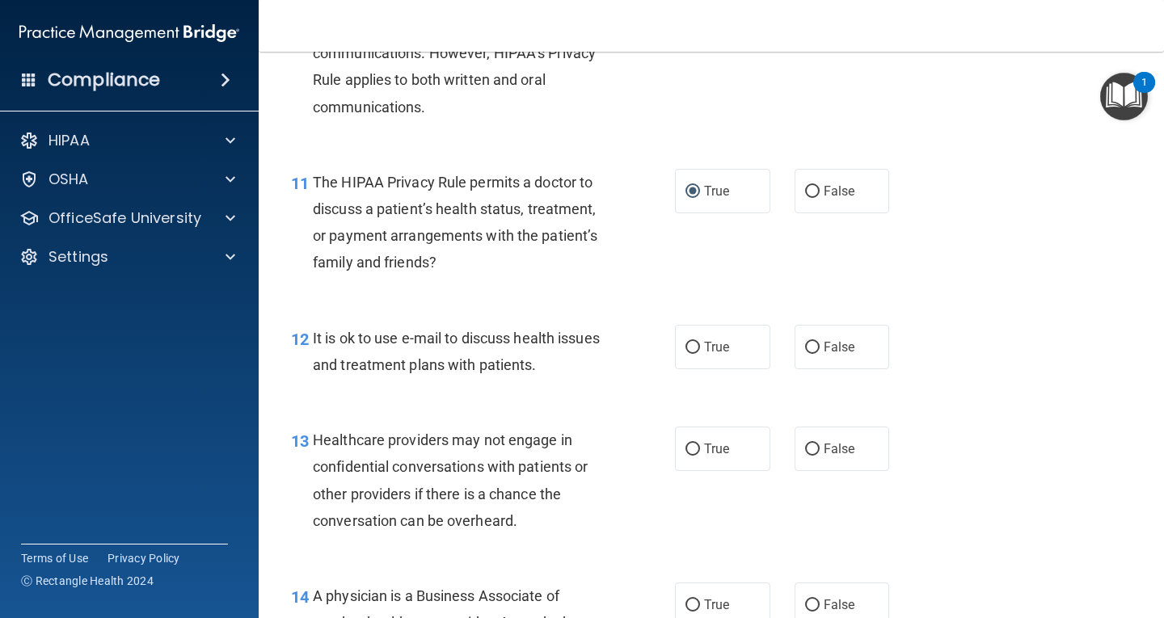
scroll to position [1616, 0]
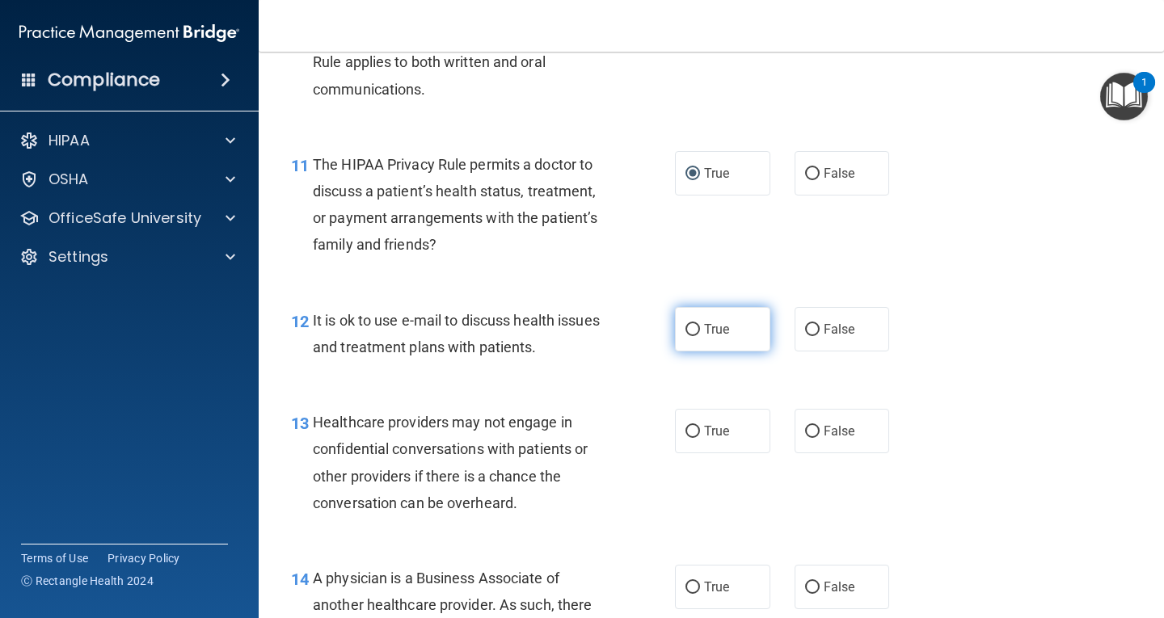
click at [686, 333] on input "True" at bounding box center [692, 330] width 15 height 12
radio input "true"
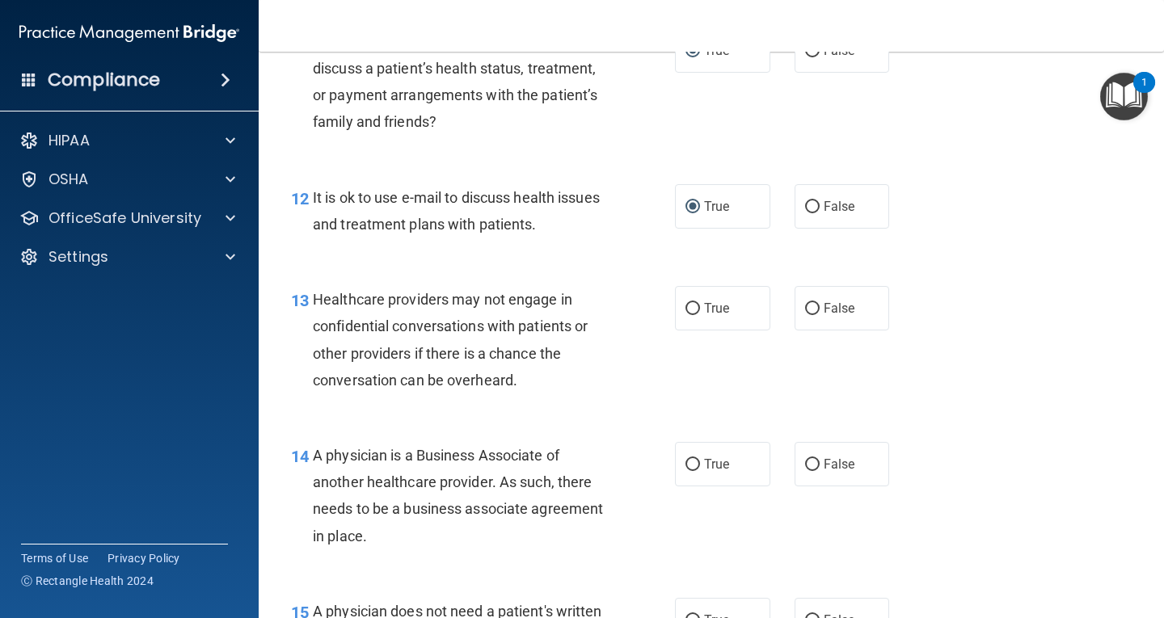
scroll to position [1778, 0]
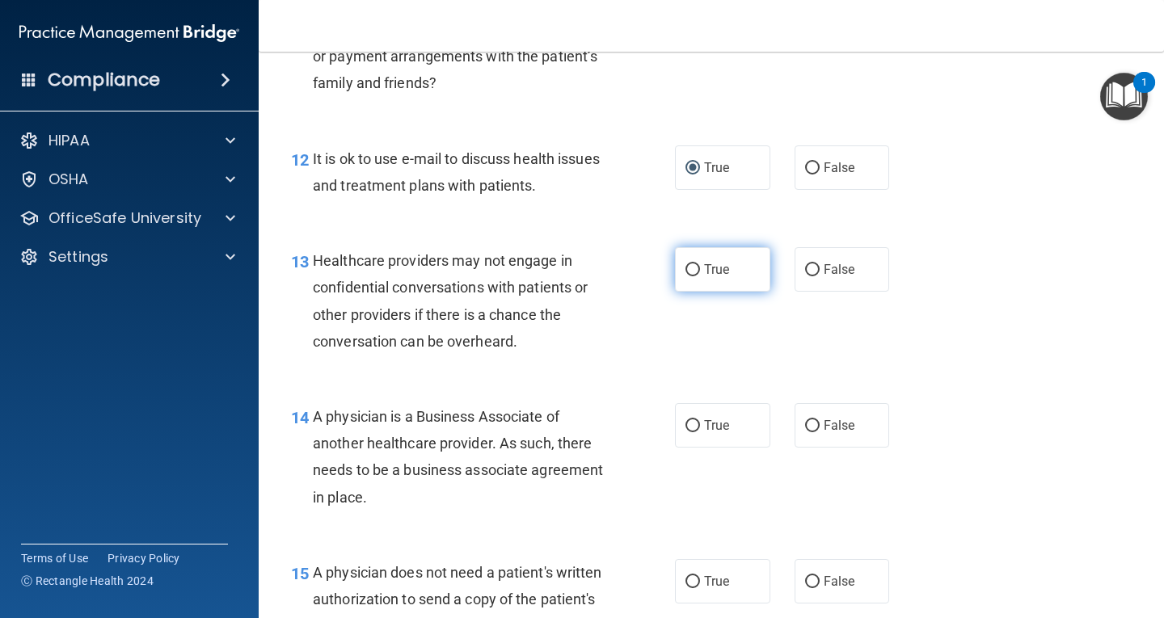
click at [690, 271] on input "True" at bounding box center [692, 270] width 15 height 12
radio input "true"
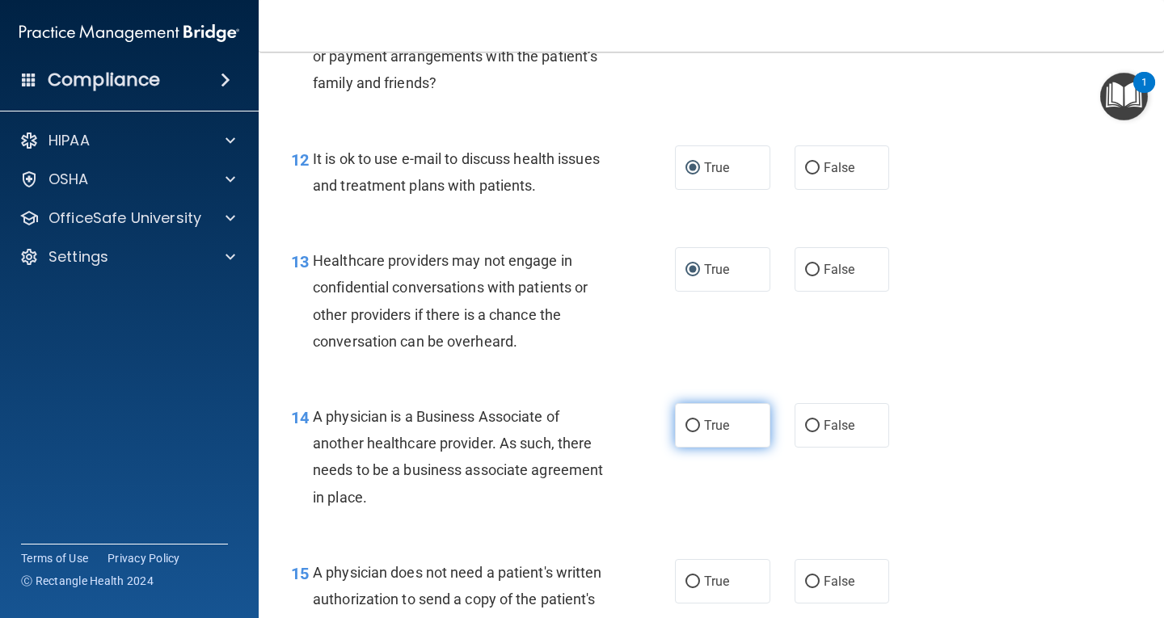
click at [688, 427] on input "True" at bounding box center [692, 426] width 15 height 12
radio input "true"
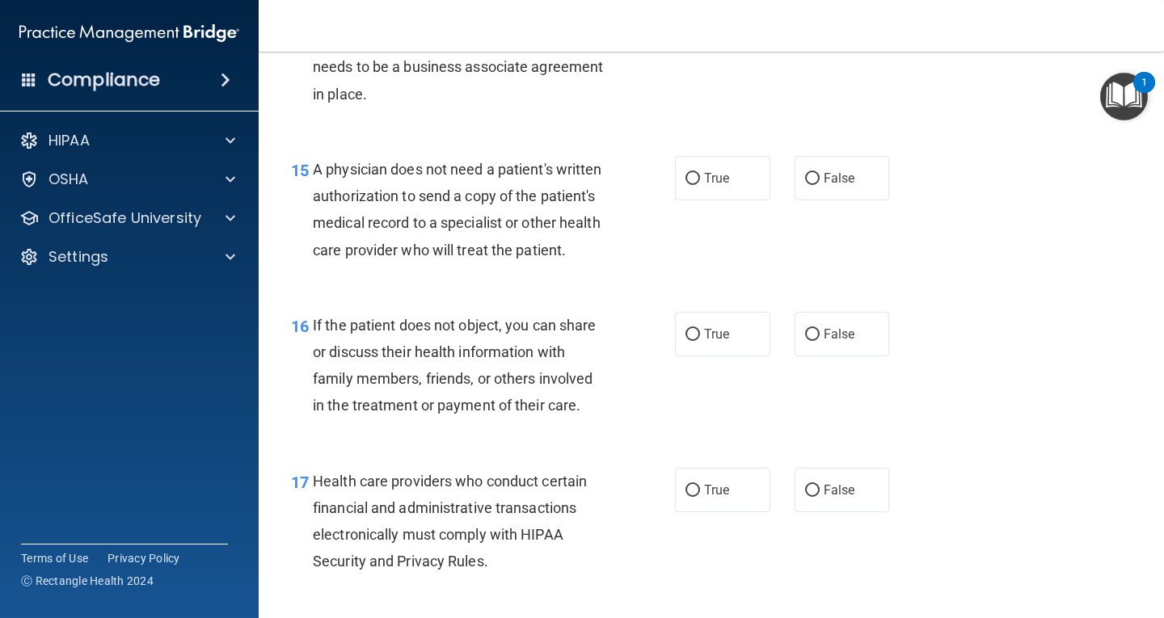
scroll to position [2182, 0]
click at [688, 175] on input "True" at bounding box center [692, 178] width 15 height 12
radio input "true"
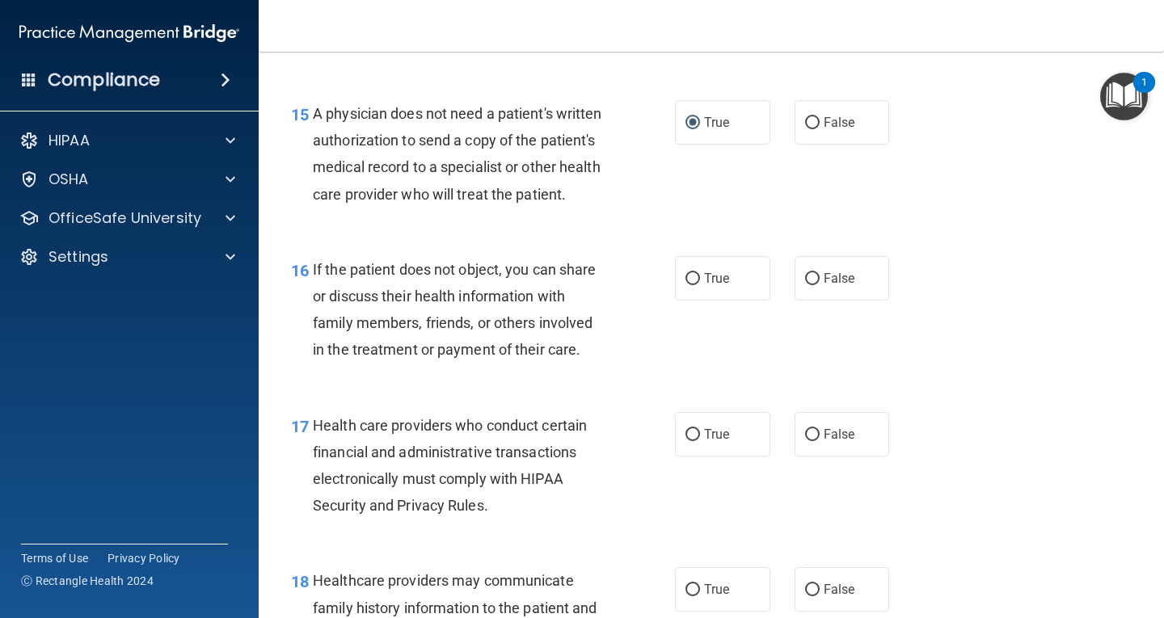
scroll to position [2262, 0]
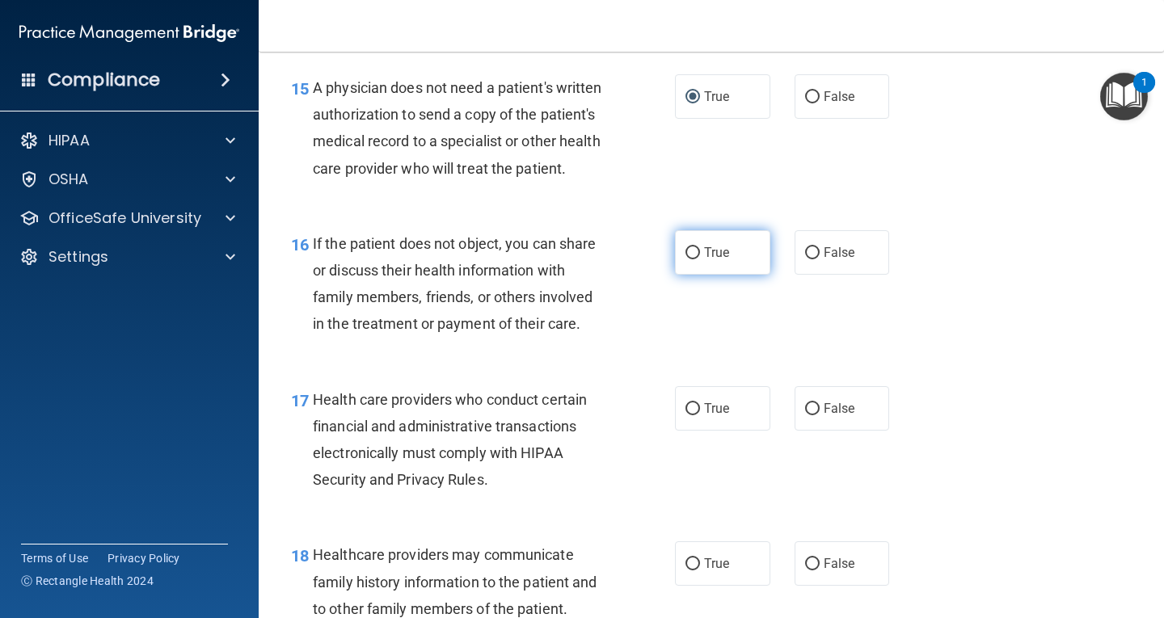
click at [689, 259] on input "True" at bounding box center [692, 253] width 15 height 12
radio input "true"
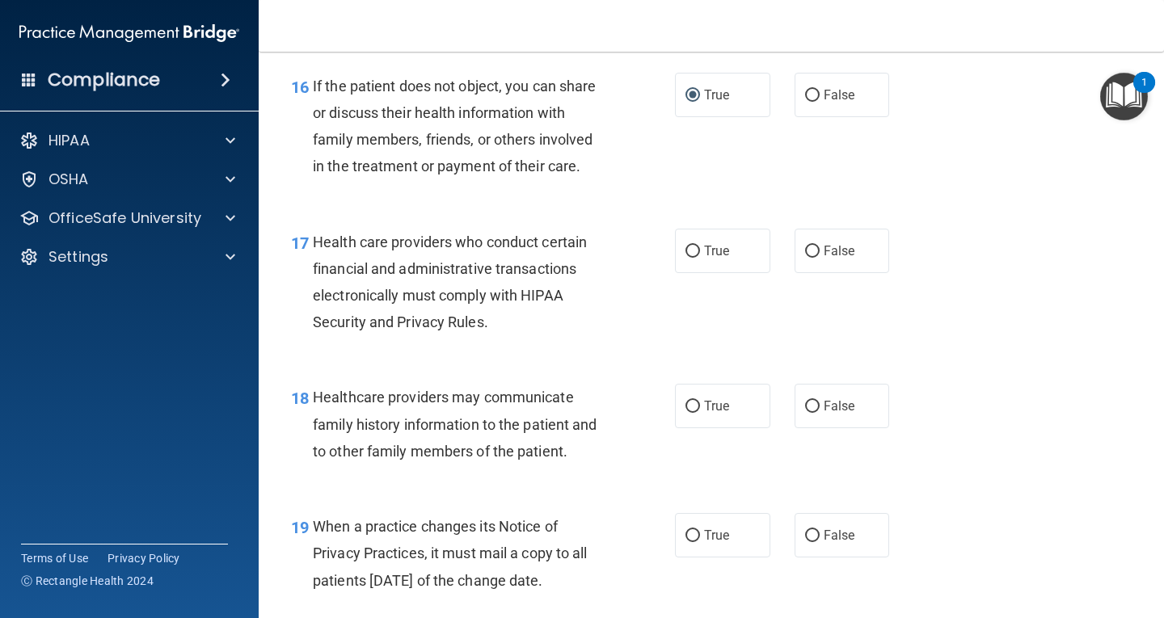
scroll to position [2424, 0]
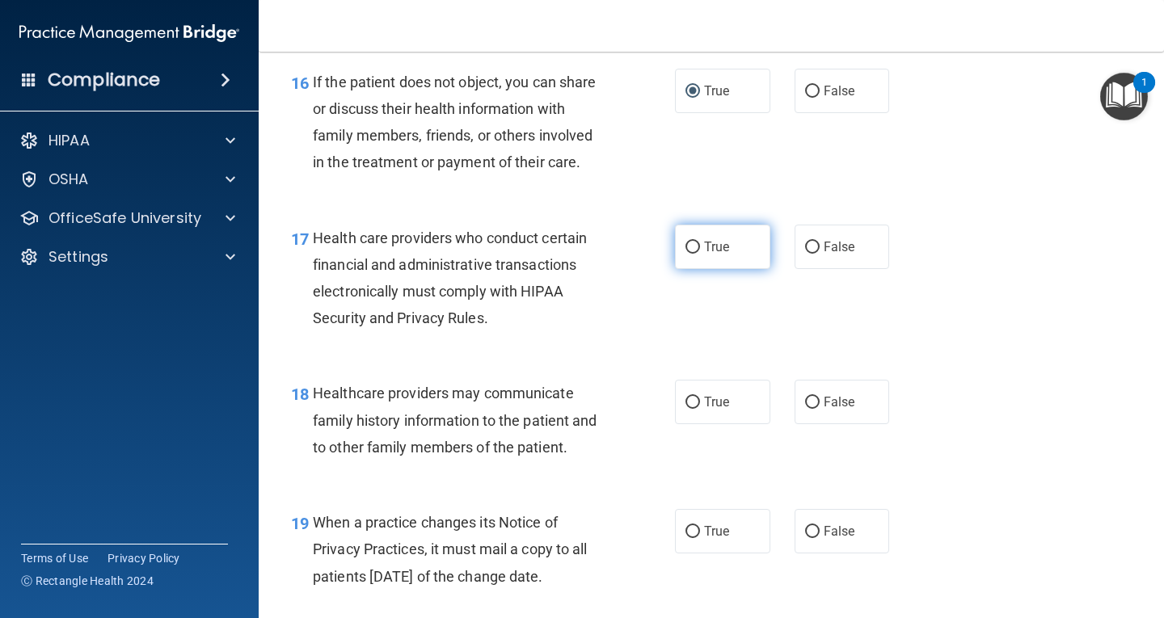
click at [689, 254] on input "True" at bounding box center [692, 248] width 15 height 12
radio input "true"
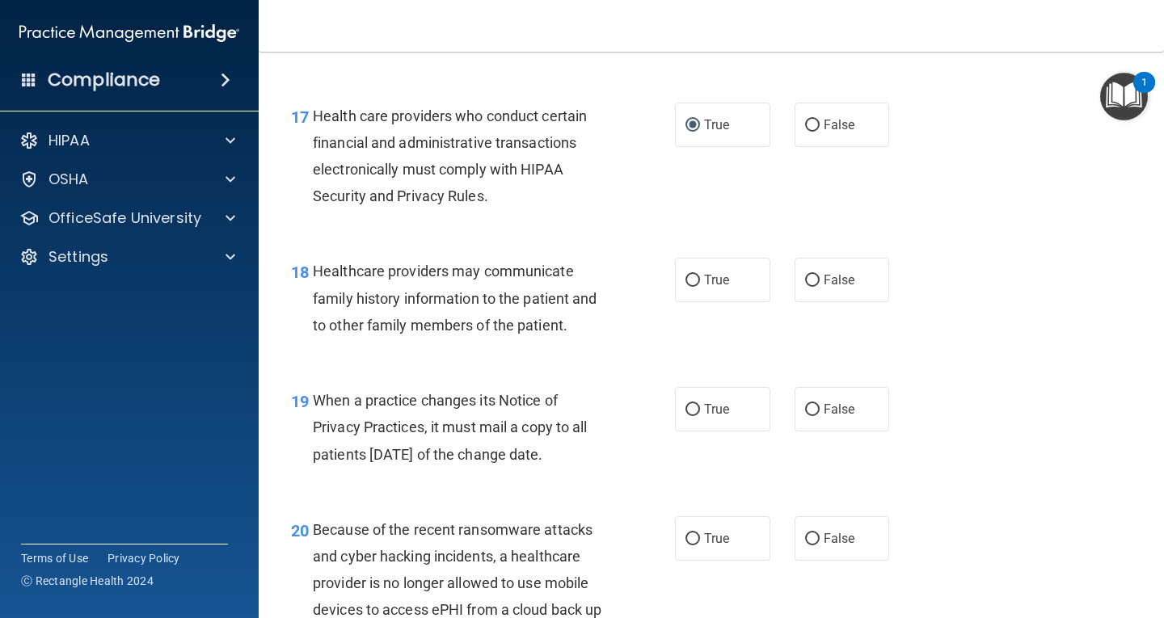
scroll to position [2586, 0]
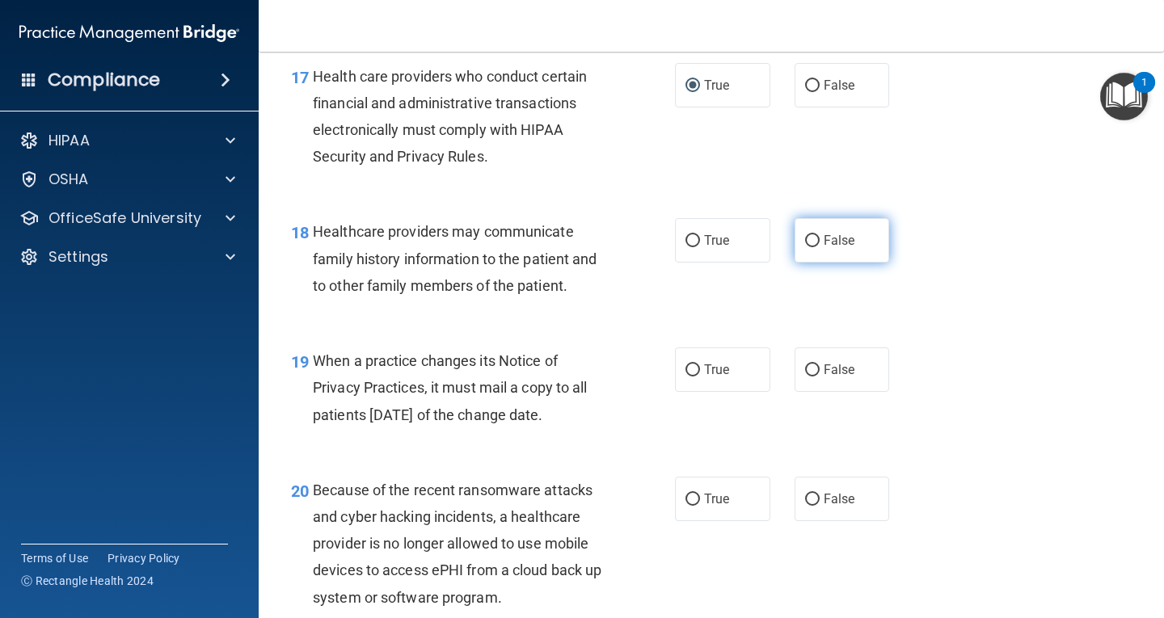
click at [808, 247] on input "False" at bounding box center [812, 241] width 15 height 12
radio input "true"
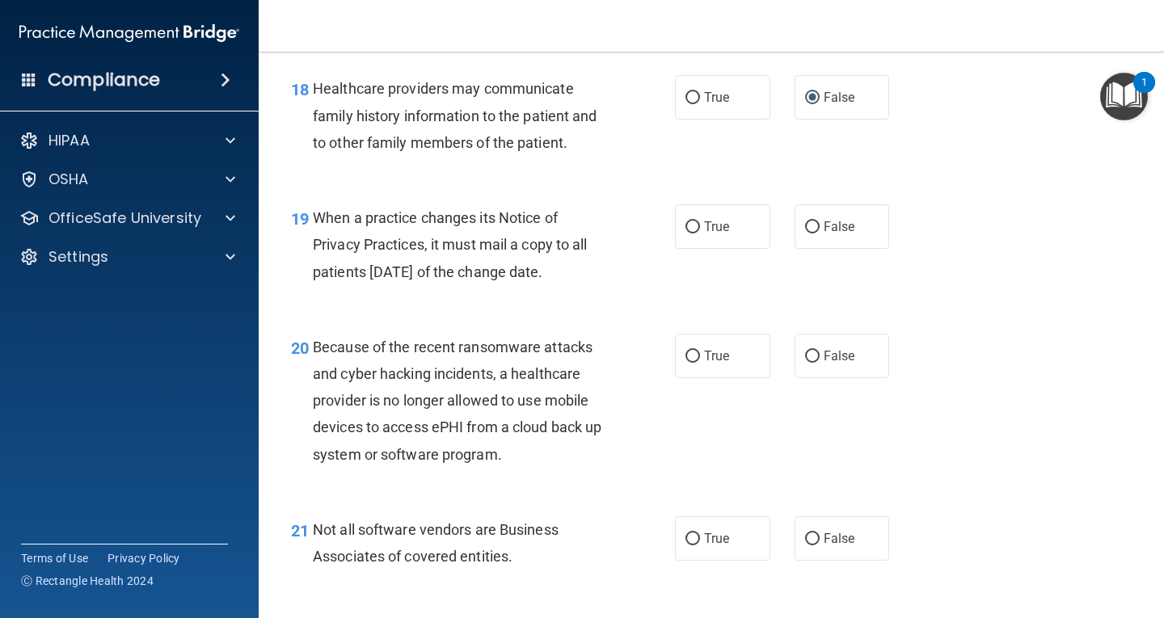
scroll to position [2747, 0]
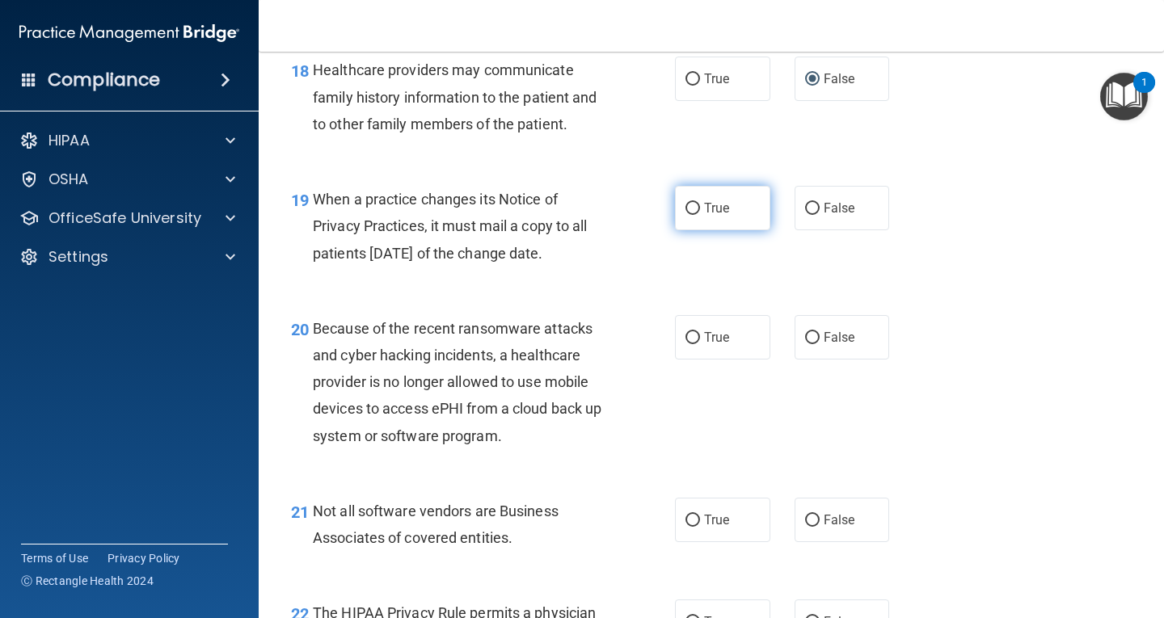
click at [692, 215] on input "True" at bounding box center [692, 209] width 15 height 12
radio input "true"
drag, startPoint x: 807, startPoint y: 360, endPoint x: 901, endPoint y: 347, distance: 94.6
click at [808, 344] on input "False" at bounding box center [812, 338] width 15 height 12
radio input "true"
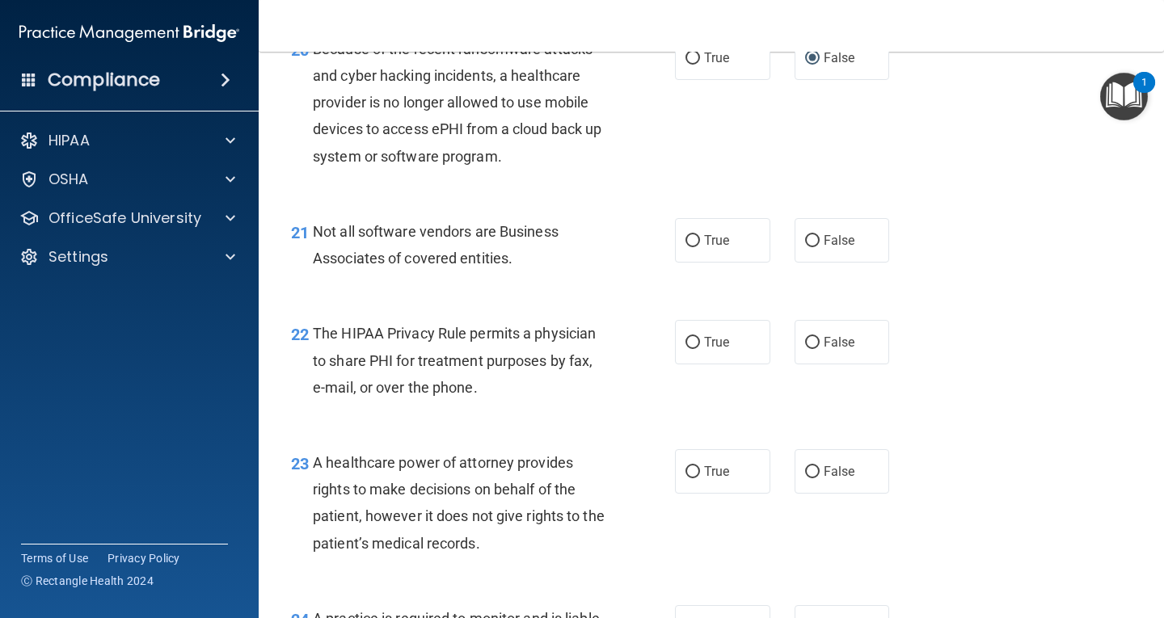
scroll to position [2990, 0]
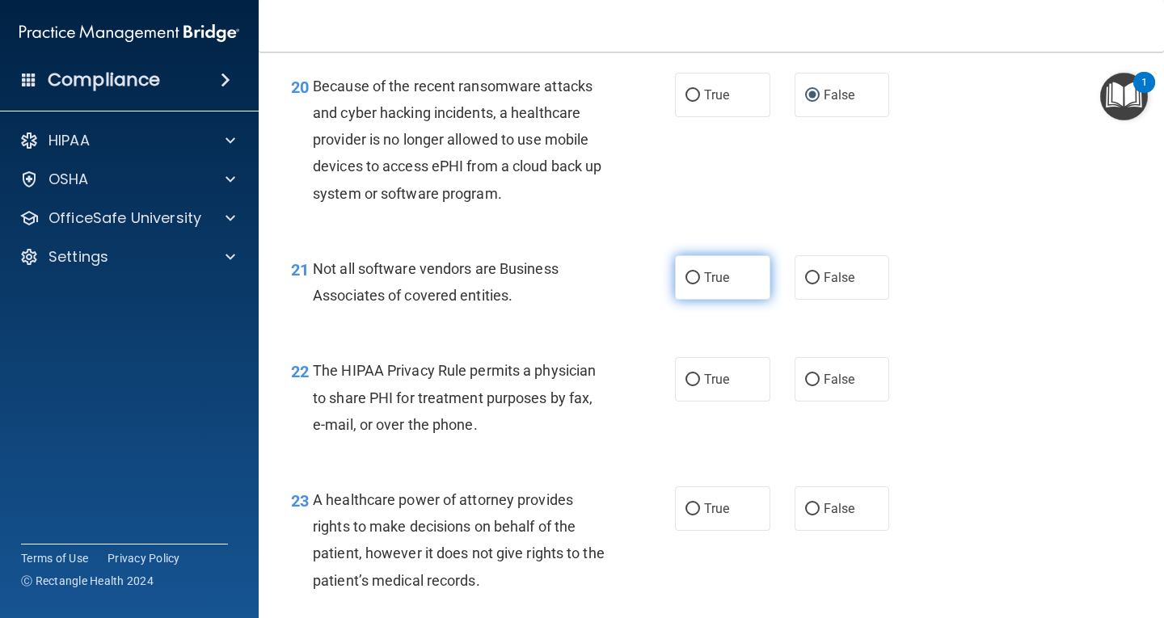
drag, startPoint x: 687, startPoint y: 305, endPoint x: 704, endPoint y: 308, distance: 17.3
click at [688, 284] on input "True" at bounding box center [692, 278] width 15 height 12
radio input "true"
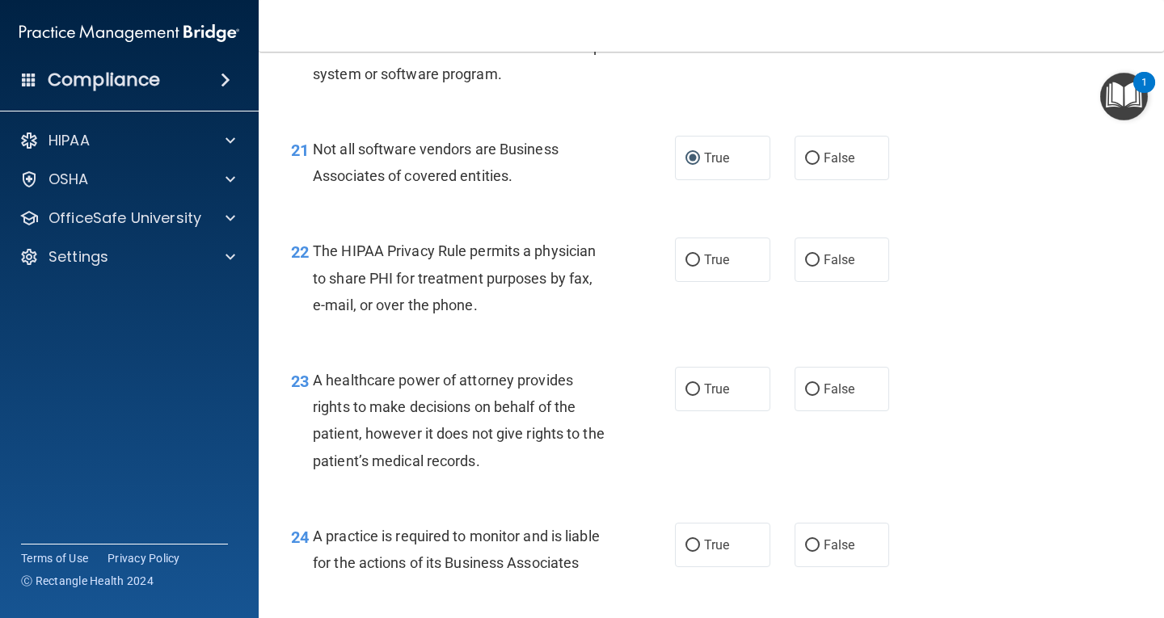
scroll to position [3151, 0]
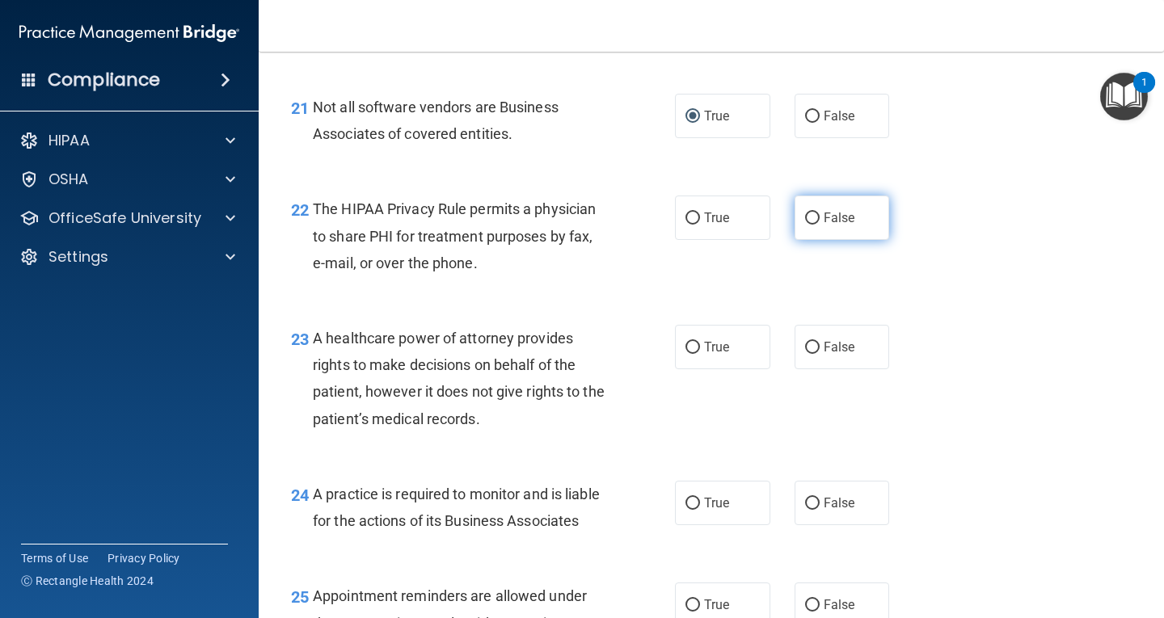
click at [805, 225] on input "False" at bounding box center [812, 219] width 15 height 12
radio input "true"
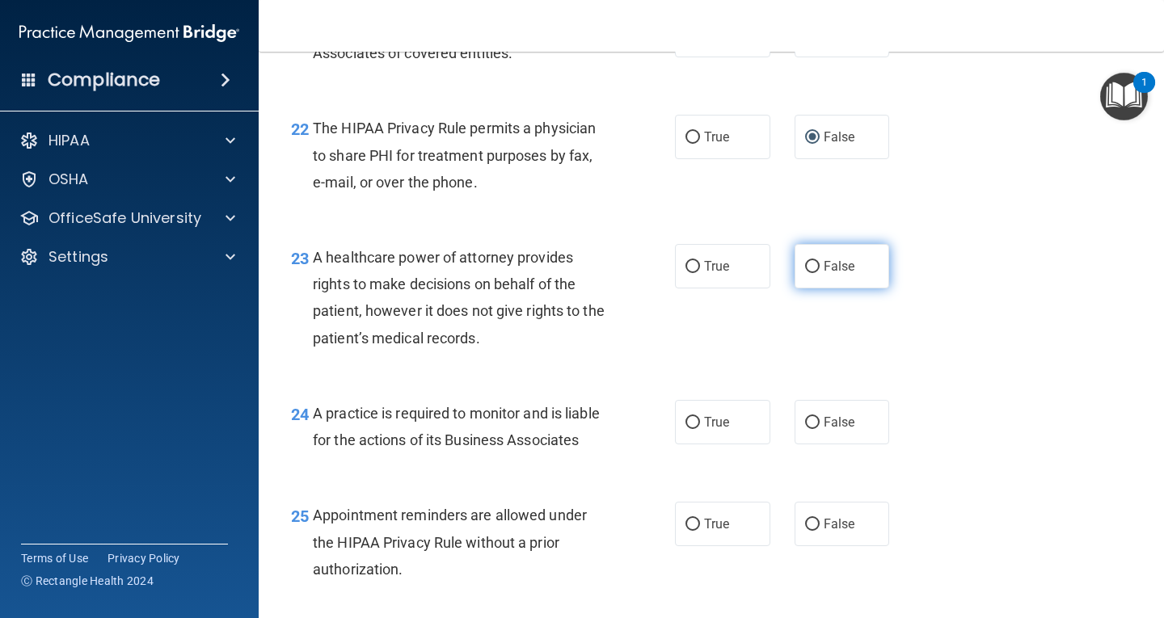
click at [809, 273] on input "False" at bounding box center [812, 267] width 15 height 12
radio input "true"
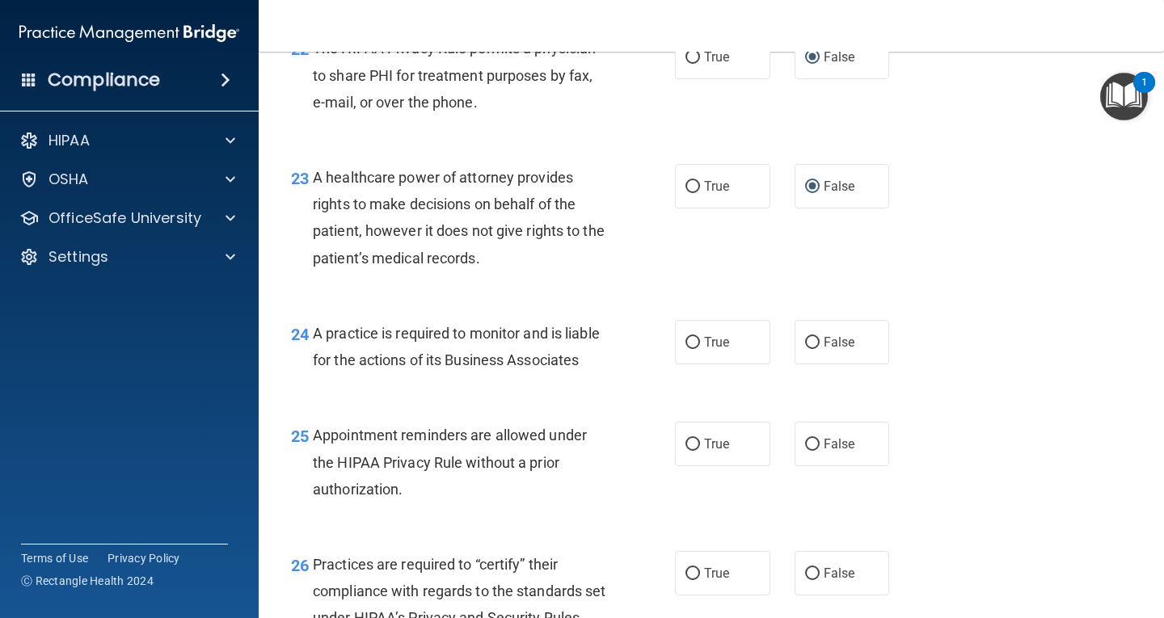
scroll to position [3313, 0]
click at [688, 348] on input "True" at bounding box center [692, 342] width 15 height 12
radio input "true"
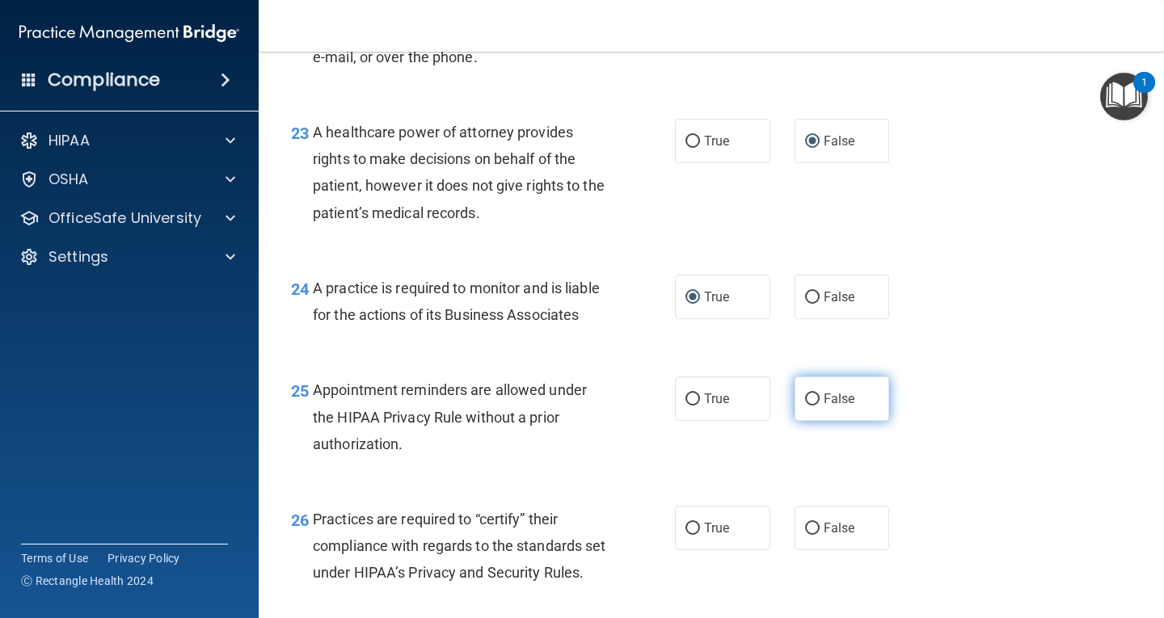
scroll to position [3394, 0]
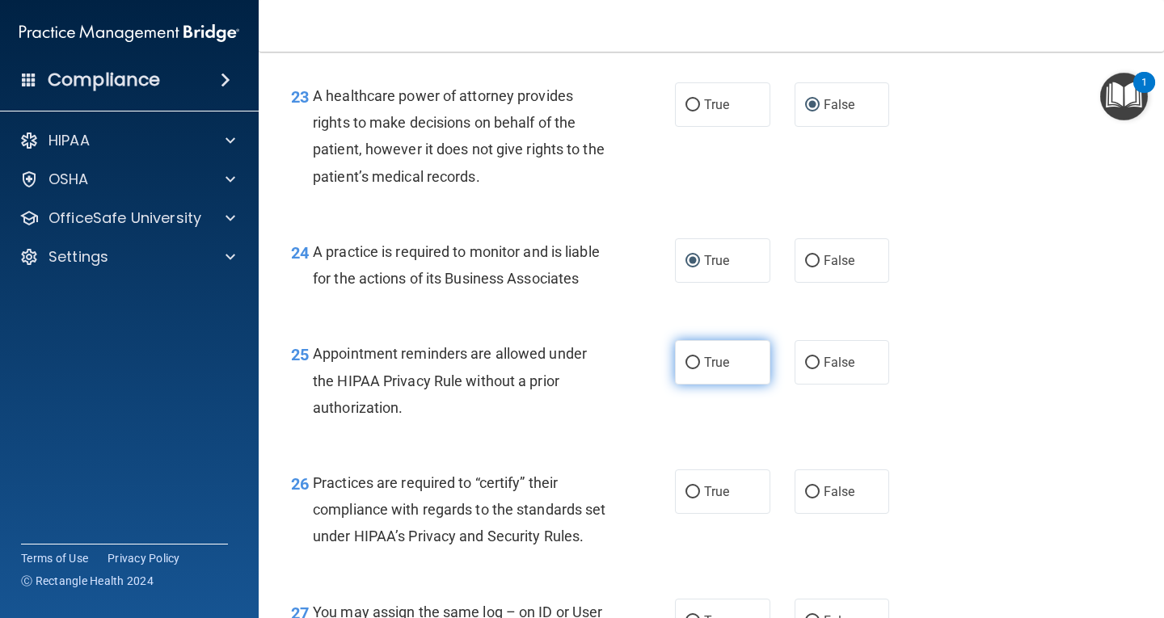
drag, startPoint x: 690, startPoint y: 414, endPoint x: 743, endPoint y: 410, distance: 52.6
click at [692, 369] on input "True" at bounding box center [692, 363] width 15 height 12
radio input "true"
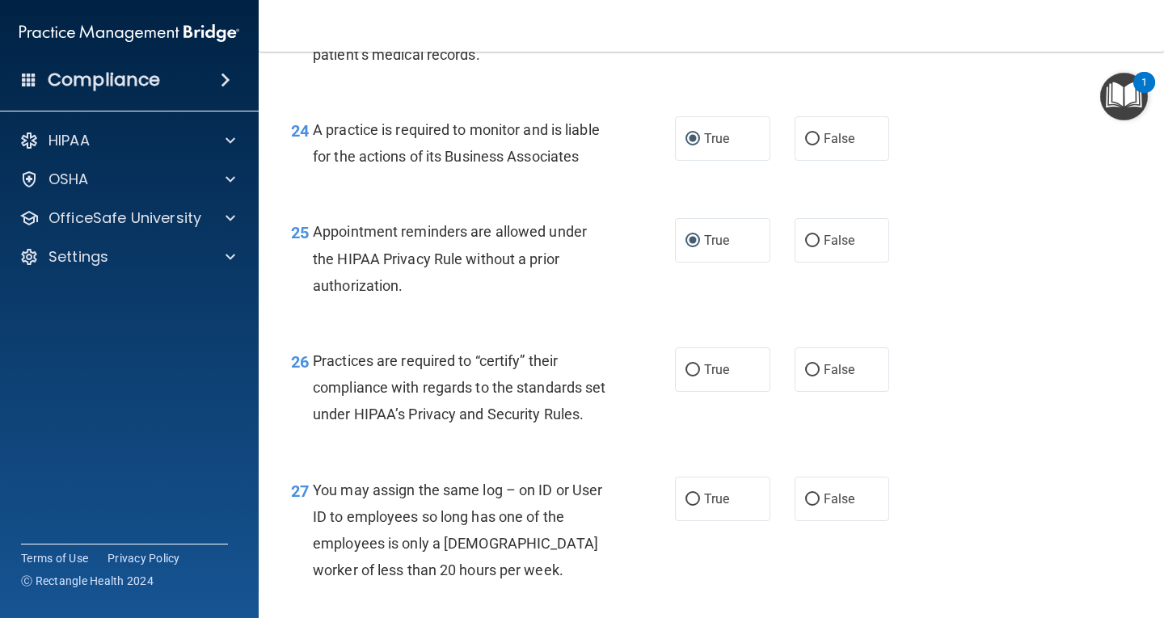
scroll to position [3555, 0]
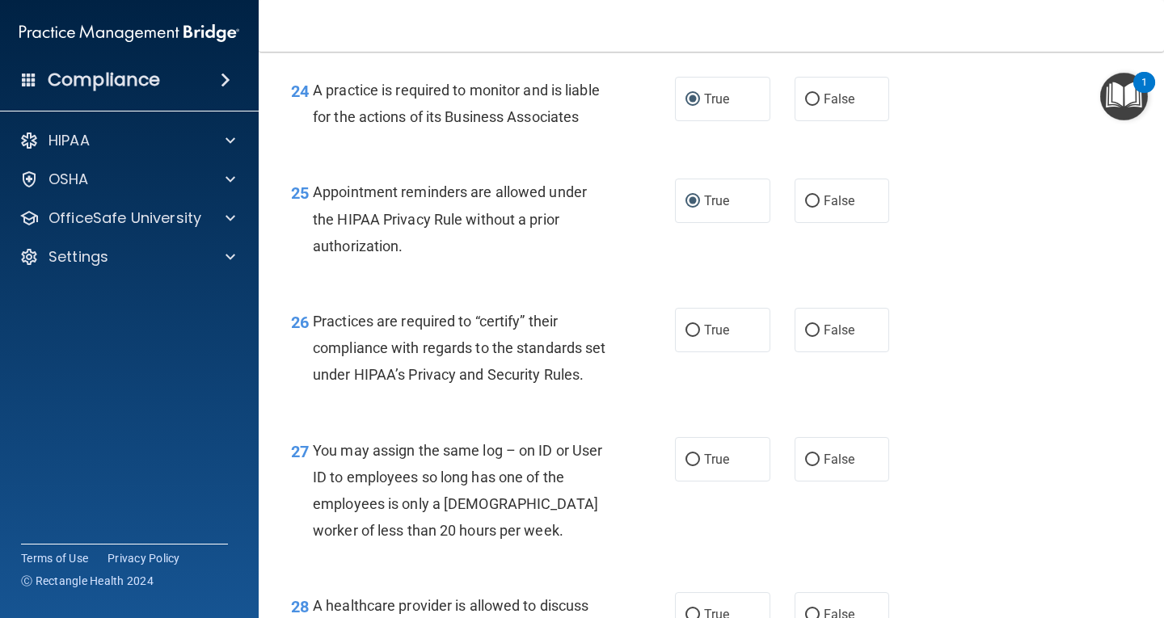
drag, startPoint x: 687, startPoint y: 381, endPoint x: 898, endPoint y: 348, distance: 213.4
click at [690, 337] on input "True" at bounding box center [692, 331] width 15 height 12
radio input "true"
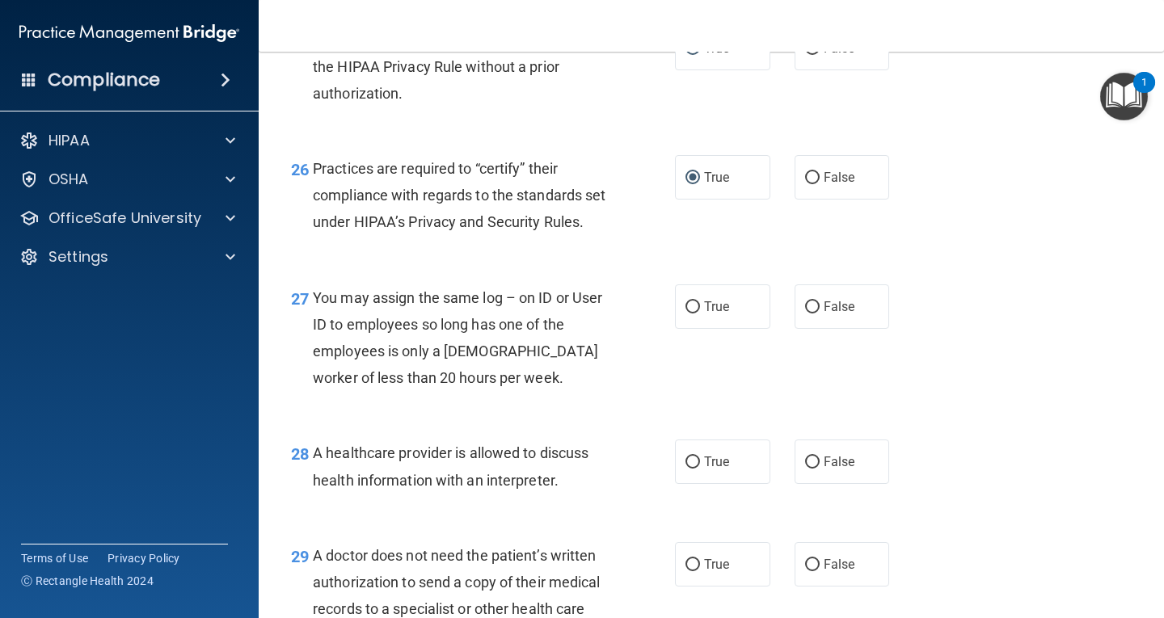
scroll to position [3717, 0]
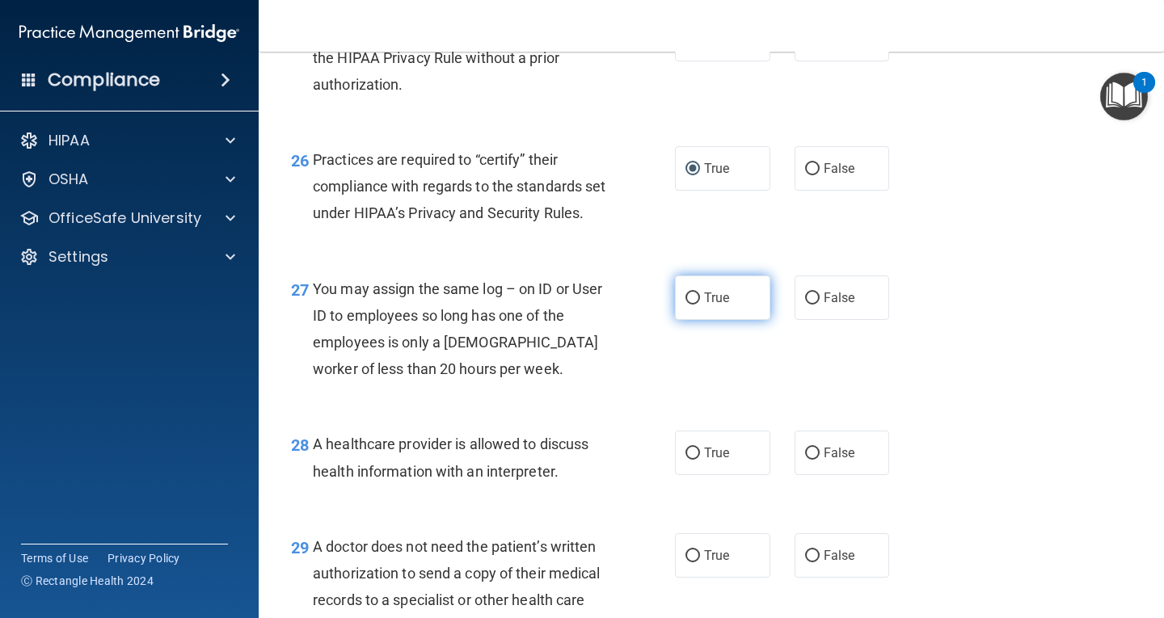
click at [688, 305] on input "True" at bounding box center [692, 299] width 15 height 12
radio input "true"
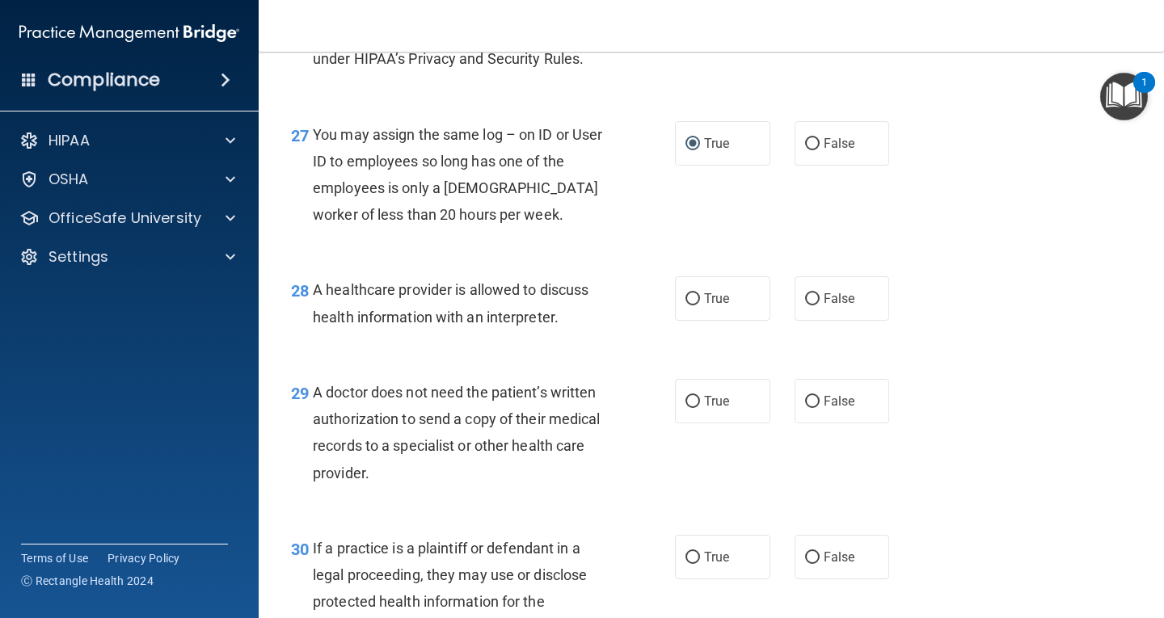
scroll to position [3879, 0]
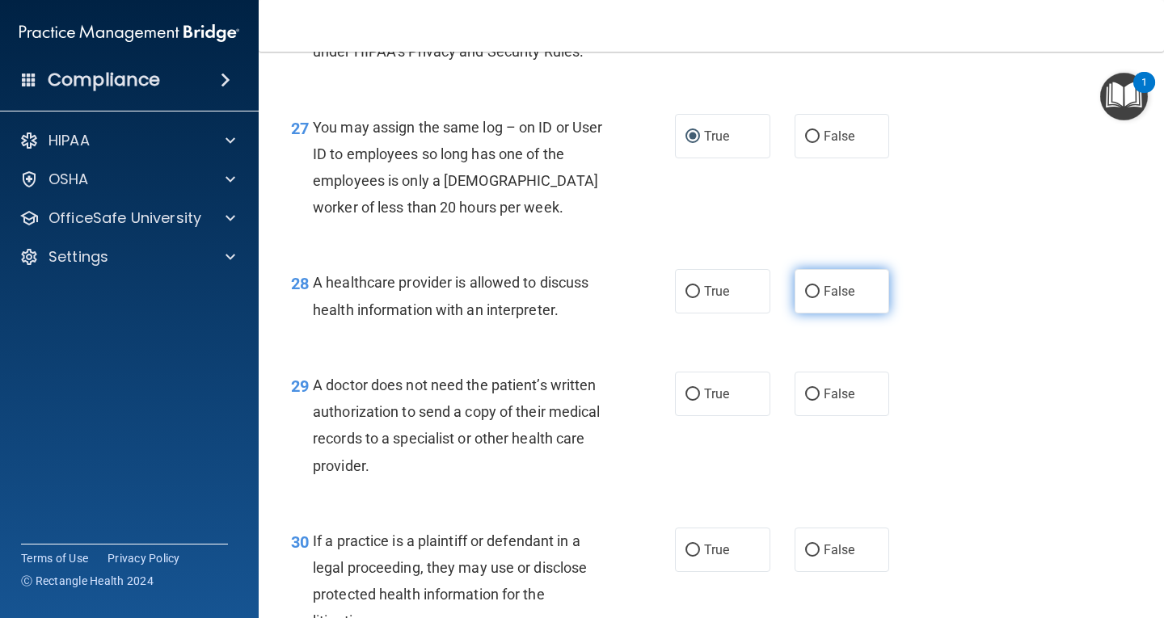
click at [806, 298] on input "False" at bounding box center [812, 292] width 15 height 12
radio input "true"
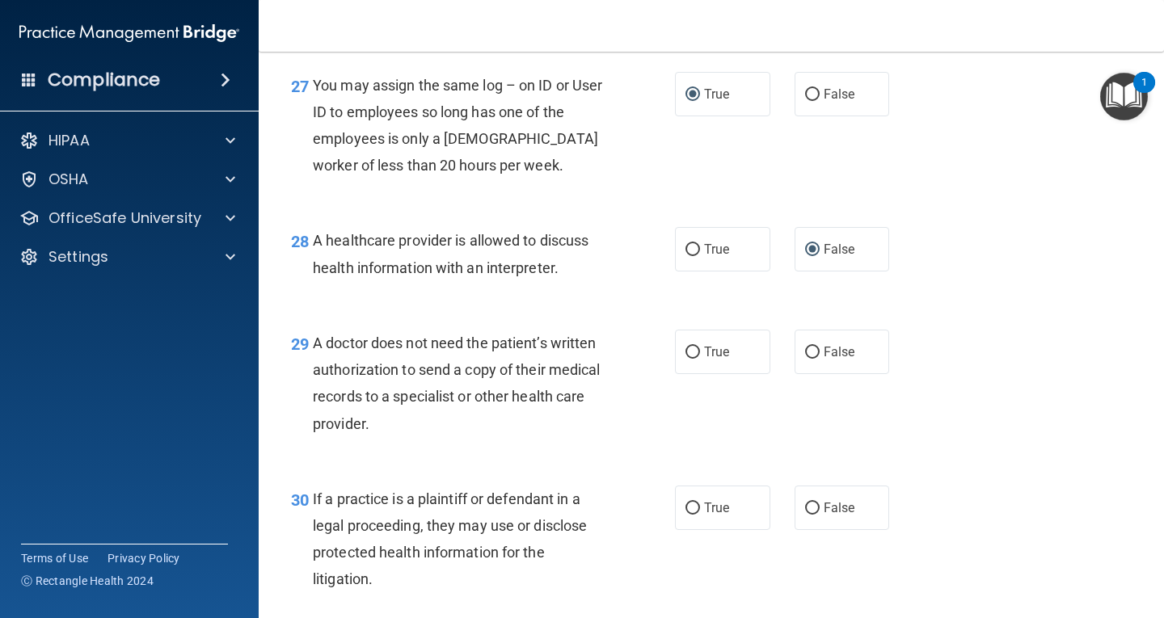
scroll to position [4040, 0]
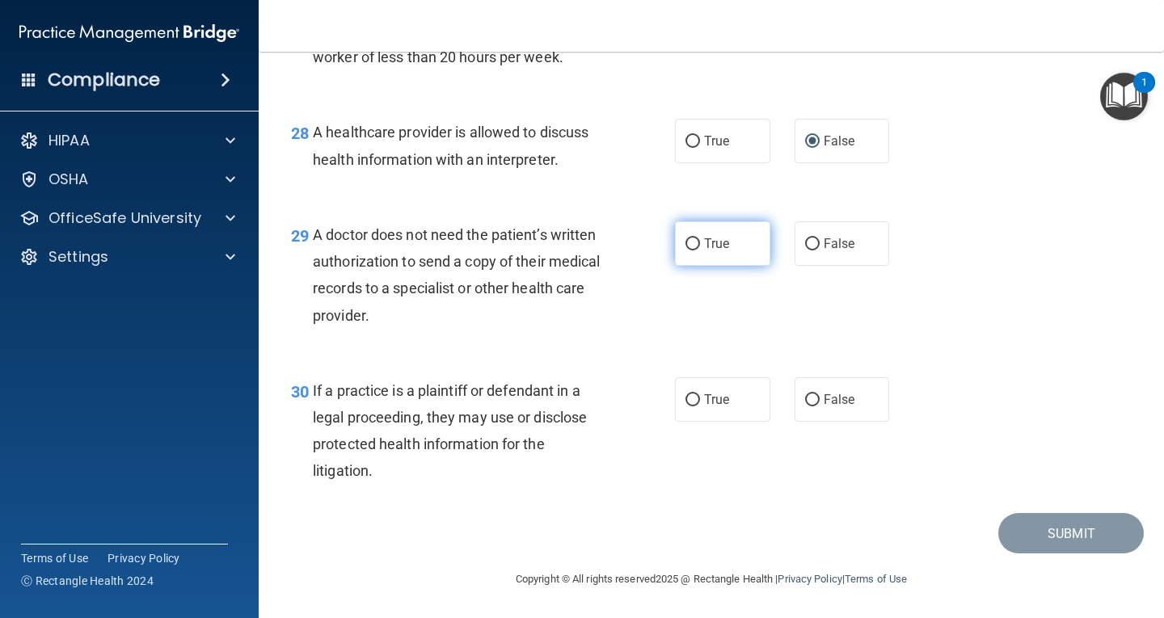
click at [692, 250] on input "True" at bounding box center [692, 244] width 15 height 12
radio input "true"
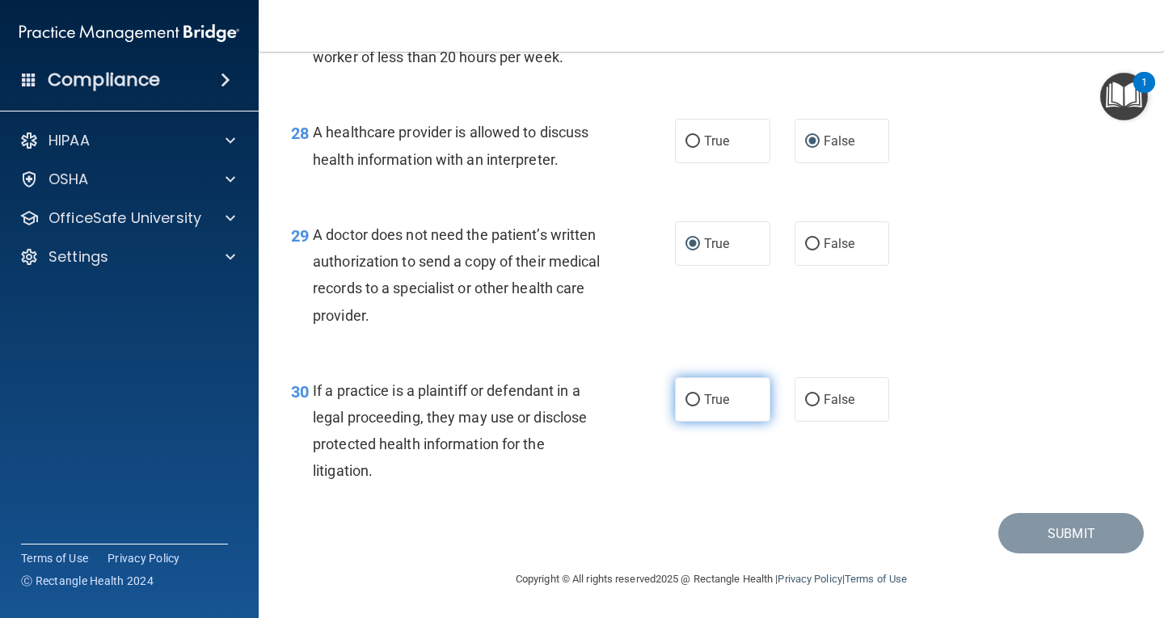
click at [709, 407] on span "True" at bounding box center [716, 399] width 25 height 15
click at [700, 406] on input "True" at bounding box center [692, 400] width 15 height 12
radio input "true"
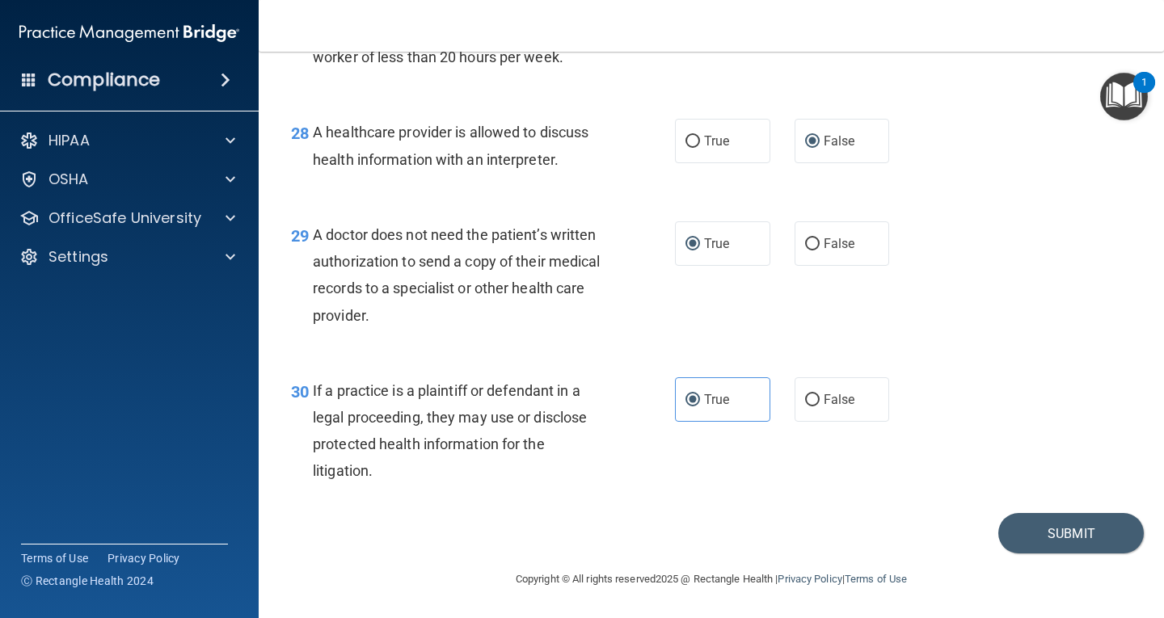
scroll to position [4110, 0]
click at [1066, 529] on button "Submit" at bounding box center [1070, 533] width 145 height 41
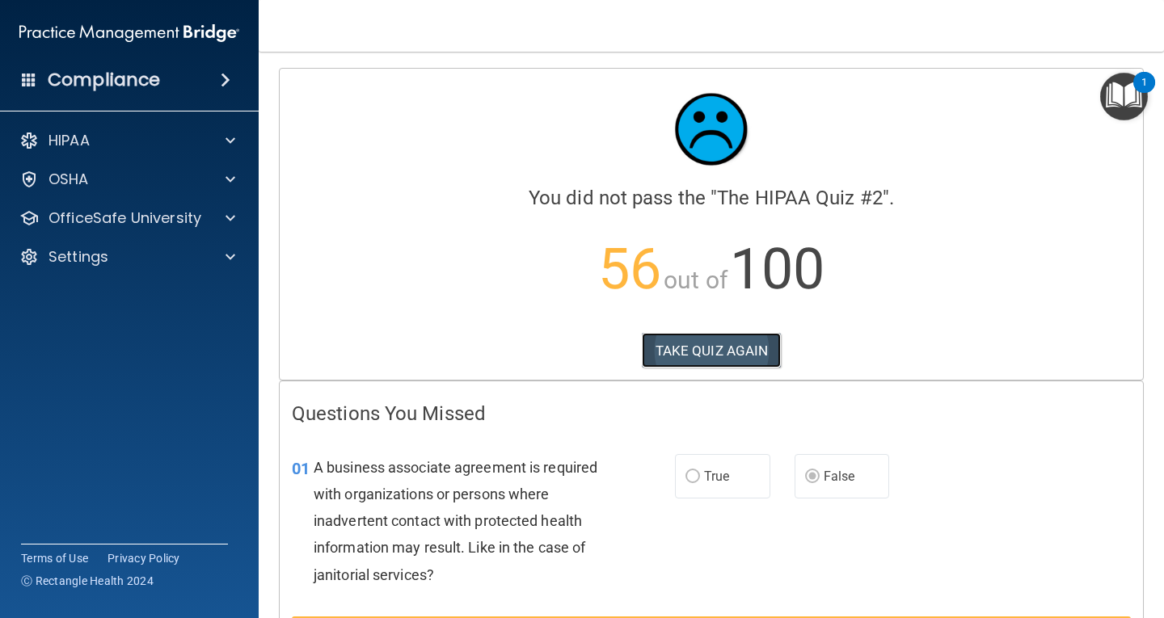
click at [701, 347] on button "TAKE QUIZ AGAIN" at bounding box center [712, 351] width 140 height 36
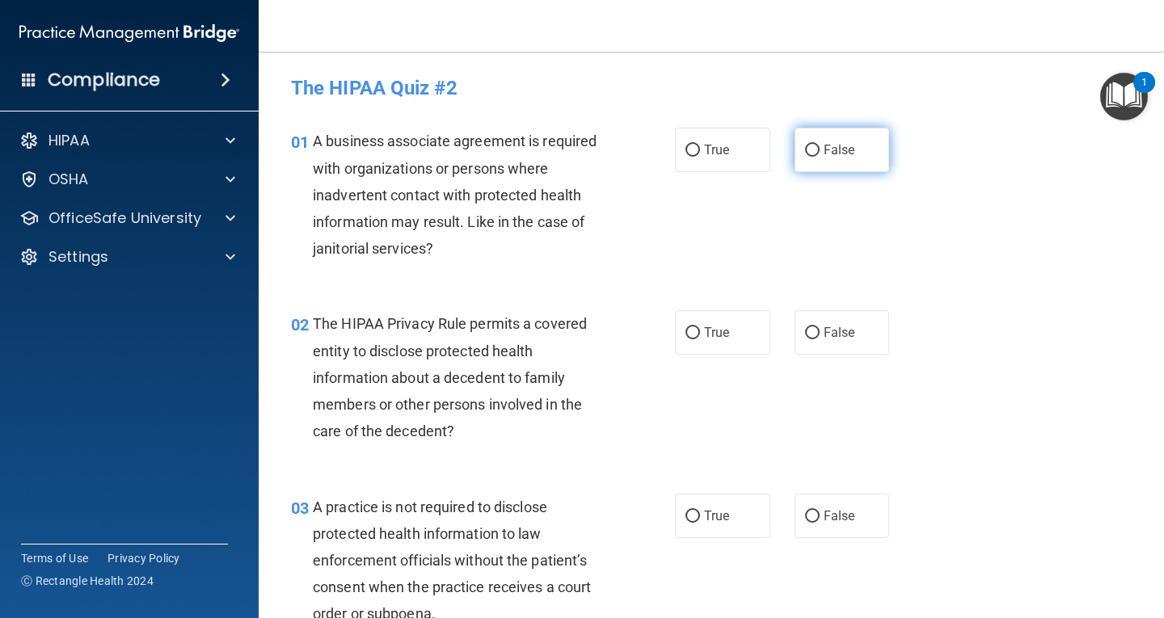
click at [810, 149] on input "False" at bounding box center [812, 151] width 15 height 12
radio input "true"
click at [691, 335] on input "True" at bounding box center [692, 333] width 15 height 12
radio input "true"
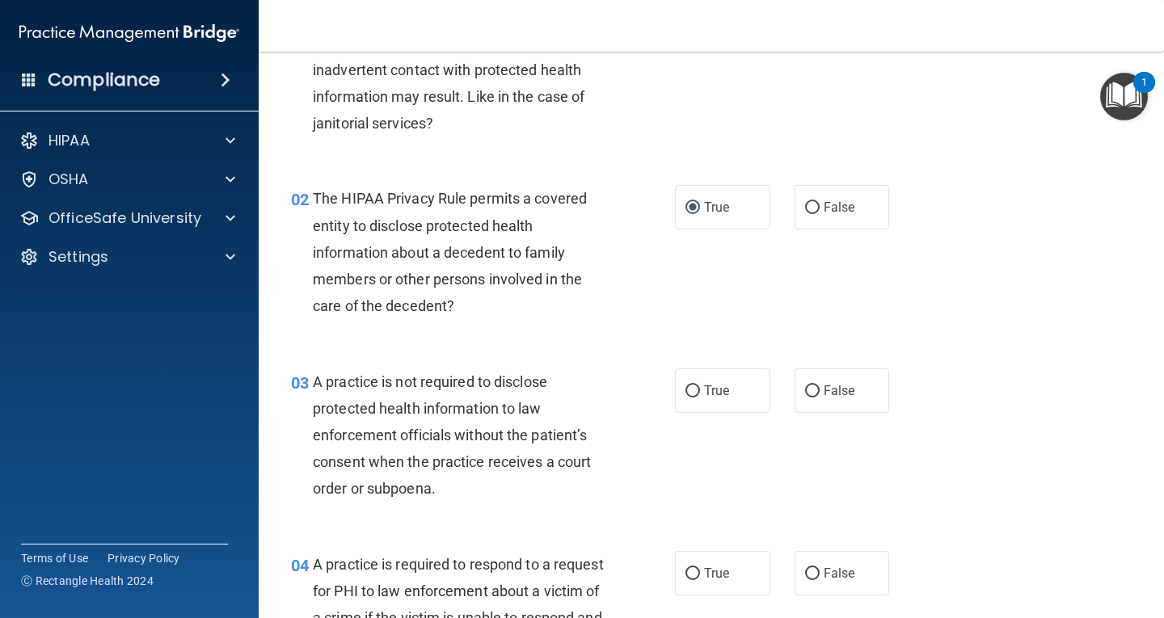
scroll to position [162, 0]
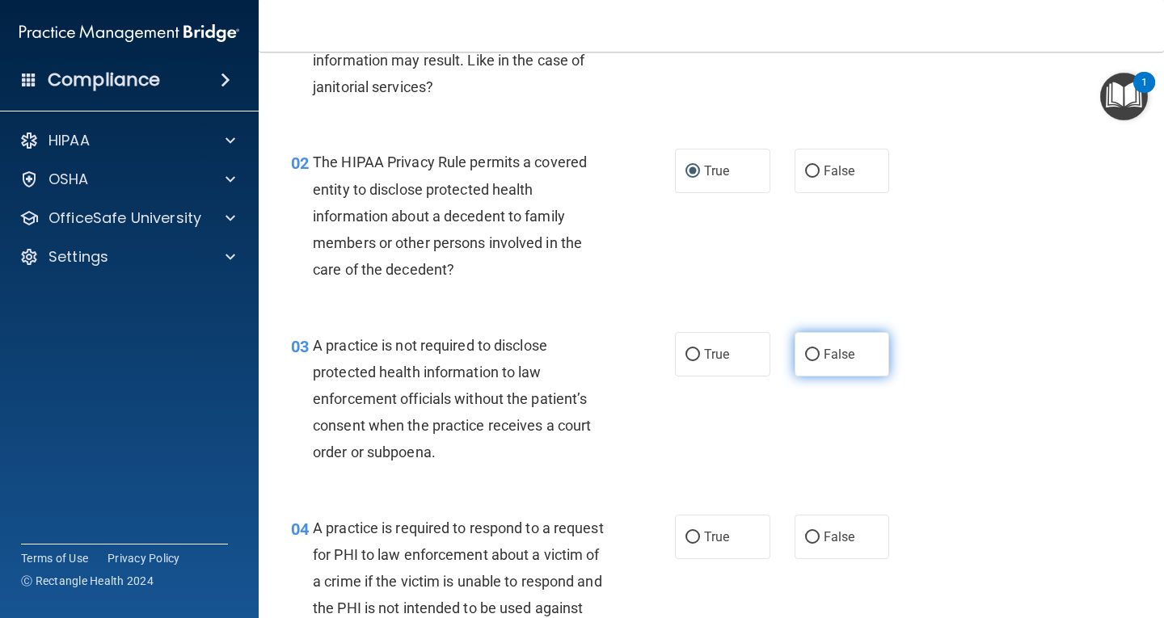
click at [810, 356] on input "False" at bounding box center [812, 355] width 15 height 12
radio input "true"
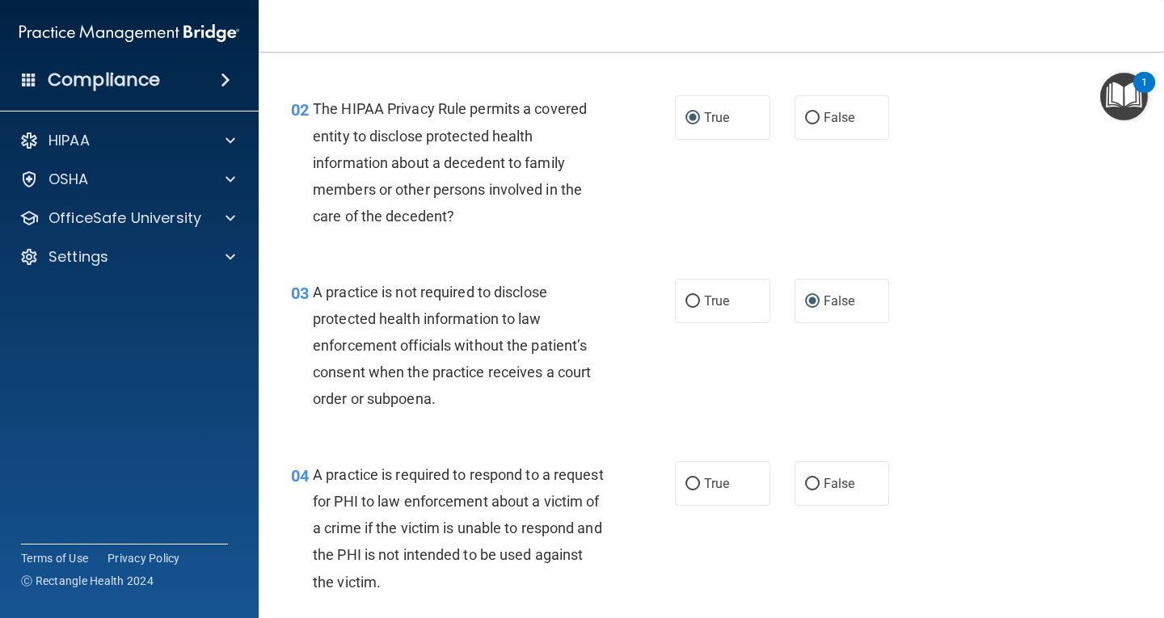
scroll to position [323, 0]
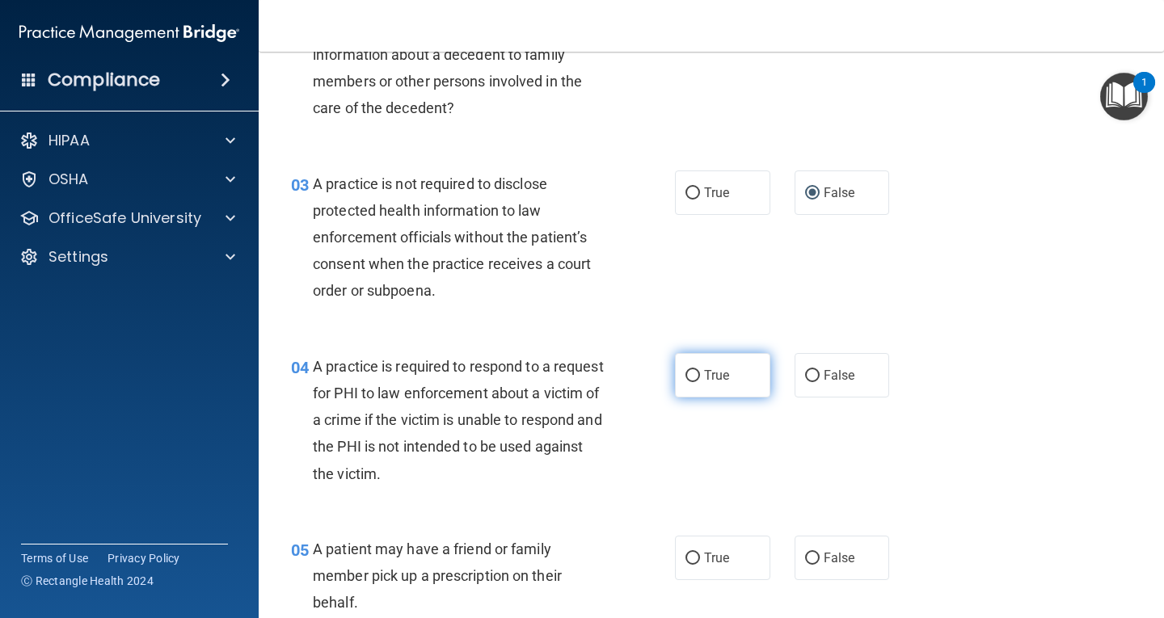
click at [688, 376] on input "True" at bounding box center [692, 376] width 15 height 12
radio input "true"
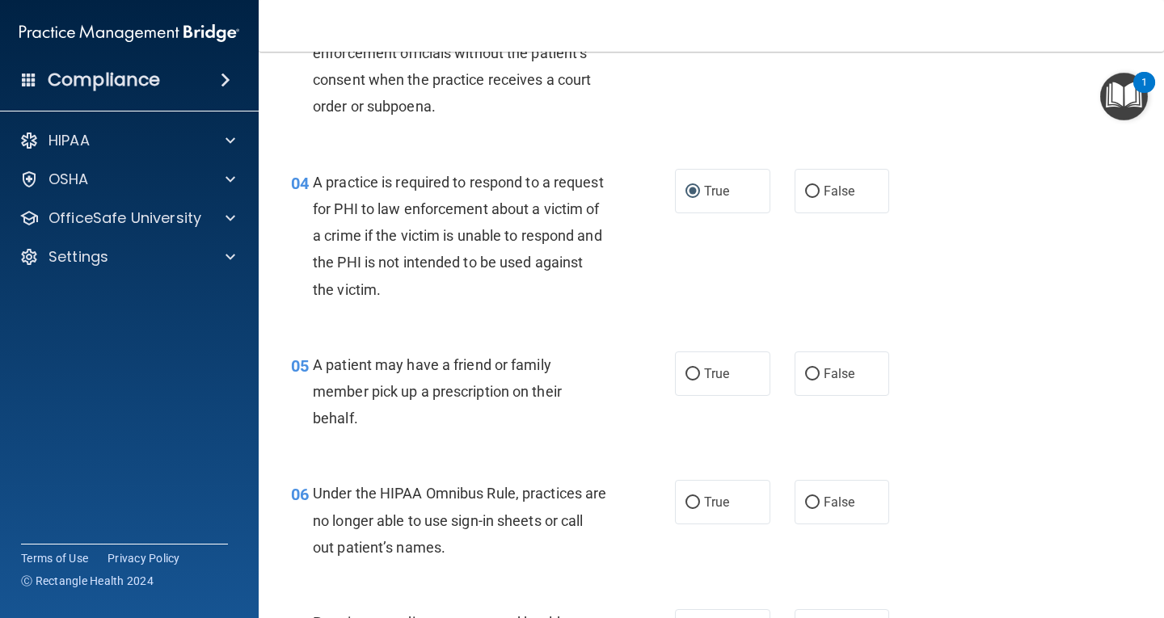
scroll to position [566, 0]
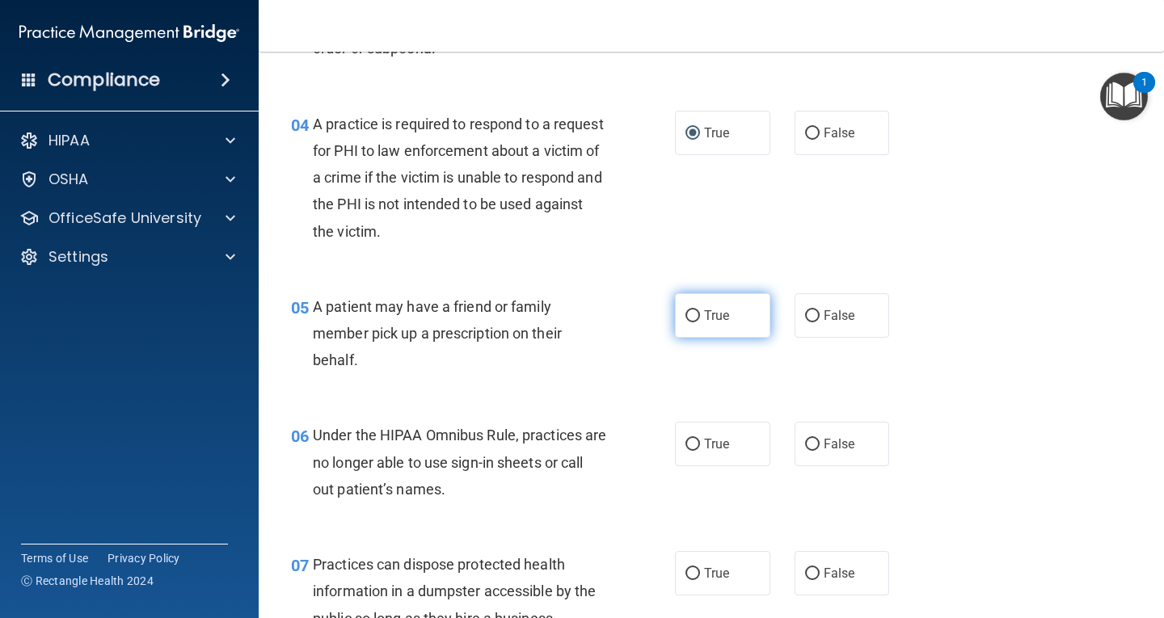
click at [690, 316] on input "True" at bounding box center [692, 316] width 15 height 12
radio input "true"
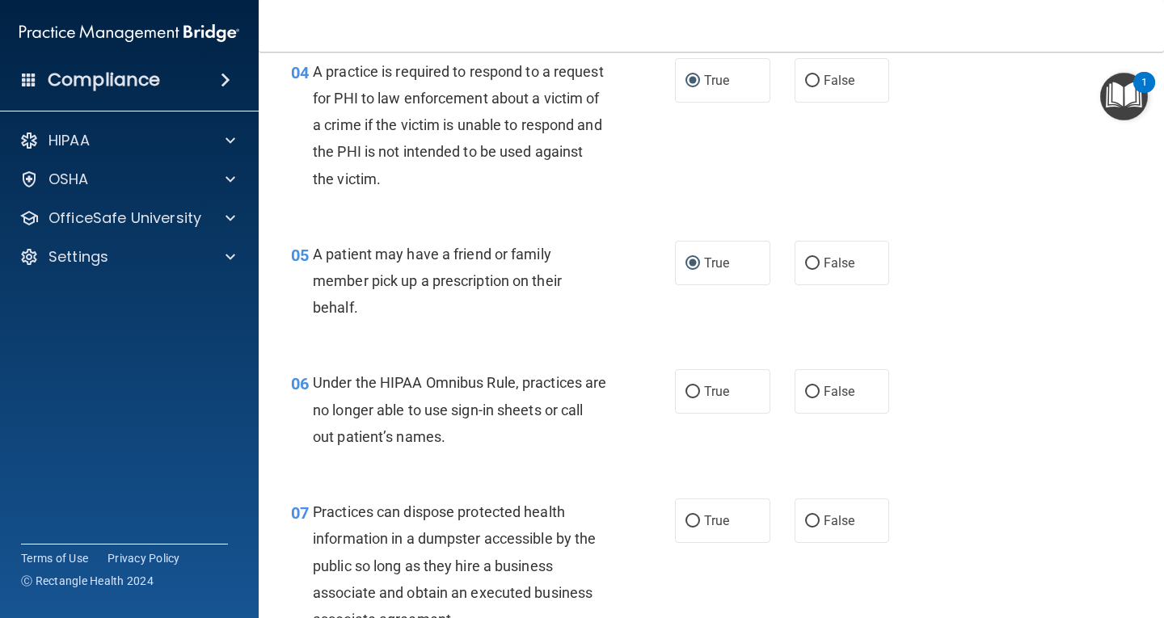
scroll to position [646, 0]
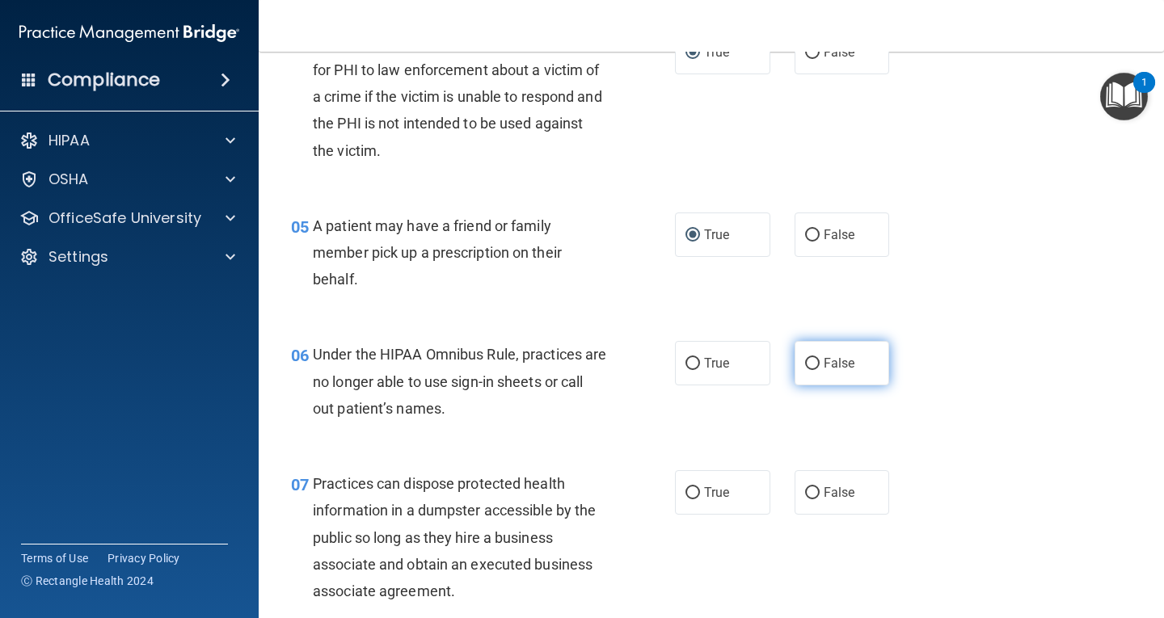
click at [808, 360] on input "False" at bounding box center [812, 364] width 15 height 12
radio input "true"
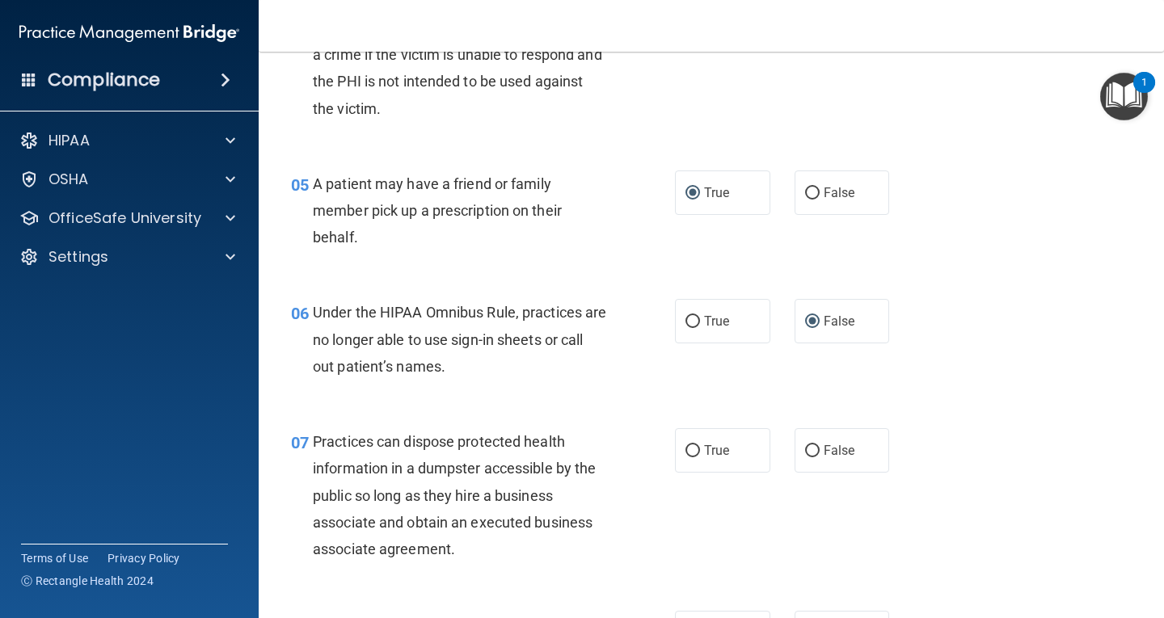
scroll to position [727, 0]
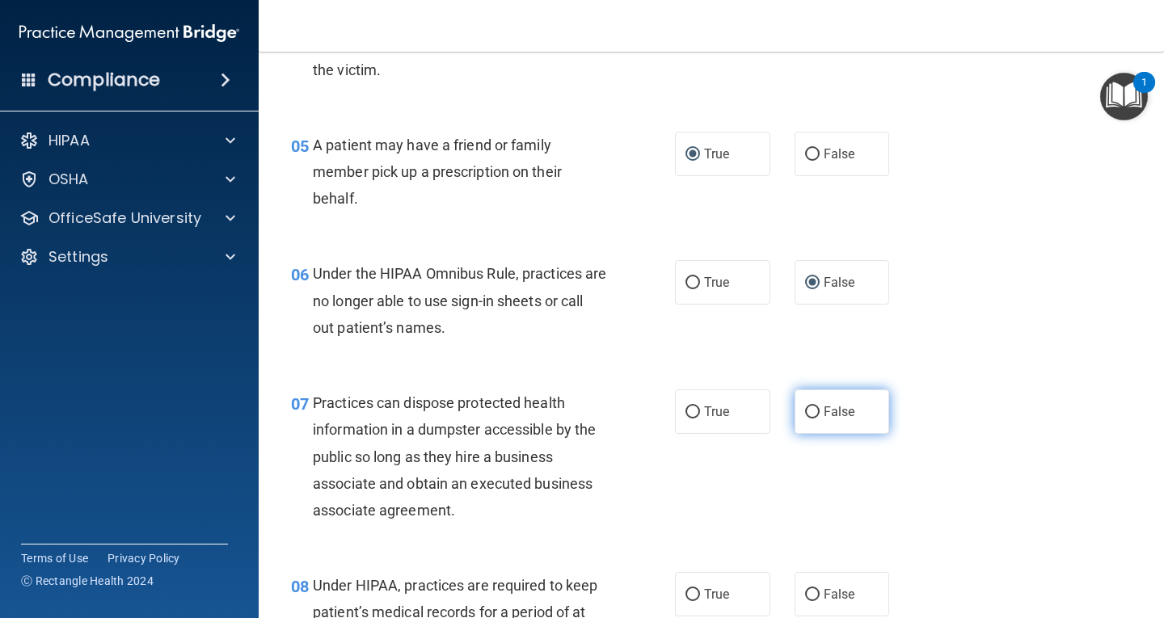
click at [805, 412] on input "False" at bounding box center [812, 412] width 15 height 12
radio input "true"
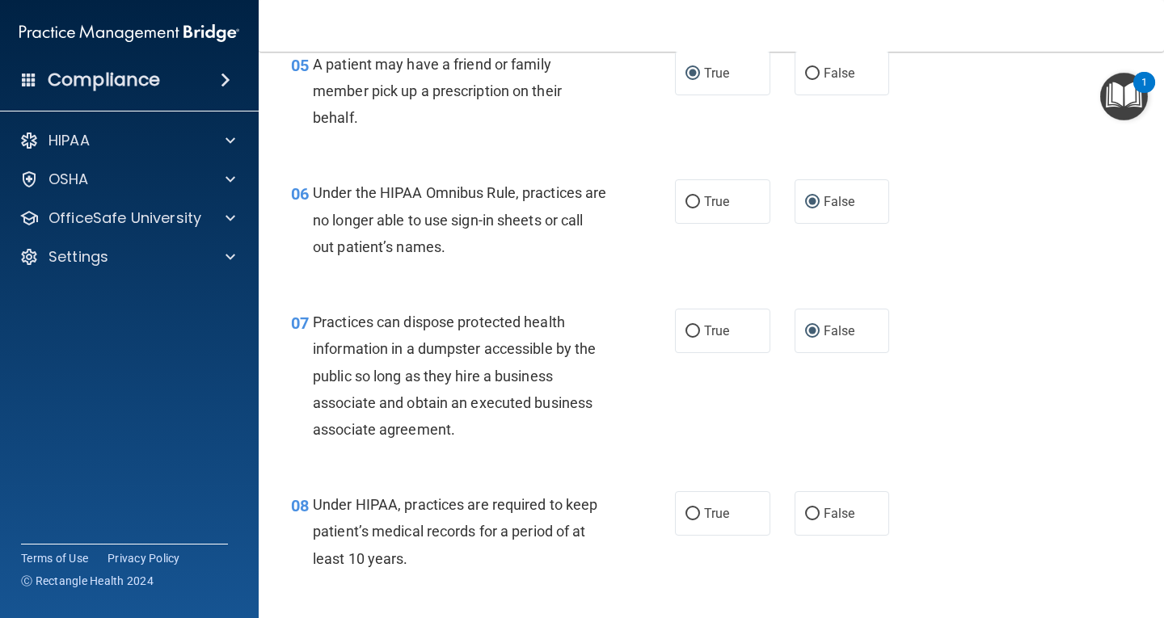
scroll to position [889, 0]
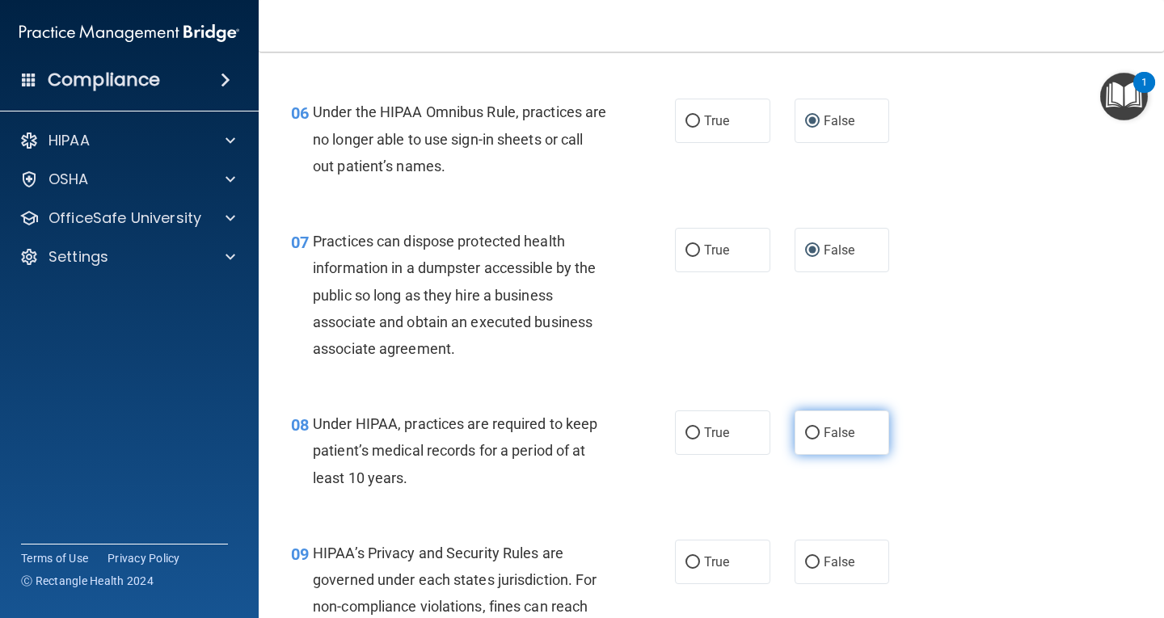
click at [806, 433] on input "False" at bounding box center [812, 433] width 15 height 12
radio input "true"
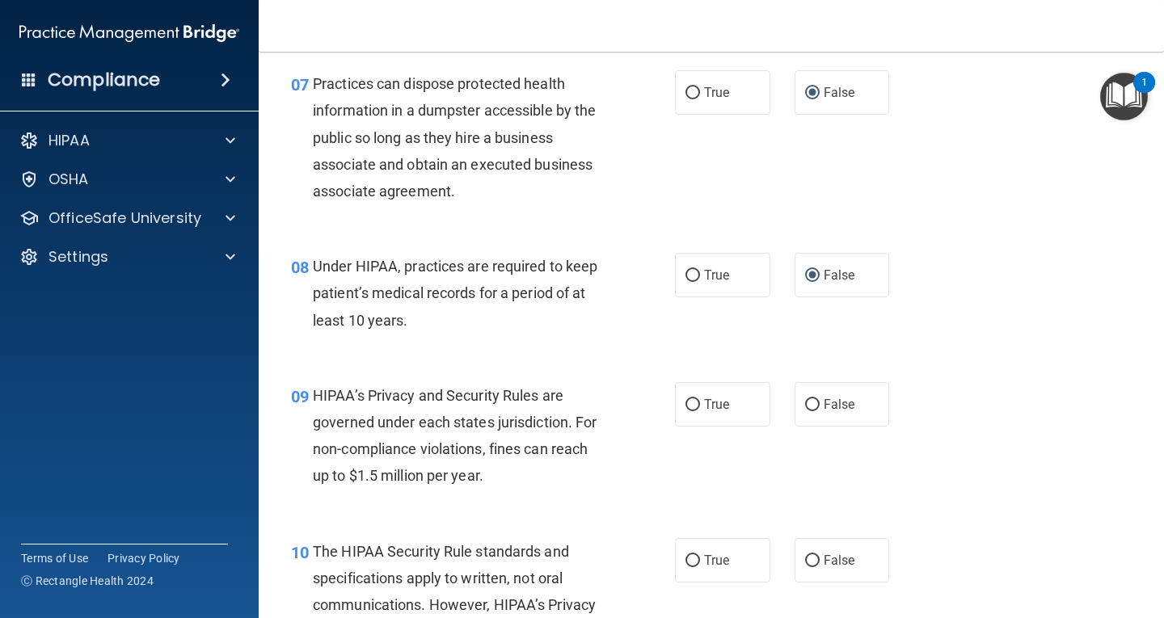
scroll to position [1050, 0]
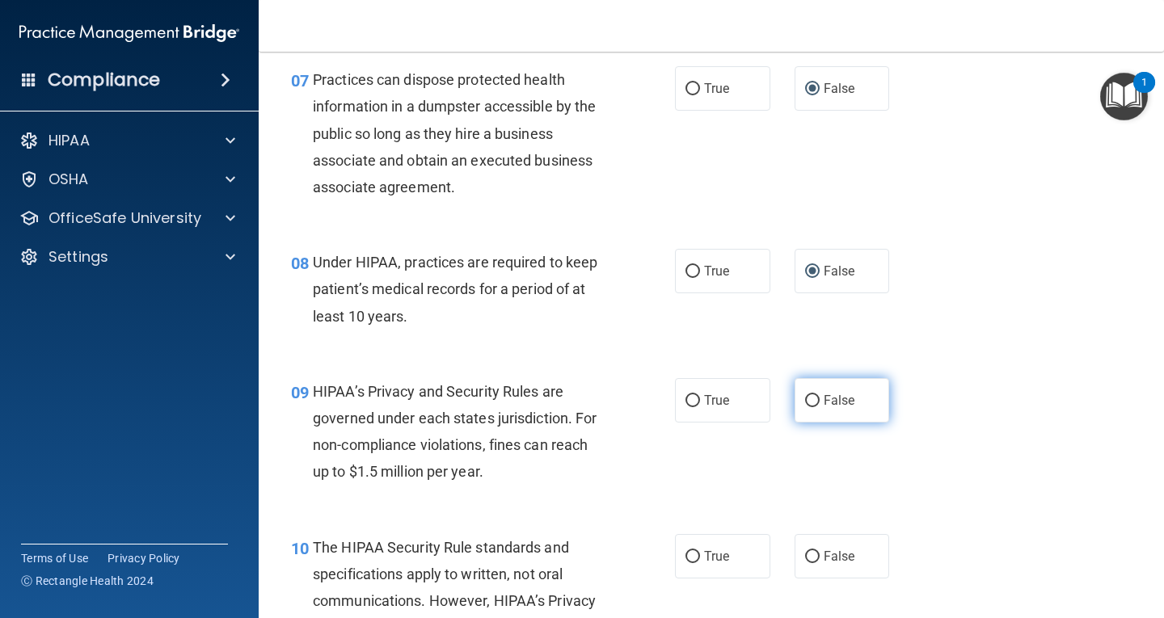
click at [805, 402] on input "False" at bounding box center [812, 401] width 15 height 12
radio input "true"
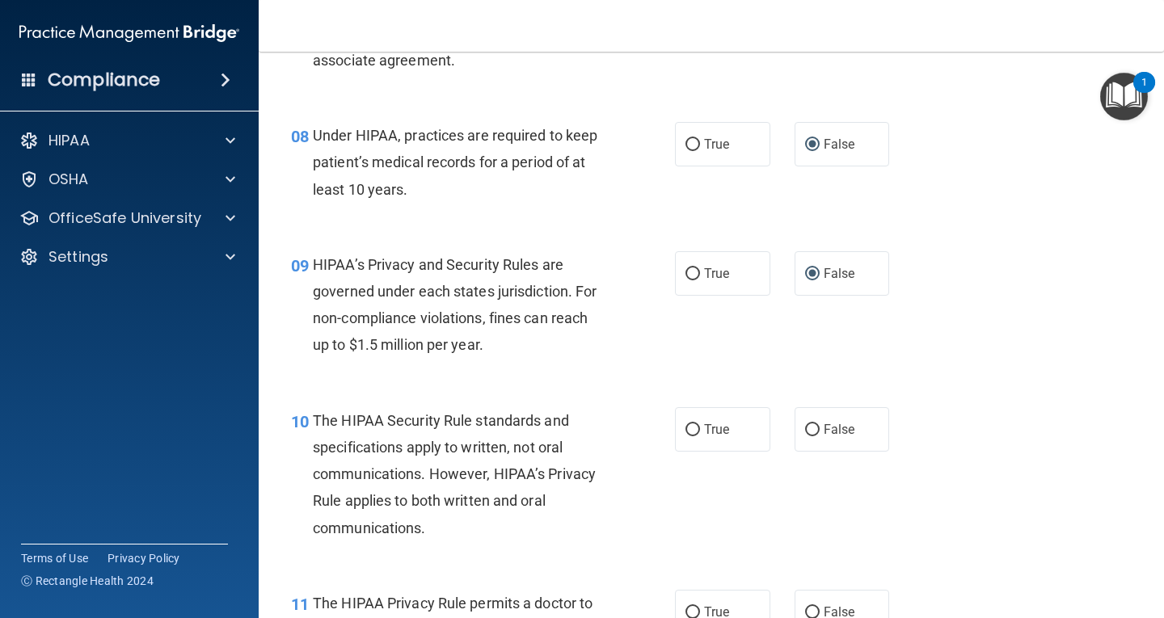
scroll to position [1212, 0]
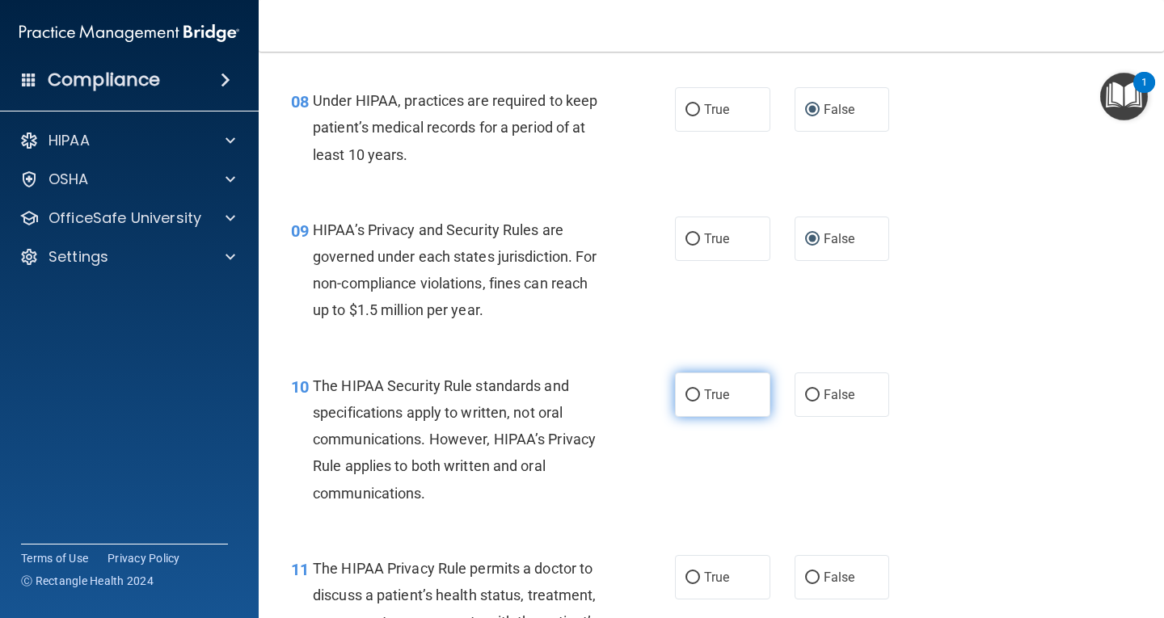
click at [704, 398] on span "True" at bounding box center [716, 394] width 25 height 15
click at [700, 398] on input "True" at bounding box center [692, 395] width 15 height 12
radio input "true"
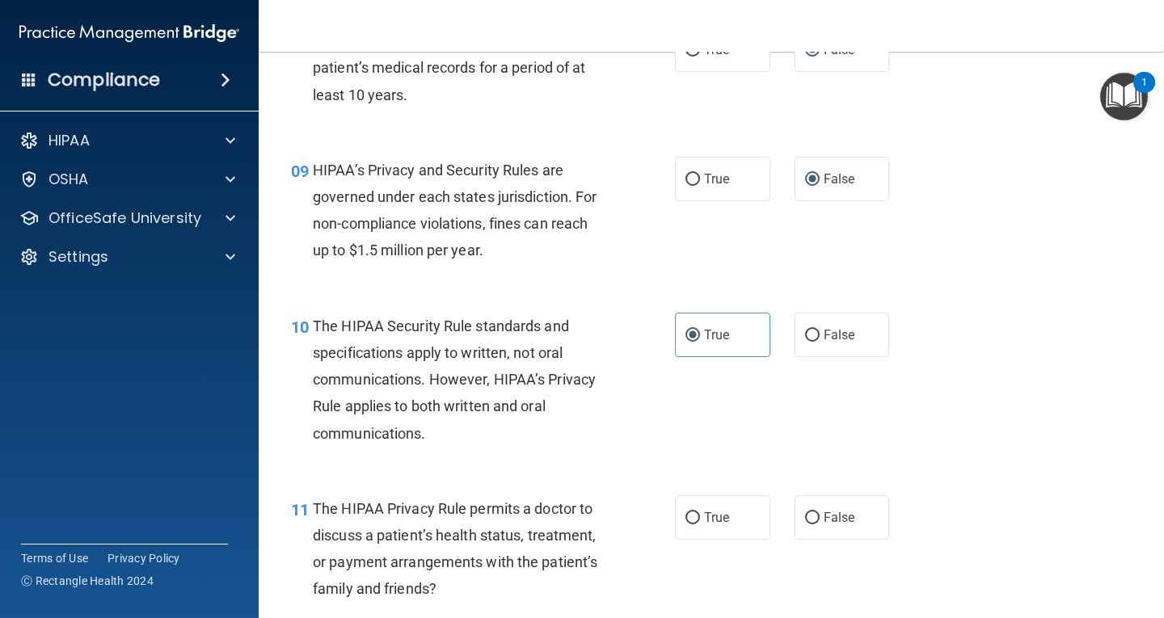
scroll to position [1374, 0]
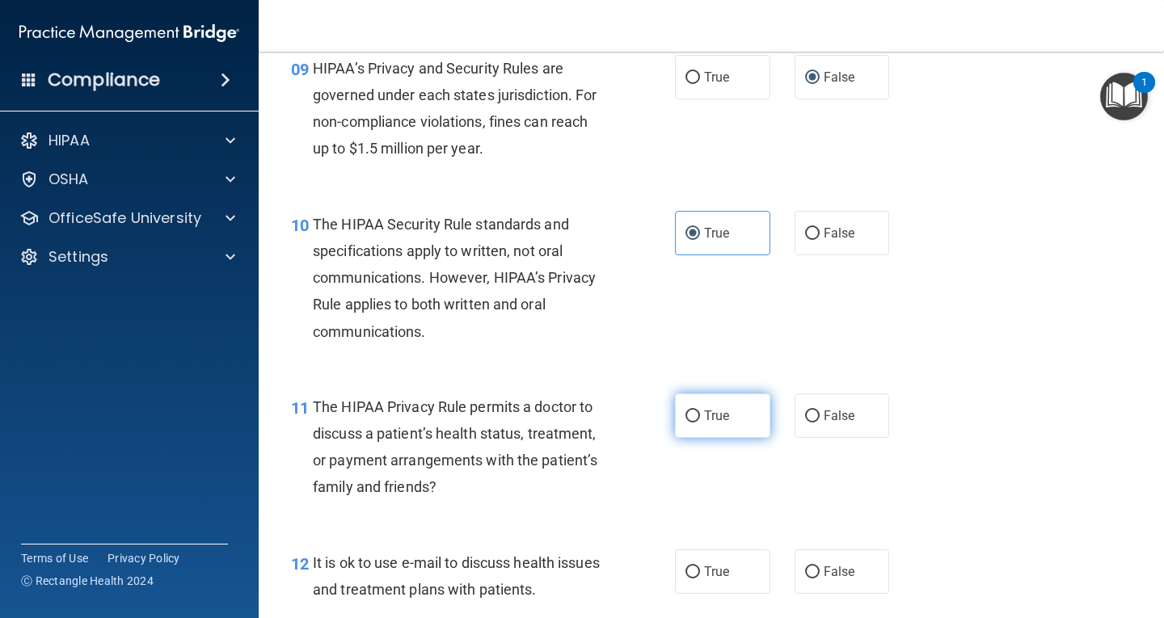
click at [686, 419] on input "True" at bounding box center [692, 416] width 15 height 12
radio input "true"
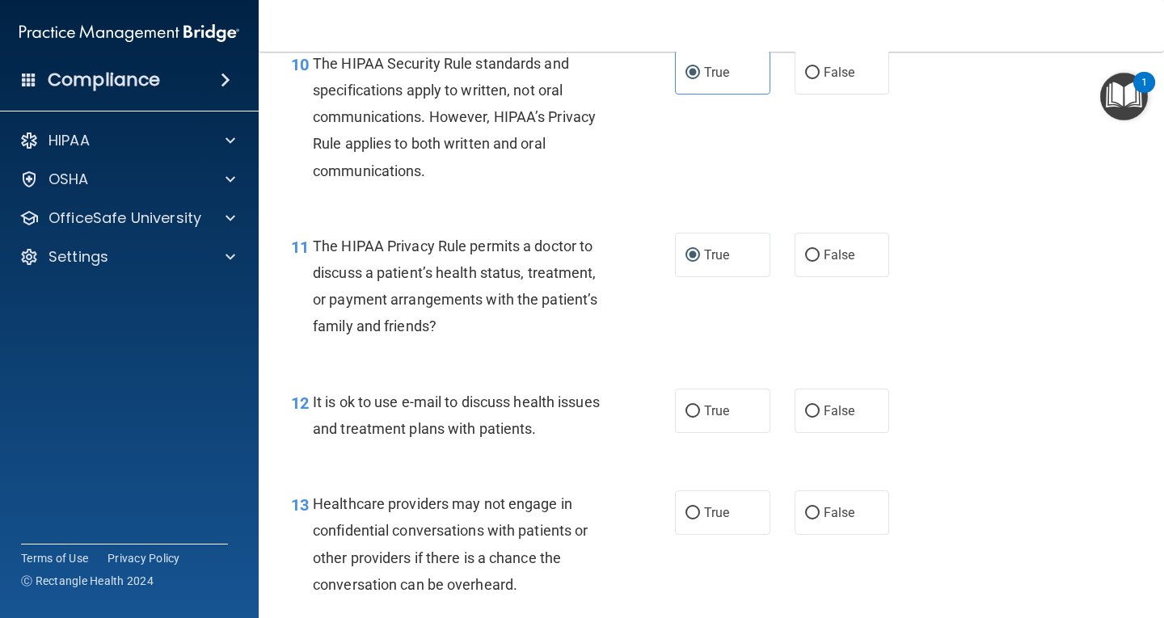
scroll to position [1535, 0]
click at [707, 409] on span "True" at bounding box center [716, 409] width 25 height 15
click at [700, 409] on input "True" at bounding box center [692, 411] width 15 height 12
radio input "true"
click at [808, 511] on input "False" at bounding box center [812, 513] width 15 height 12
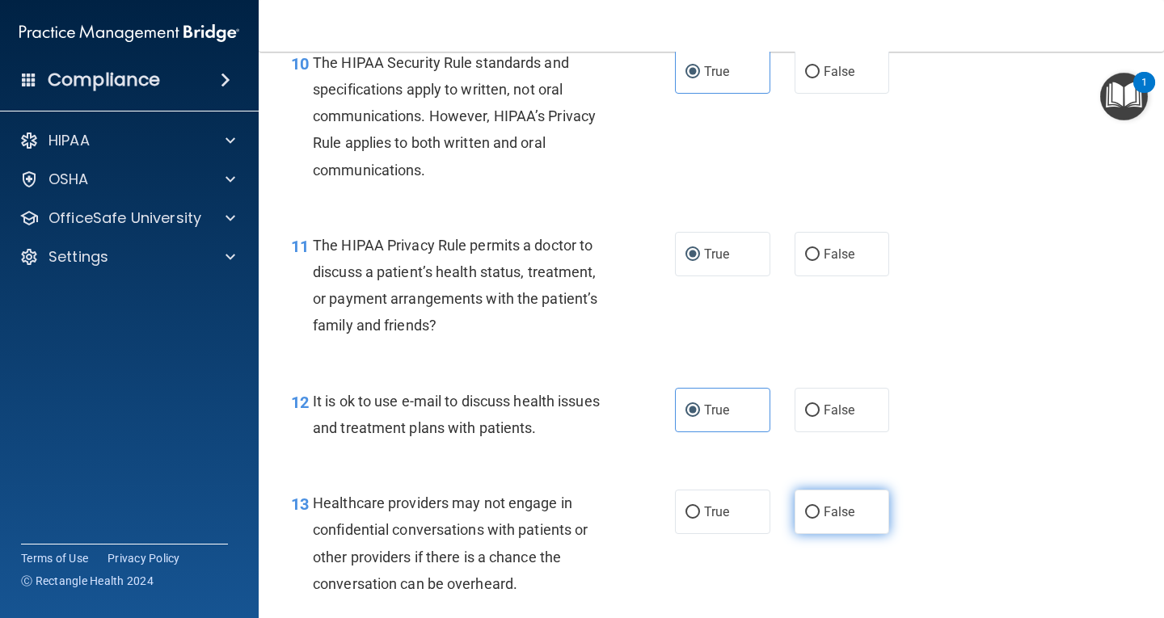
radio input "true"
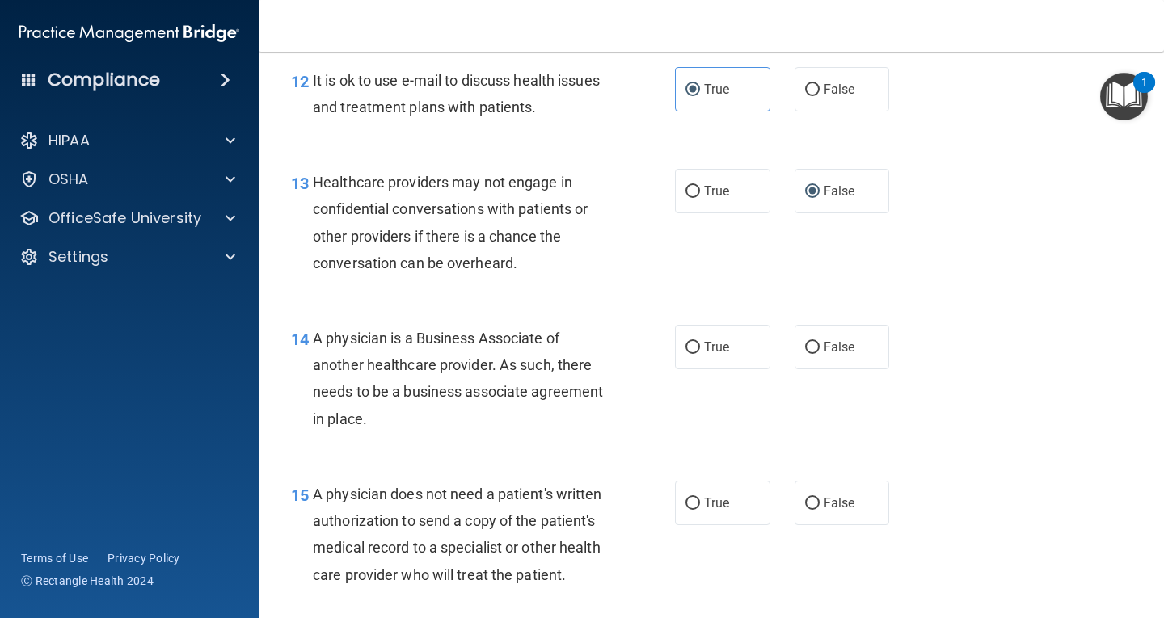
scroll to position [1858, 0]
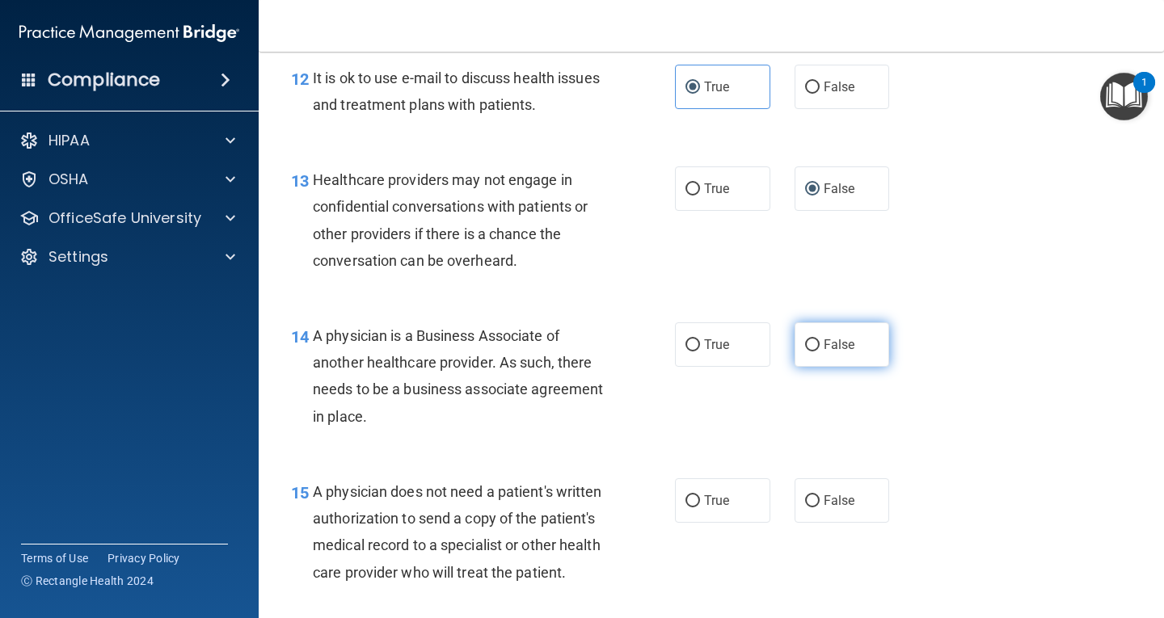
click at [805, 343] on input "False" at bounding box center [812, 345] width 15 height 12
radio input "true"
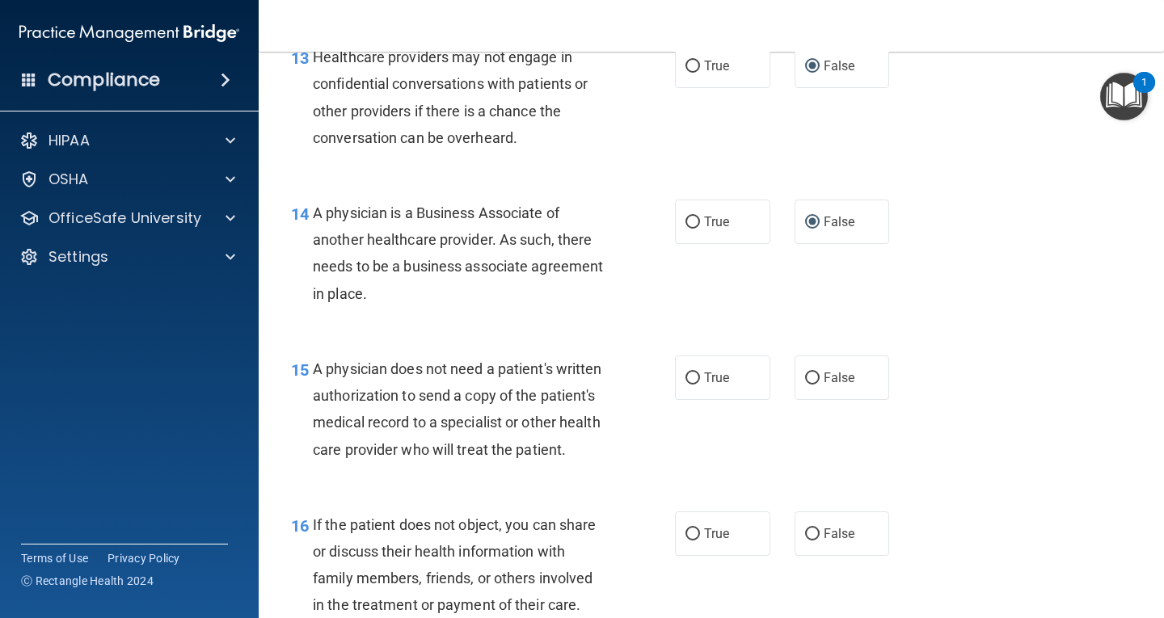
scroll to position [2020, 0]
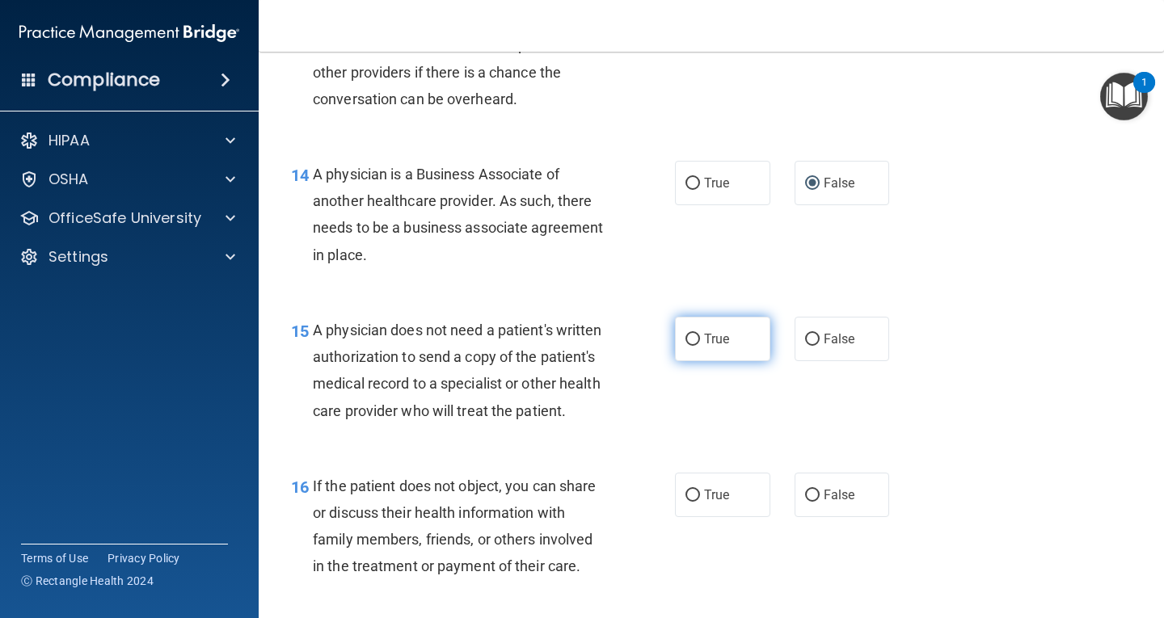
click at [686, 337] on input "True" at bounding box center [692, 340] width 15 height 12
radio input "true"
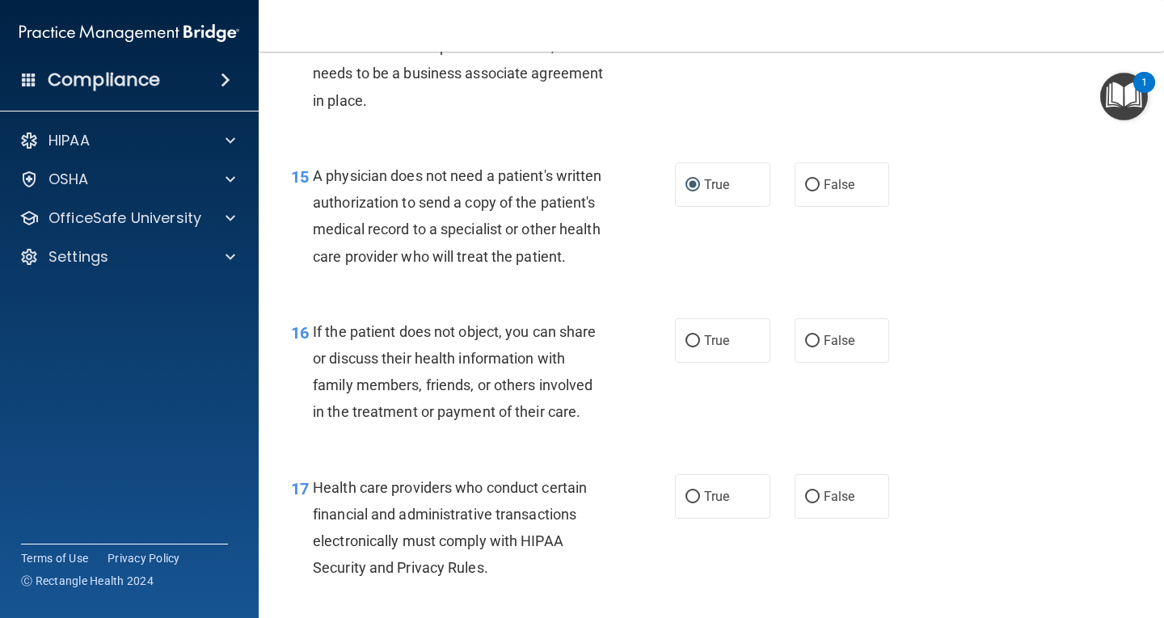
scroll to position [2182, 0]
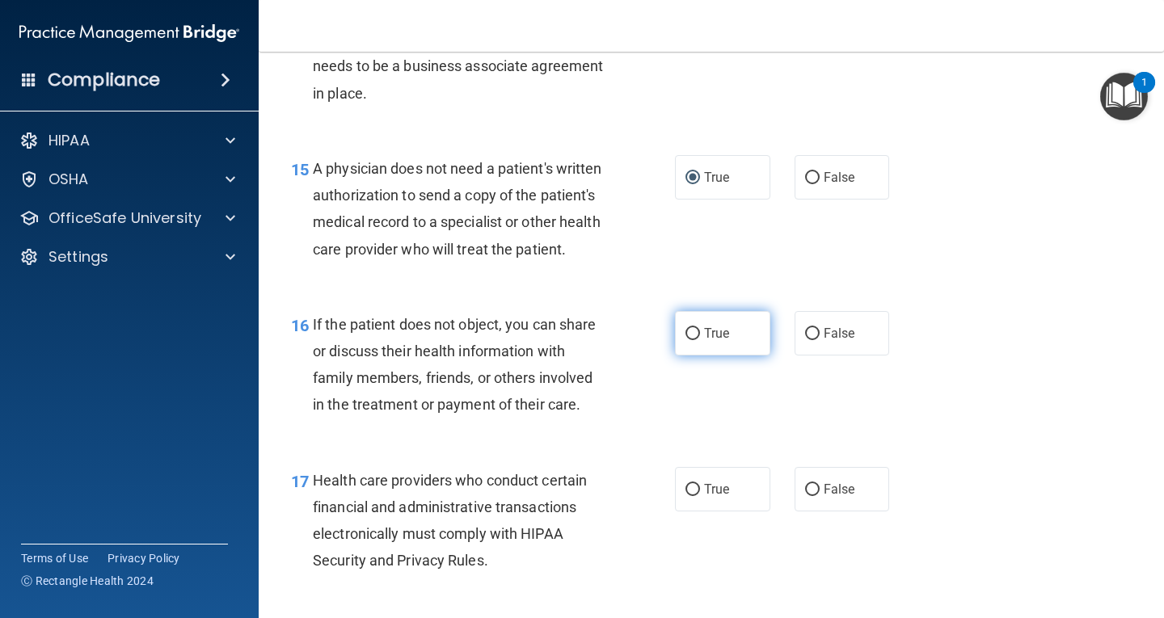
click at [693, 340] on input "True" at bounding box center [692, 334] width 15 height 12
radio input "true"
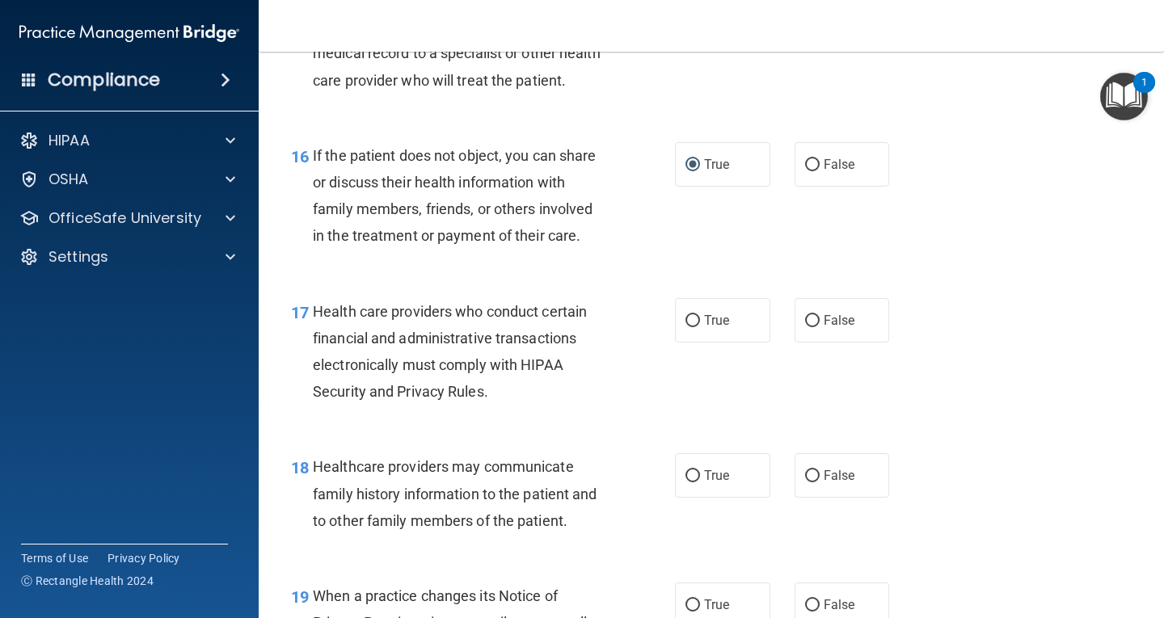
scroll to position [2424, 0]
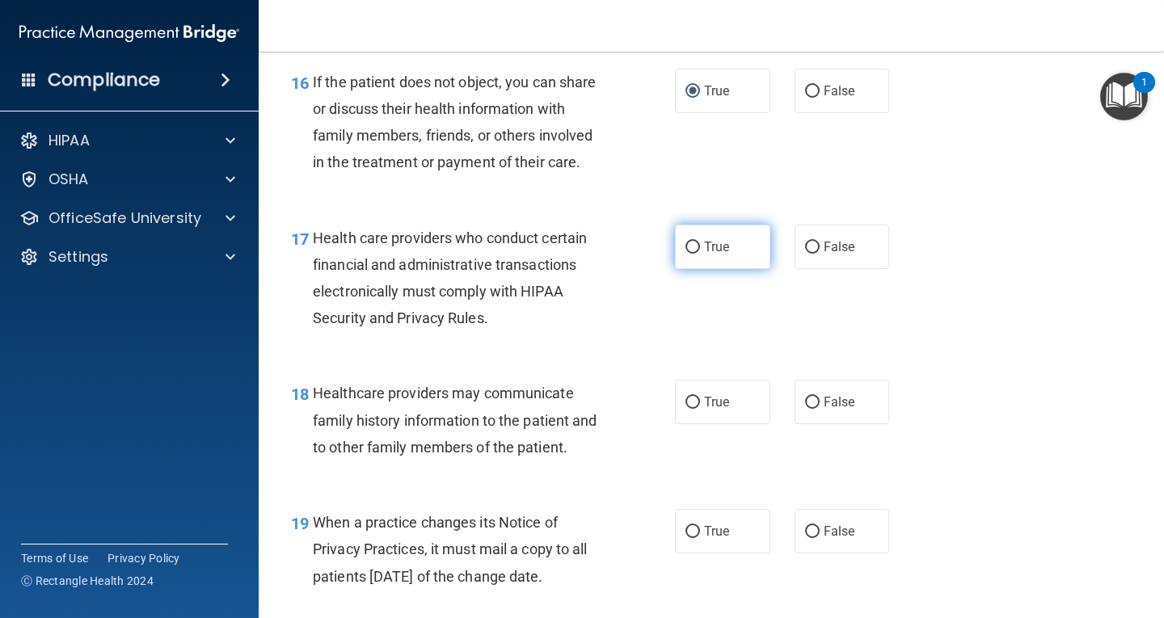
click at [689, 254] on input "True" at bounding box center [692, 248] width 15 height 12
radio input "true"
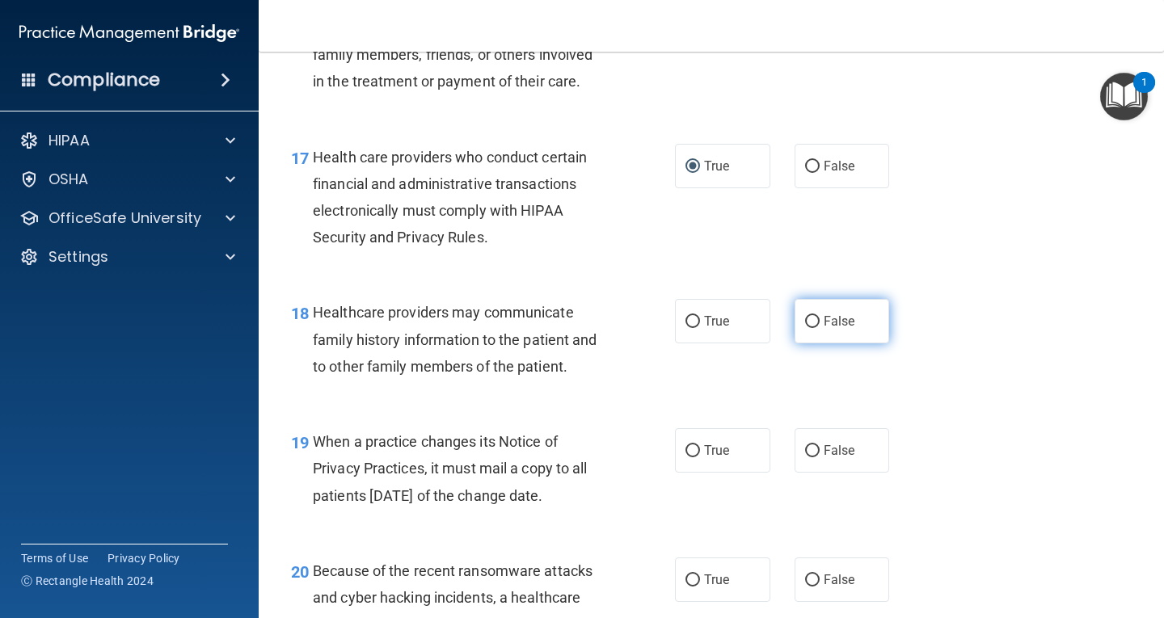
click at [808, 328] on input "False" at bounding box center [812, 322] width 15 height 12
radio input "true"
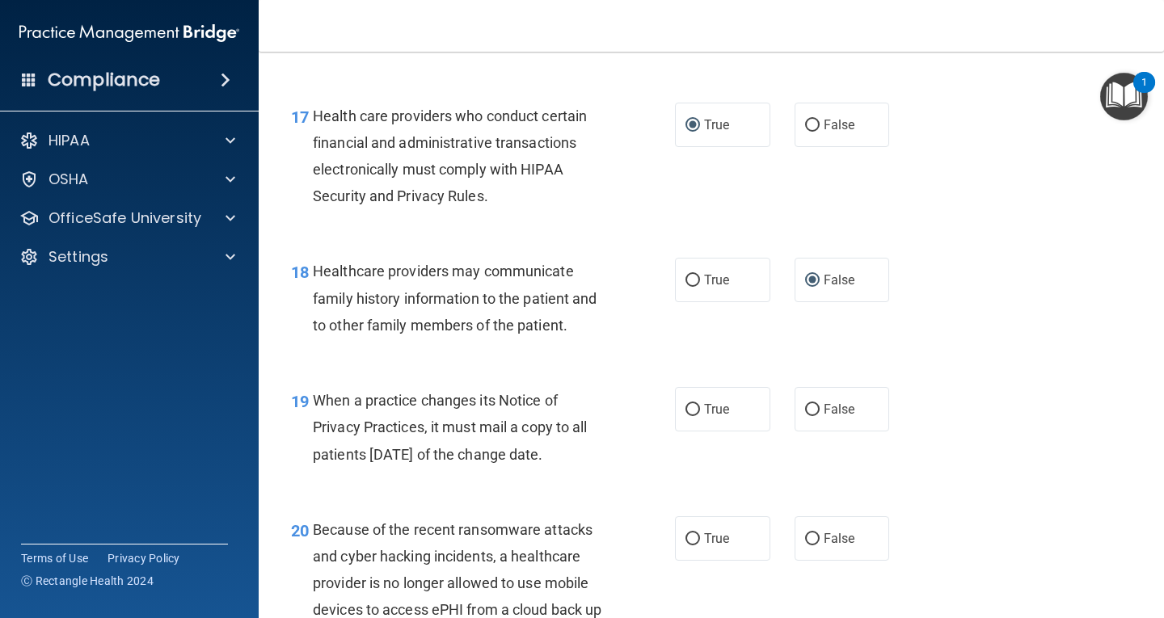
scroll to position [2666, 0]
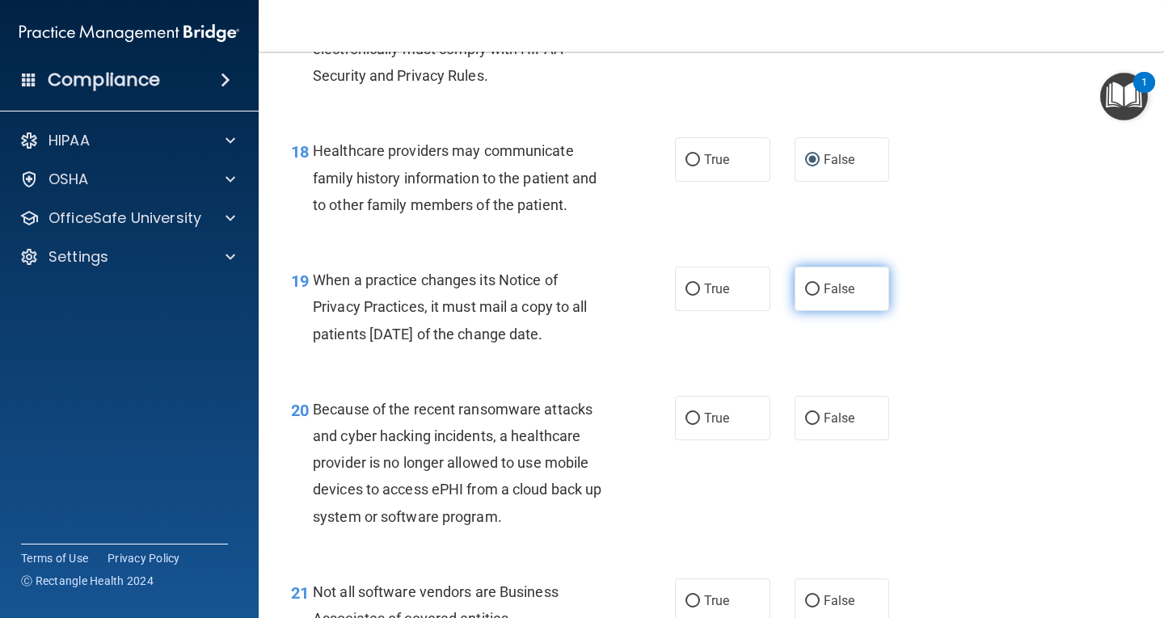
click at [805, 296] on input "False" at bounding box center [812, 290] width 15 height 12
radio input "true"
click at [691, 425] on input "True" at bounding box center [692, 419] width 15 height 12
radio input "true"
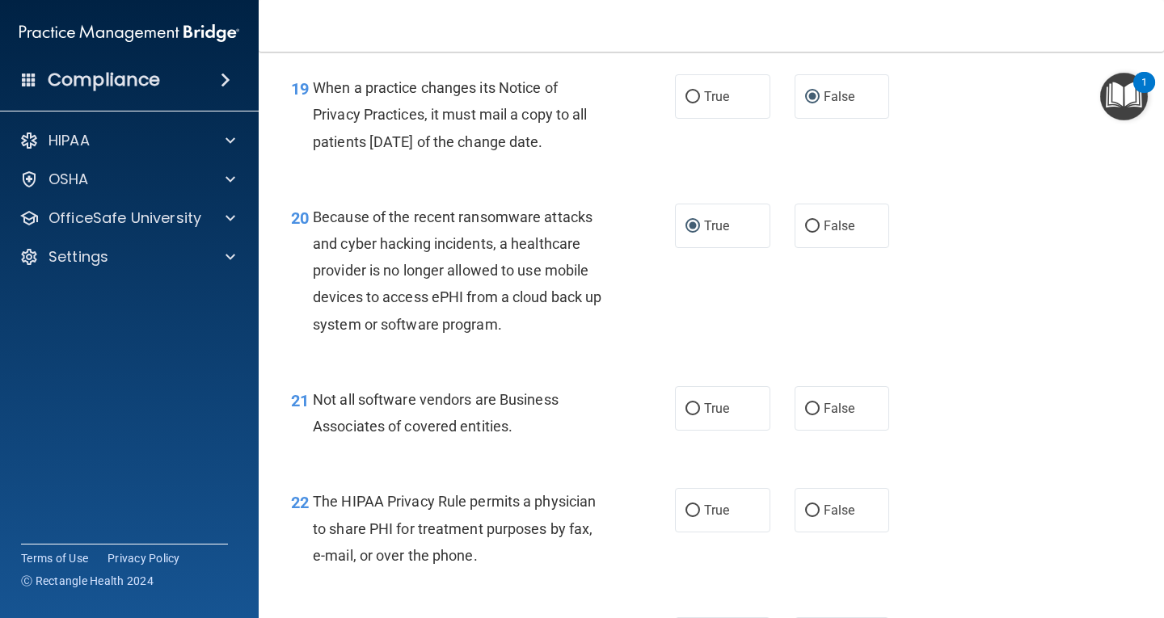
scroll to position [2909, 0]
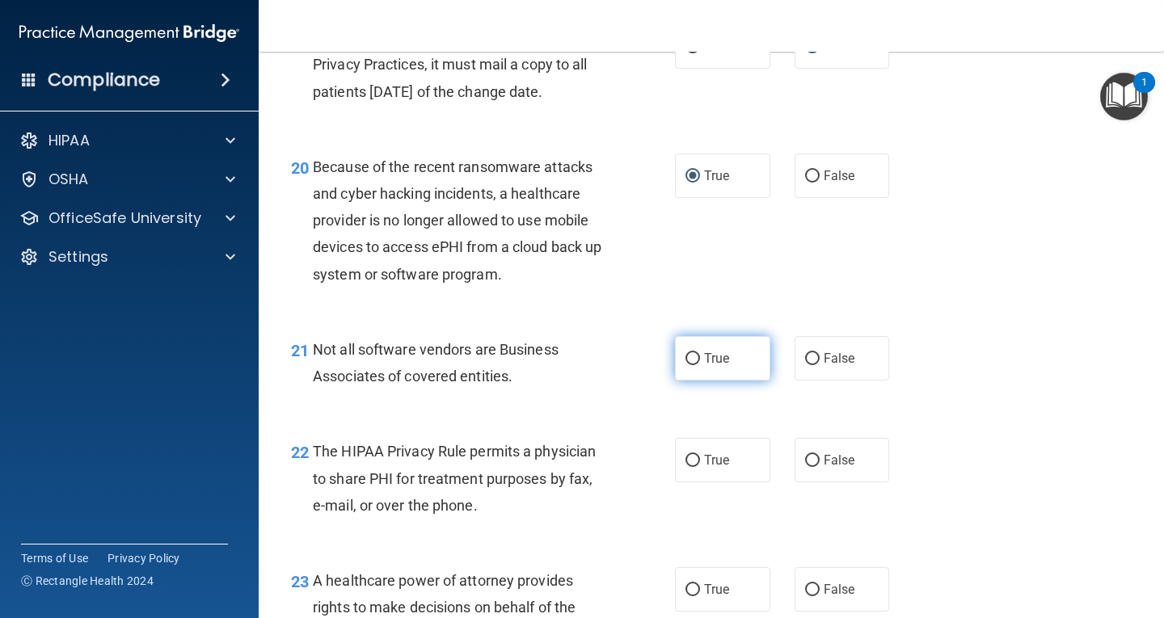
click at [704, 366] on span "True" at bounding box center [716, 358] width 25 height 15
click at [700, 365] on input "True" at bounding box center [692, 359] width 15 height 12
radio input "true"
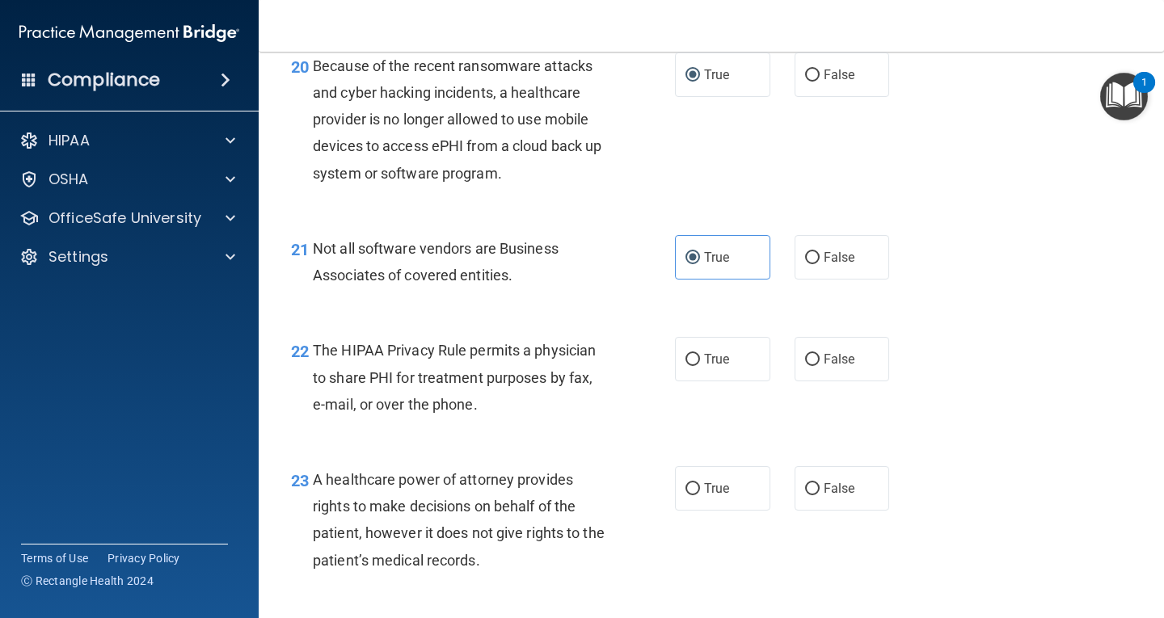
scroll to position [2990, 0]
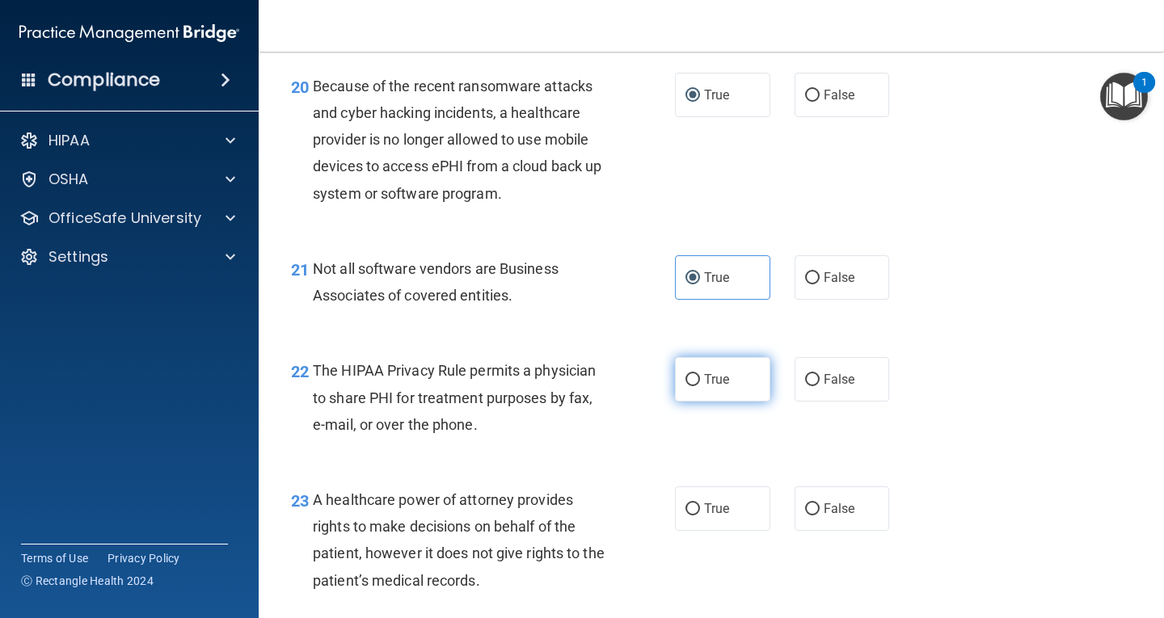
click at [686, 386] on input "True" at bounding box center [692, 380] width 15 height 12
radio input "true"
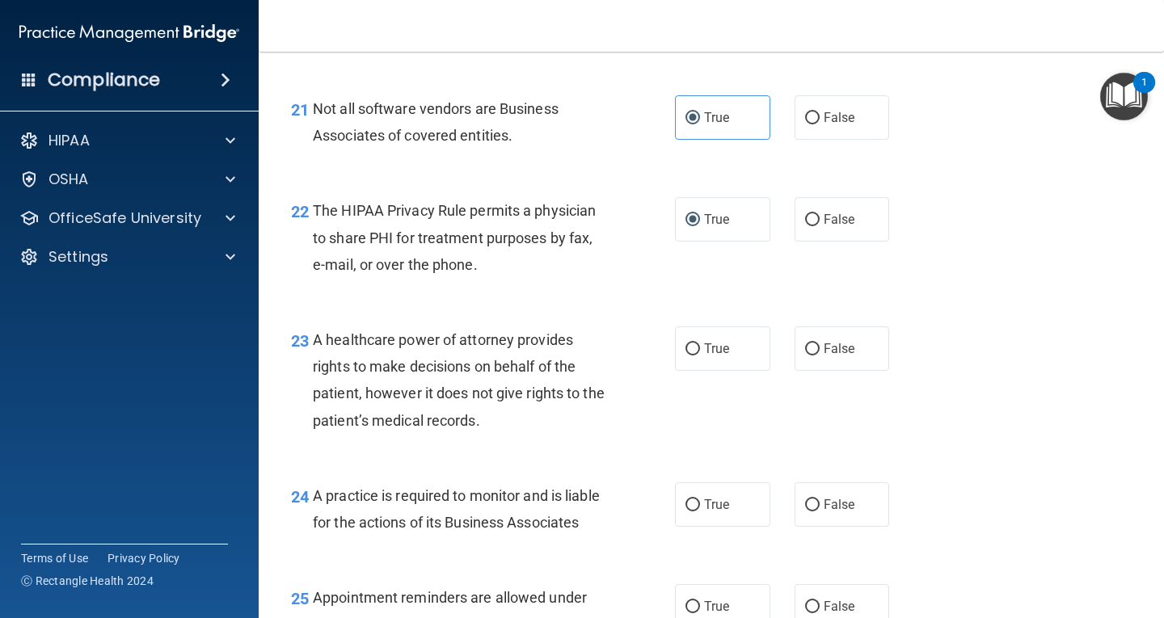
scroll to position [3151, 0]
click at [815, 369] on label "False" at bounding box center [841, 347] width 95 height 44
click at [815, 354] on input "False" at bounding box center [812, 348] width 15 height 12
radio input "true"
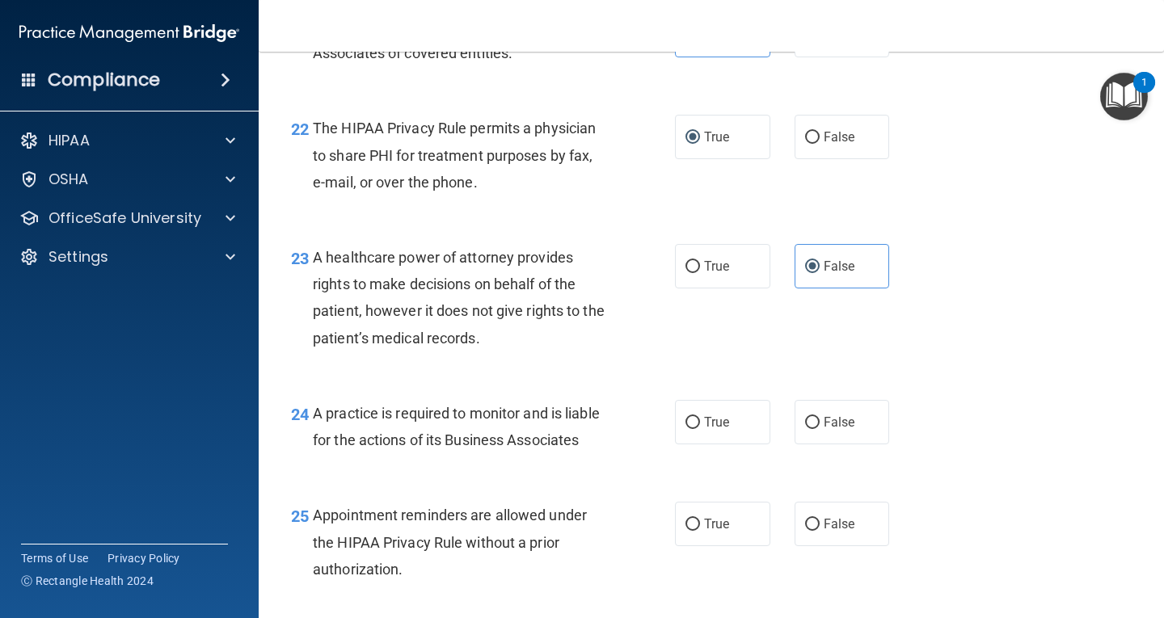
scroll to position [3313, 0]
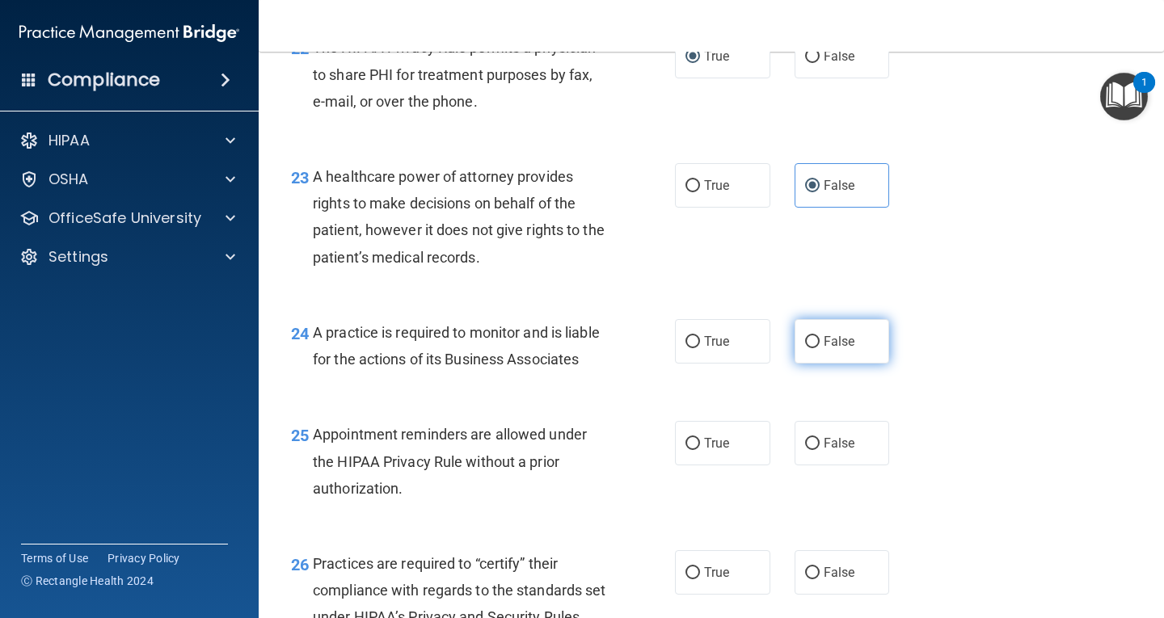
click at [806, 348] on input "False" at bounding box center [812, 342] width 15 height 12
radio input "true"
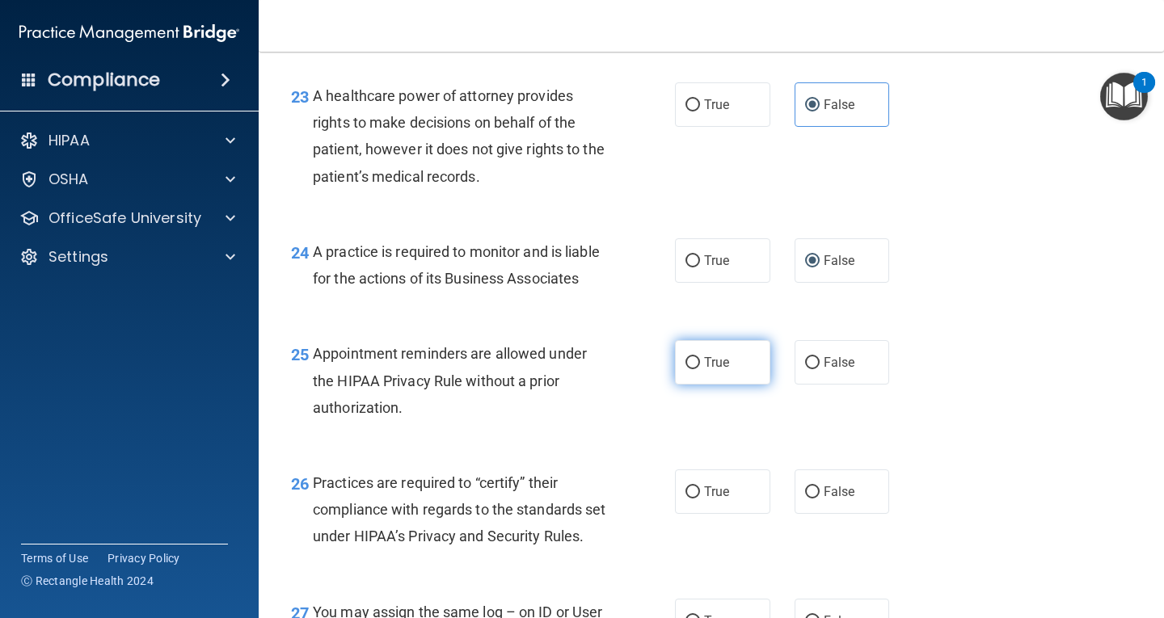
click at [687, 369] on input "True" at bounding box center [692, 363] width 15 height 12
radio input "true"
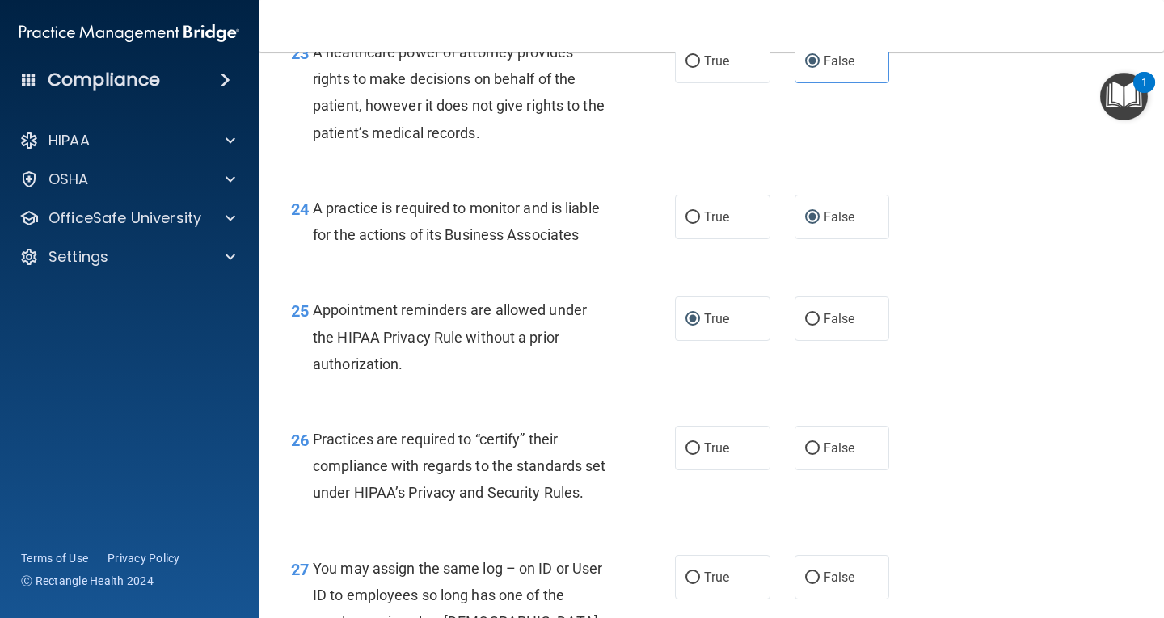
scroll to position [3475, 0]
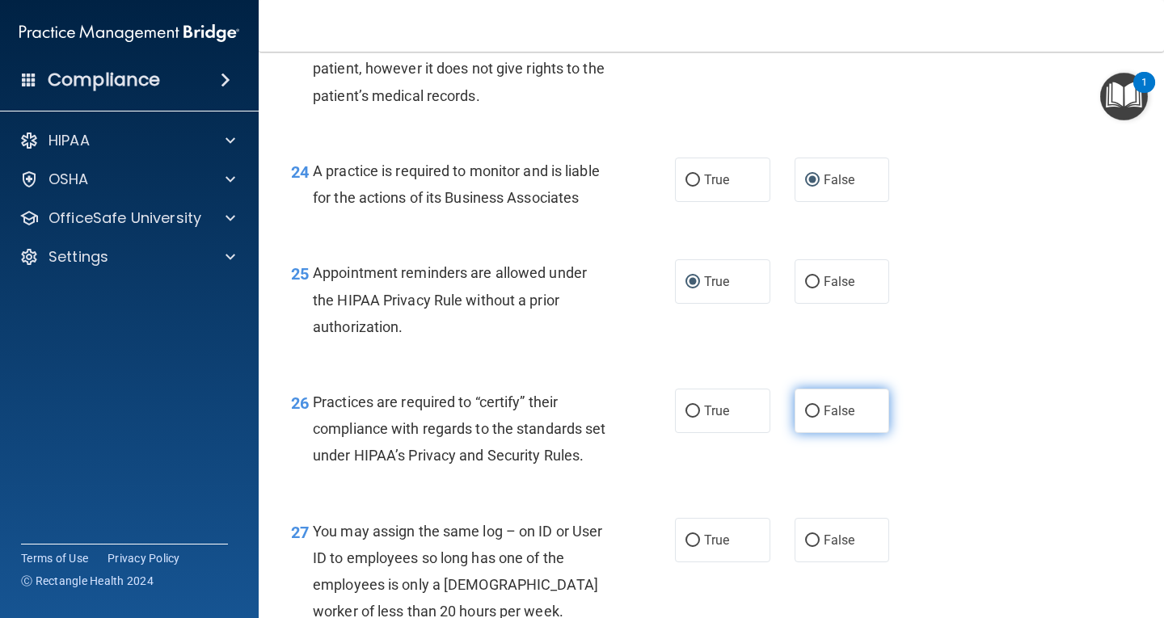
click at [806, 418] on input "False" at bounding box center [812, 412] width 15 height 12
radio input "true"
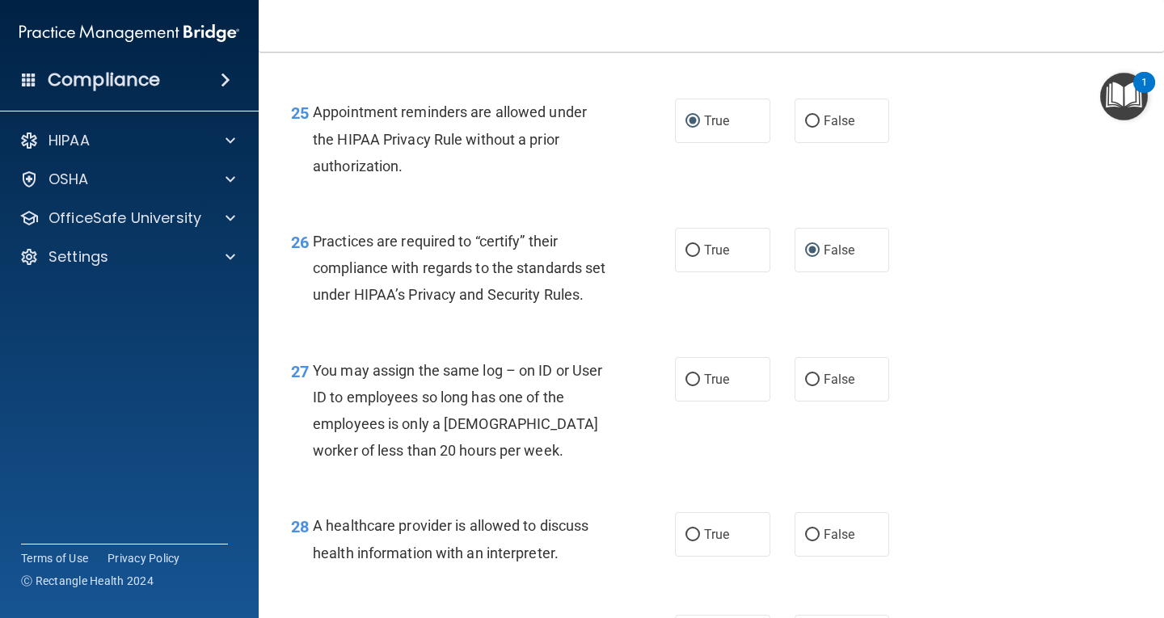
scroll to position [3636, 0]
click at [809, 385] on input "False" at bounding box center [812, 379] width 15 height 12
radio input "true"
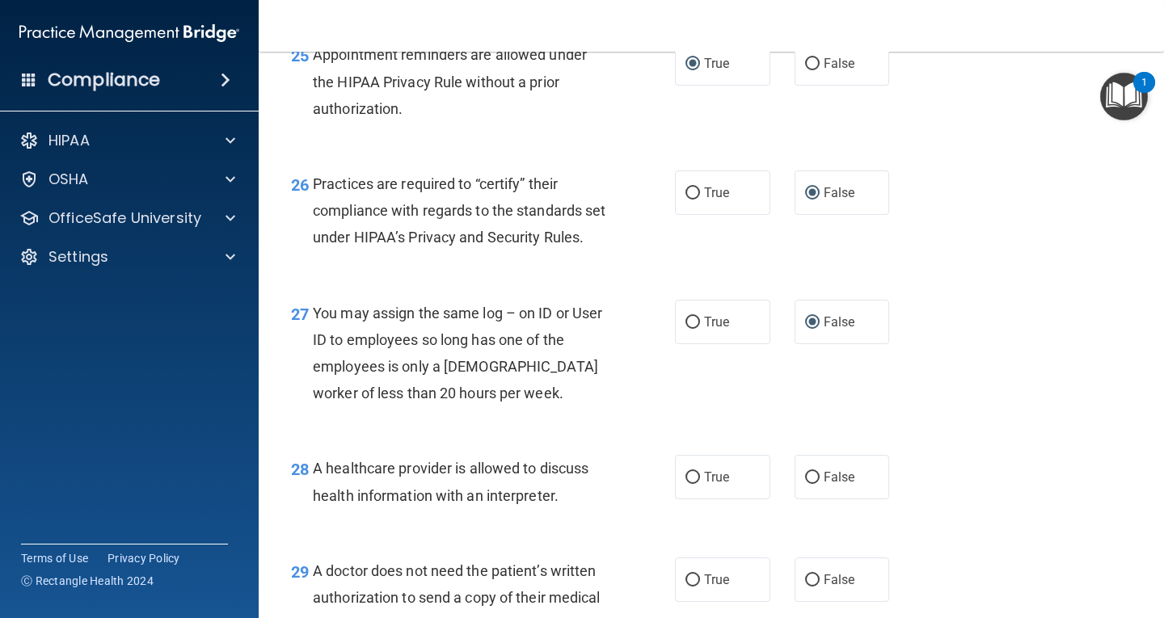
scroll to position [3798, 0]
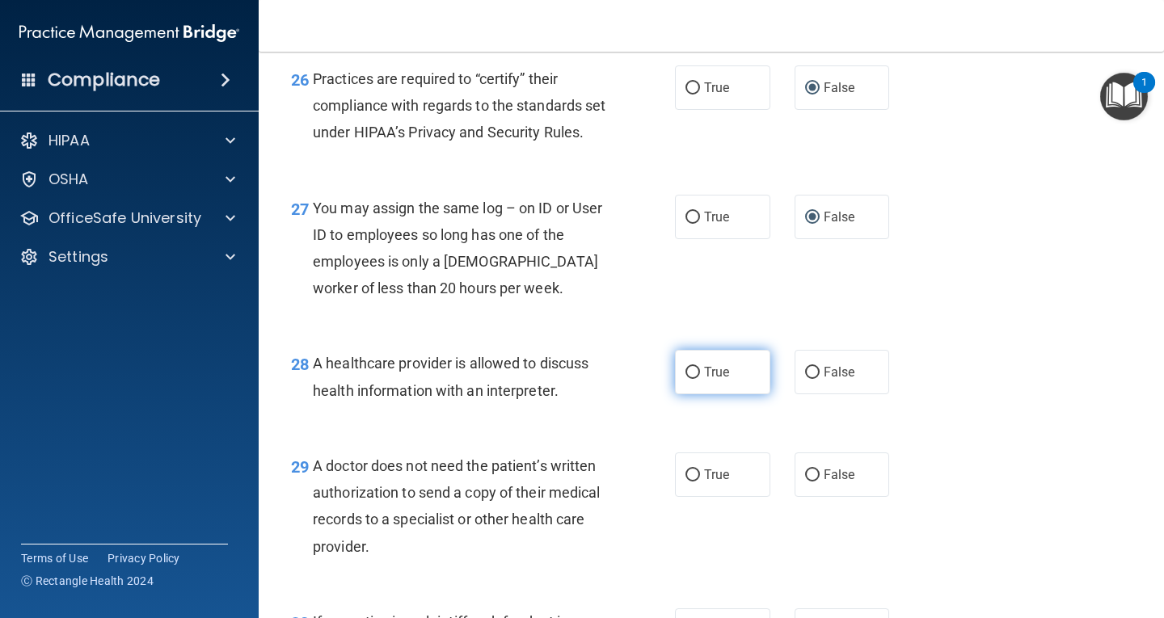
click at [685, 379] on input "True" at bounding box center [692, 373] width 15 height 12
radio input "true"
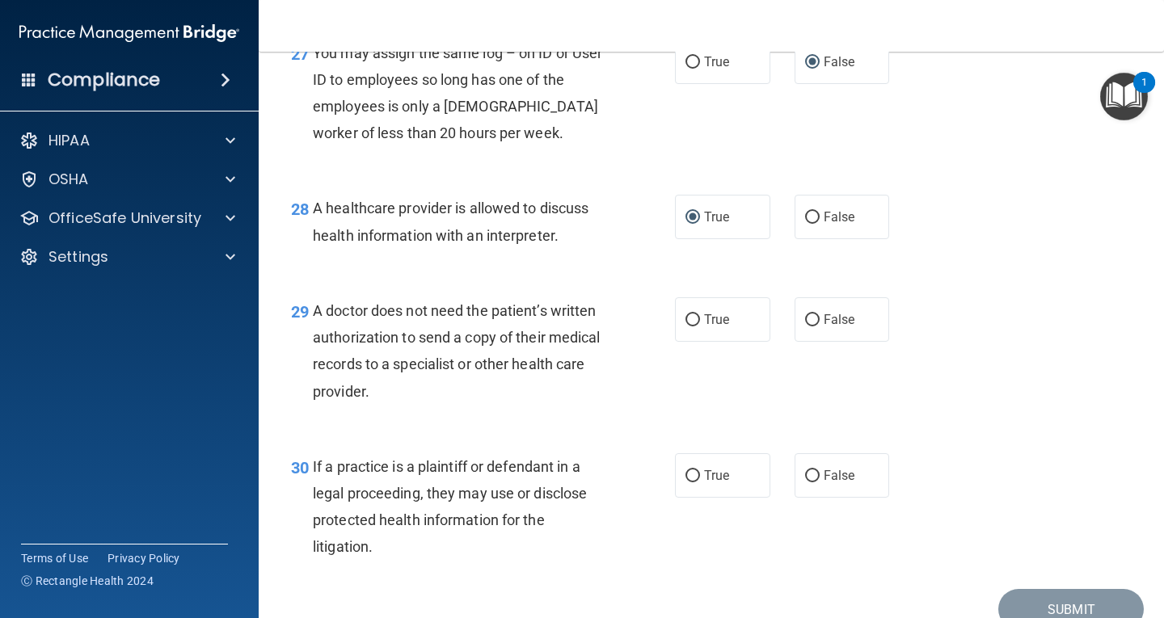
scroll to position [3959, 0]
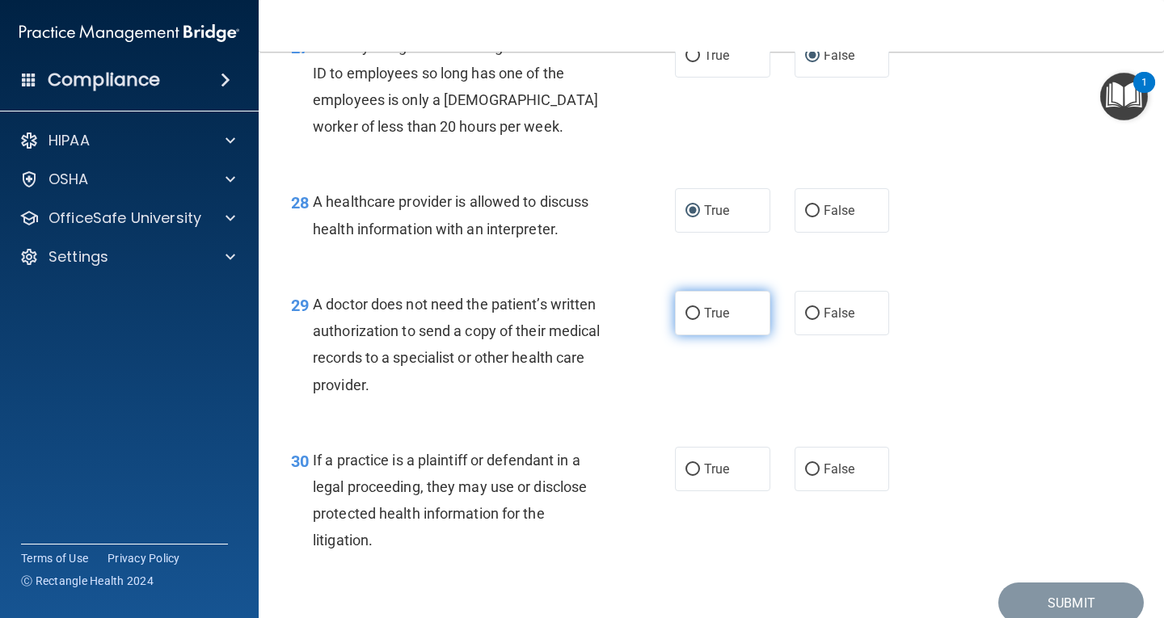
drag, startPoint x: 688, startPoint y: 392, endPoint x: 848, endPoint y: 402, distance: 161.1
click at [688, 320] on input "True" at bounding box center [692, 314] width 15 height 12
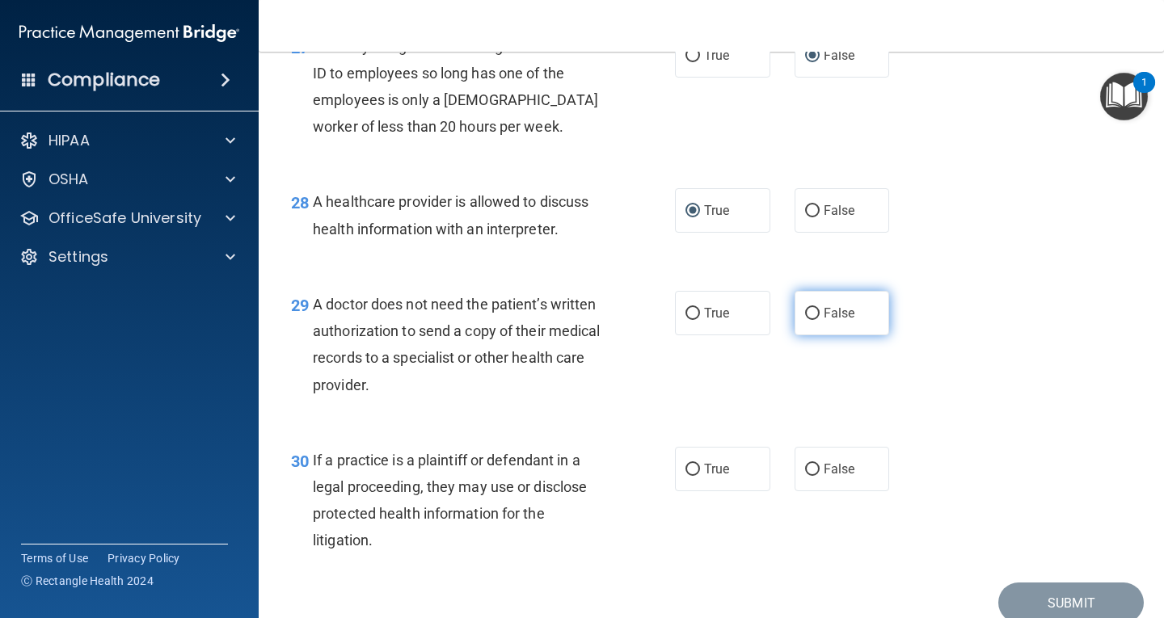
radio input "true"
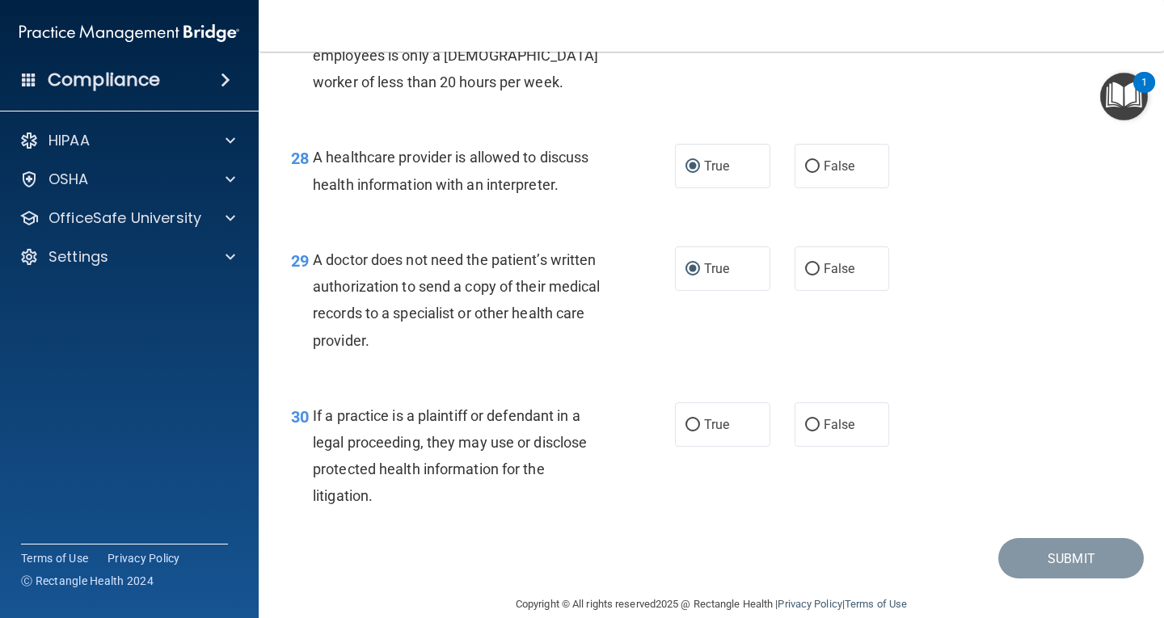
scroll to position [4040, 0]
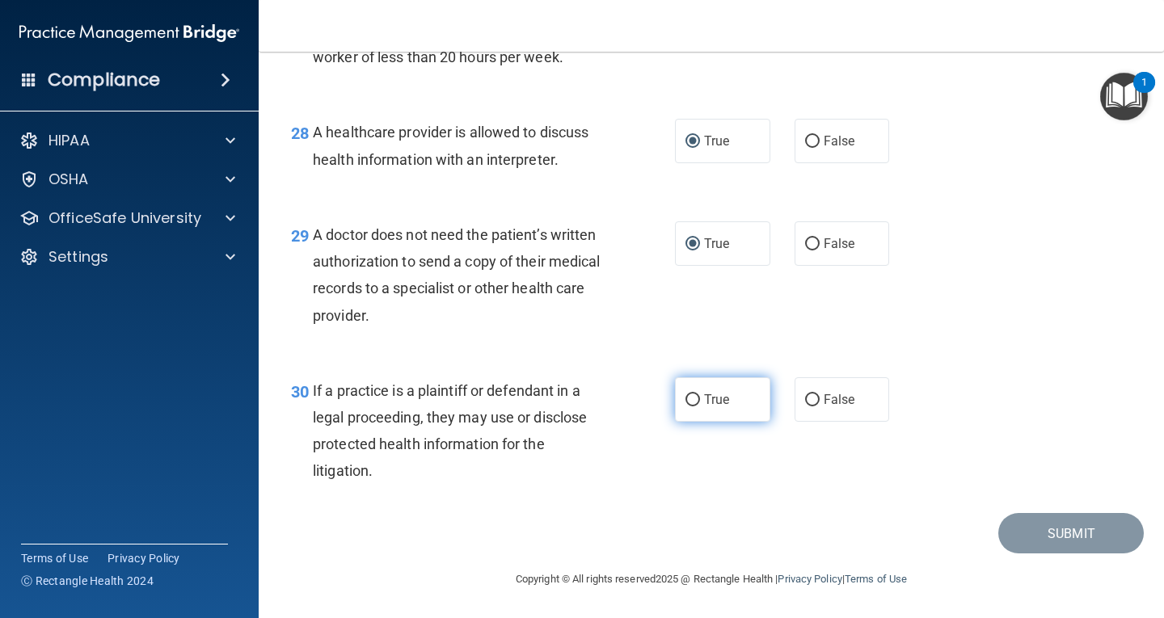
click at [704, 407] on span "True" at bounding box center [716, 399] width 25 height 15
click at [698, 406] on input "True" at bounding box center [692, 400] width 15 height 12
radio input "true"
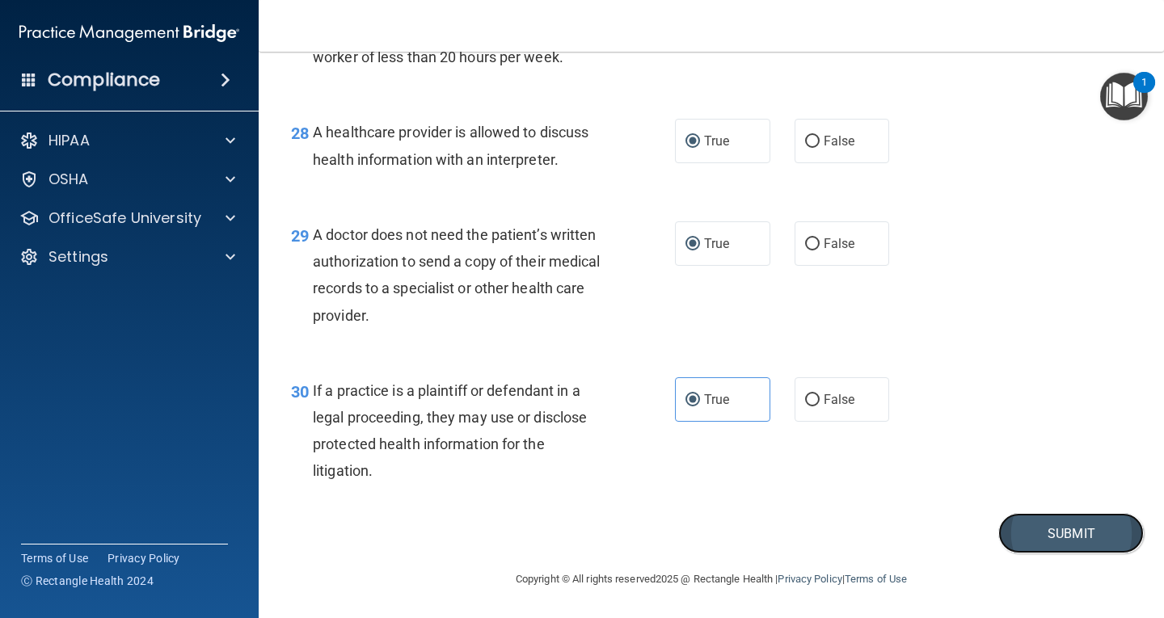
click at [1083, 554] on button "Submit" at bounding box center [1070, 533] width 145 height 41
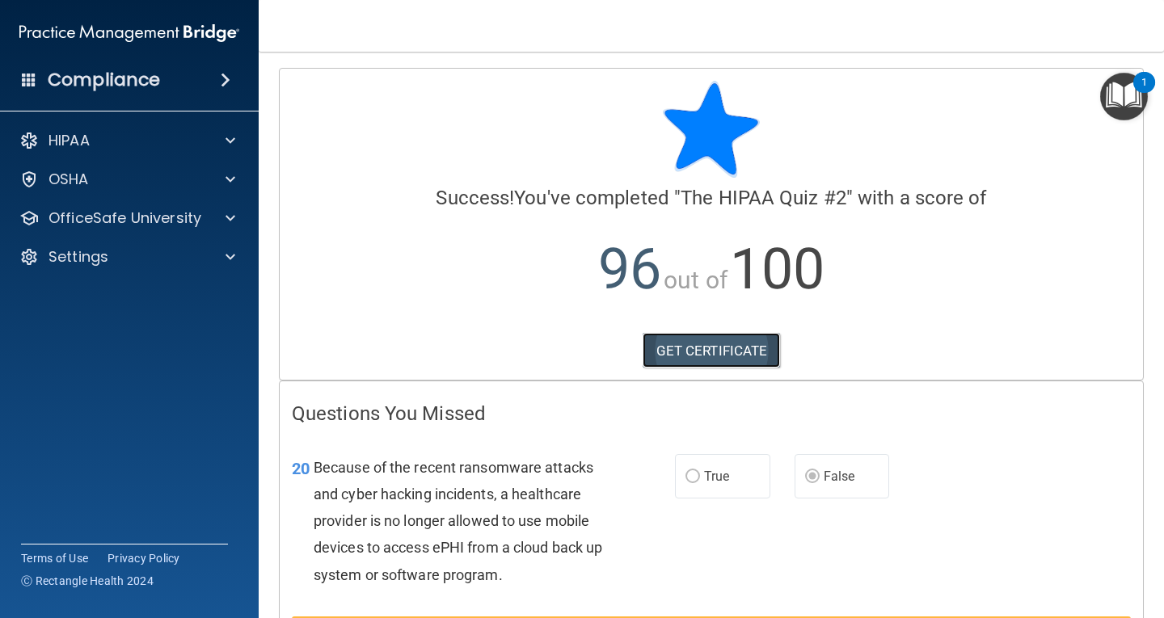
click at [719, 355] on link "GET CERTIFICATE" at bounding box center [711, 351] width 138 height 36
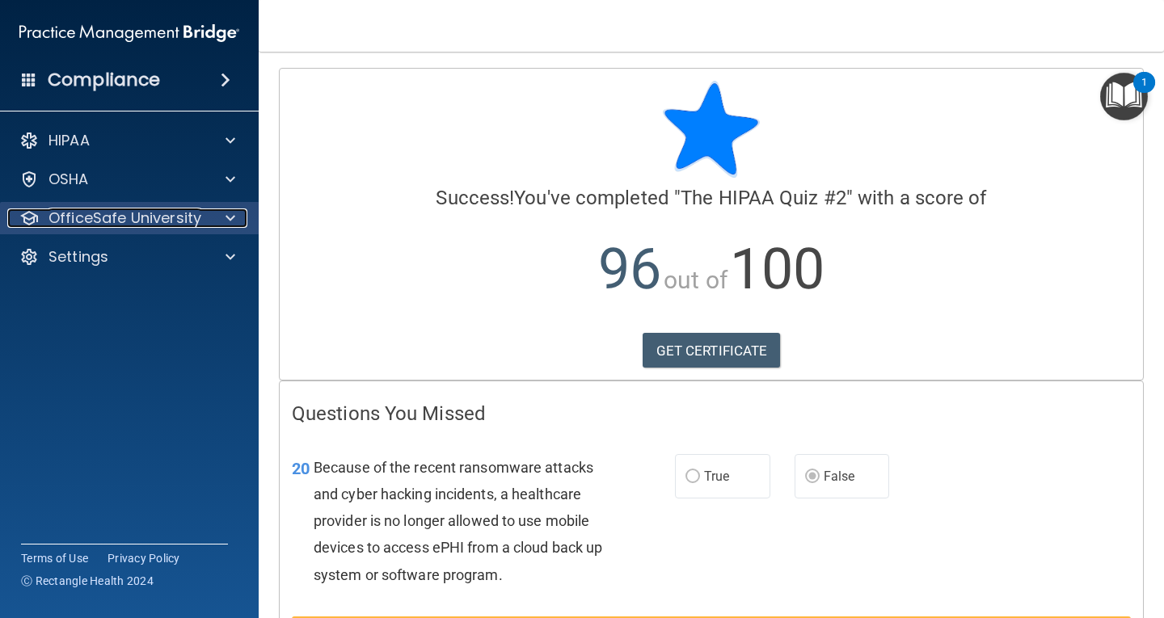
click at [120, 221] on p "OfficeSafe University" at bounding box center [124, 217] width 153 height 19
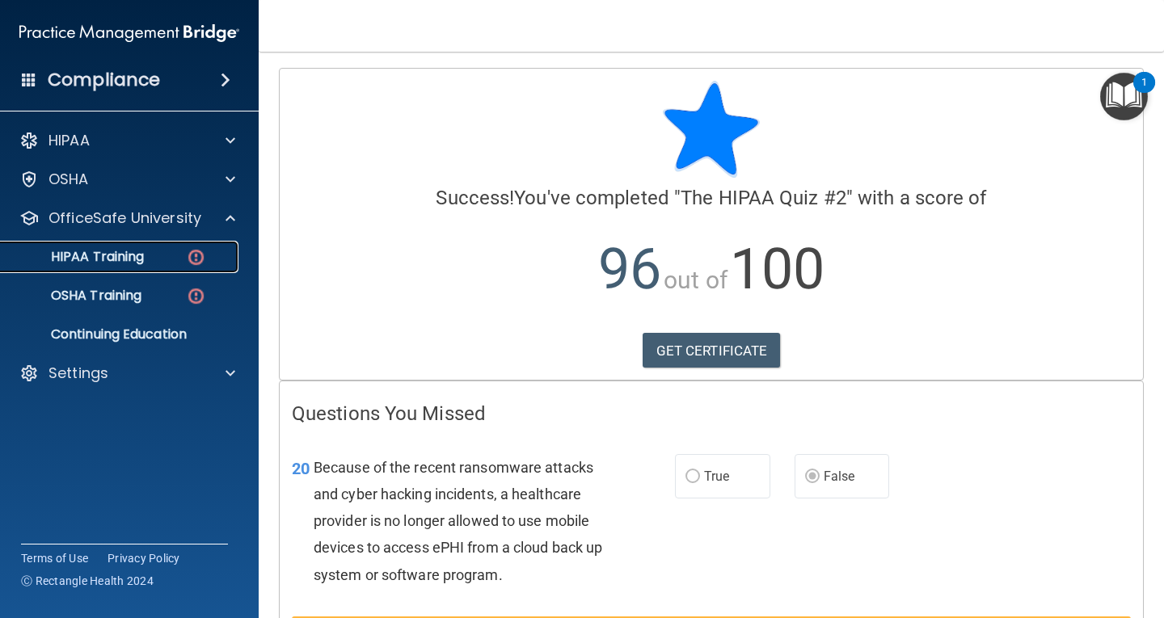
click at [112, 249] on p "HIPAA Training" at bounding box center [77, 257] width 133 height 16
